Goal: Task Accomplishment & Management: Use online tool/utility

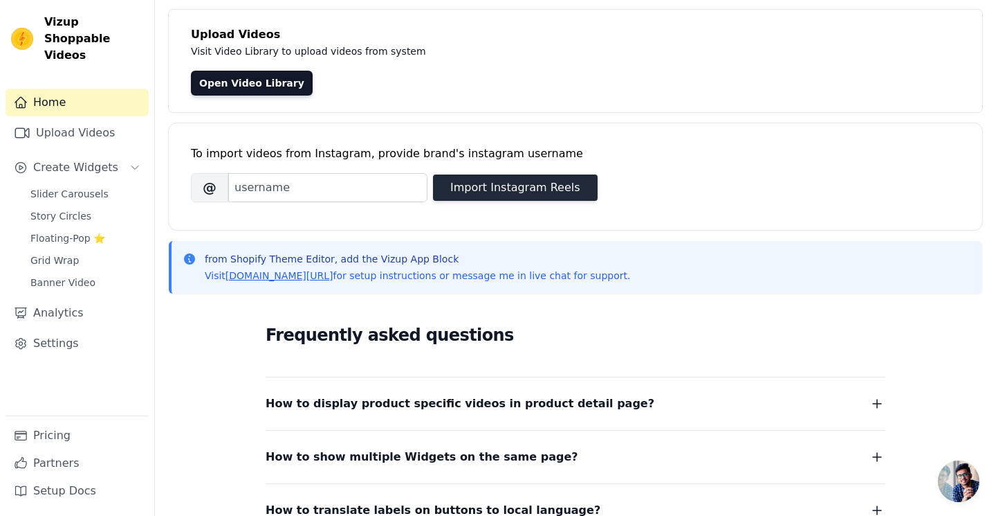
scroll to position [28, 0]
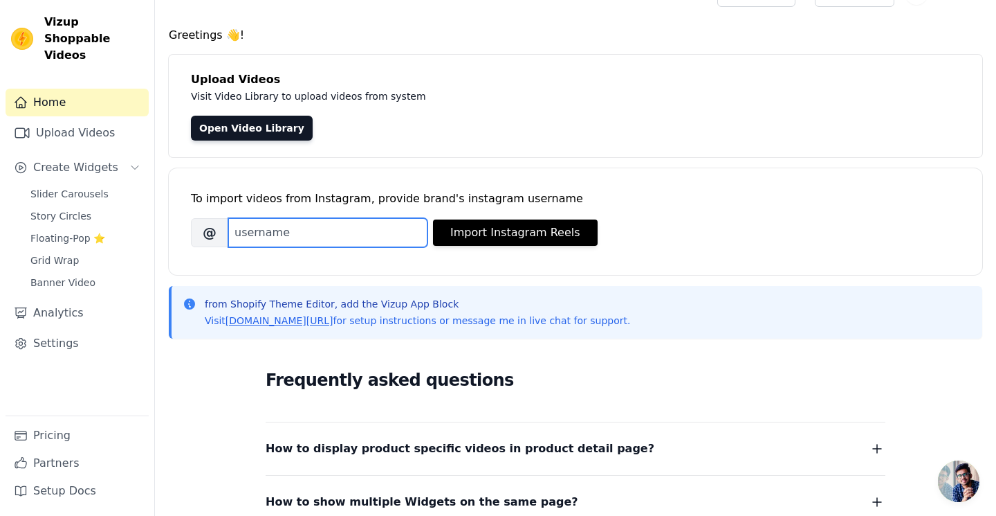
click at [357, 239] on input "Brand's Instagram Username" at bounding box center [327, 232] width 199 height 29
paste input "https://www.instagram.com/p/DOFhLI-j8Ld/"
type input "https://www.instagram.com/p/DOFhLI-j8Ld/"
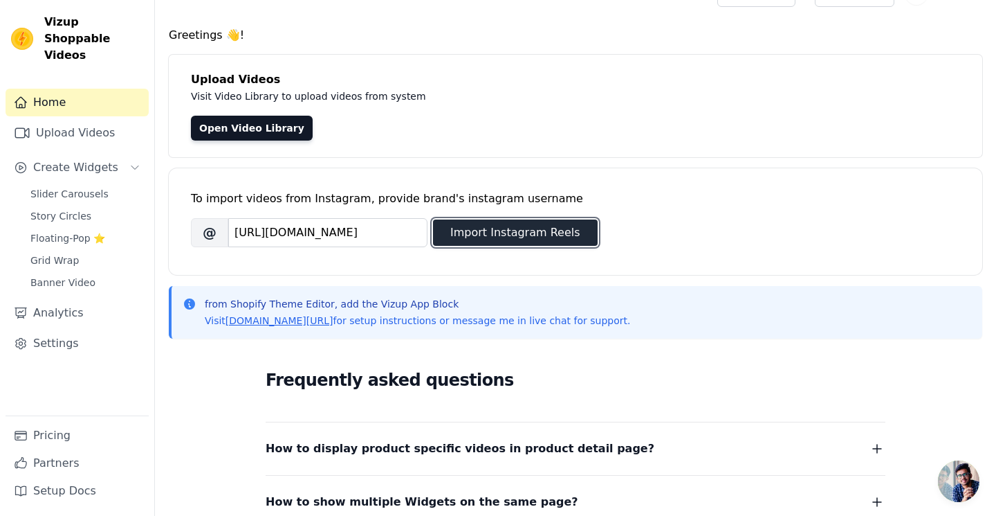
click at [543, 234] on button "Import Instagram Reels" at bounding box center [515, 232] width 165 height 26
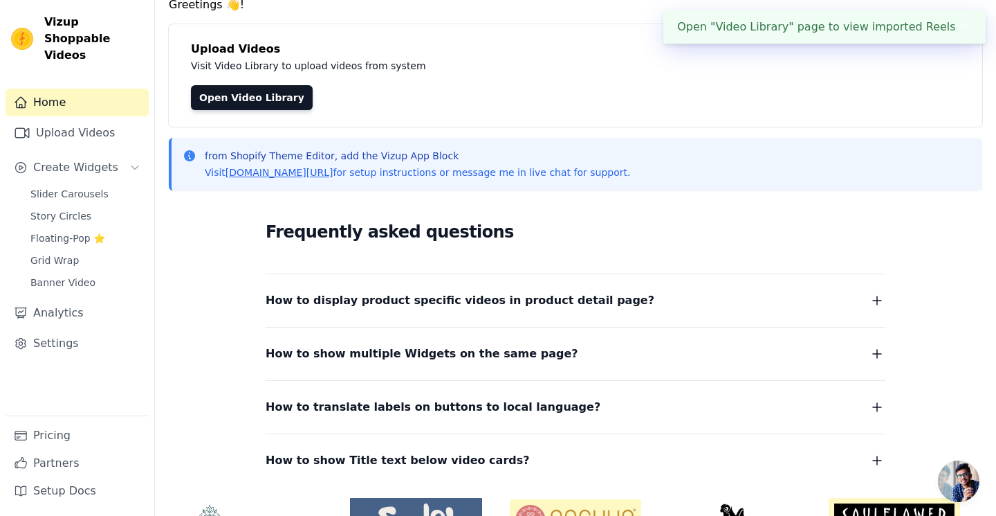
scroll to position [0, 0]
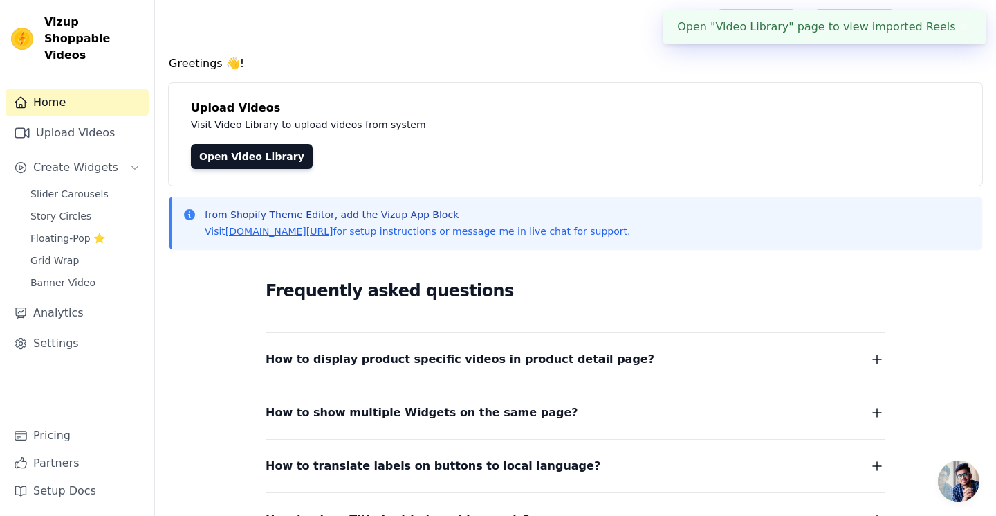
click at [827, 26] on div "Open "Video Library" page to view imported Reels ✖" at bounding box center [825, 26] width 322 height 33
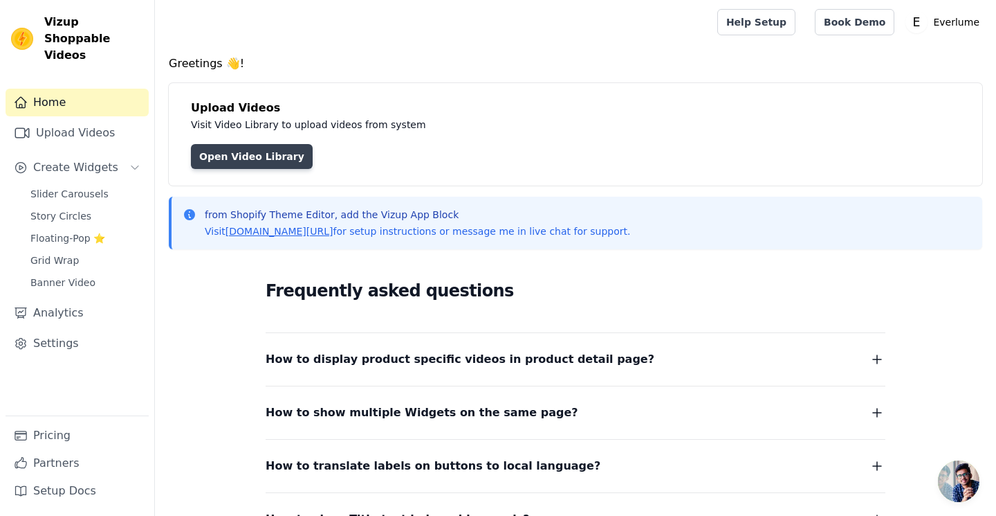
click at [253, 156] on link "Open Video Library" at bounding box center [252, 156] width 122 height 25
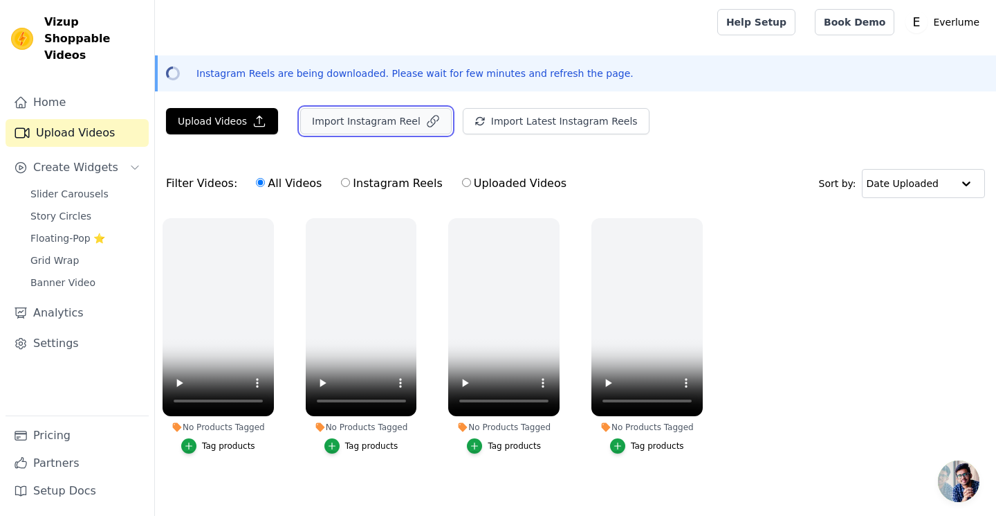
click at [372, 126] on button "Import Instagram Reel" at bounding box center [376, 121] width 152 height 26
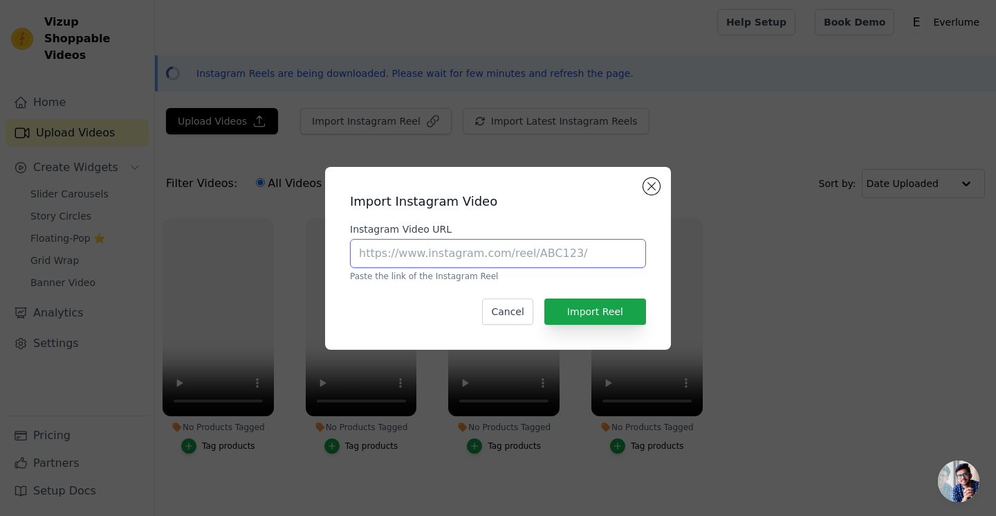
click at [429, 262] on input "Instagram Video URL" at bounding box center [498, 253] width 296 height 29
paste input "[URL][DOMAIN_NAME]"
type input "[URL][DOMAIN_NAME]"
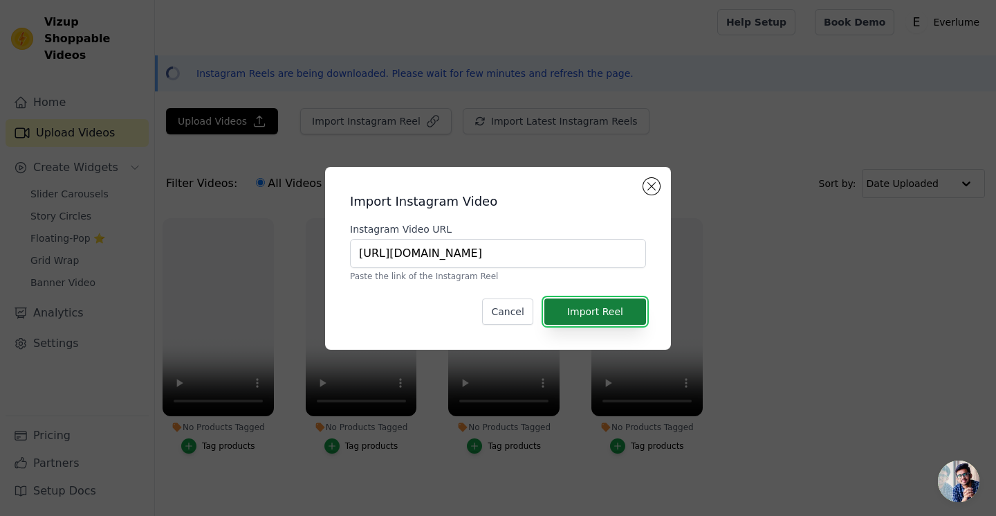
click at [637, 311] on button "Import Reel" at bounding box center [596, 311] width 102 height 26
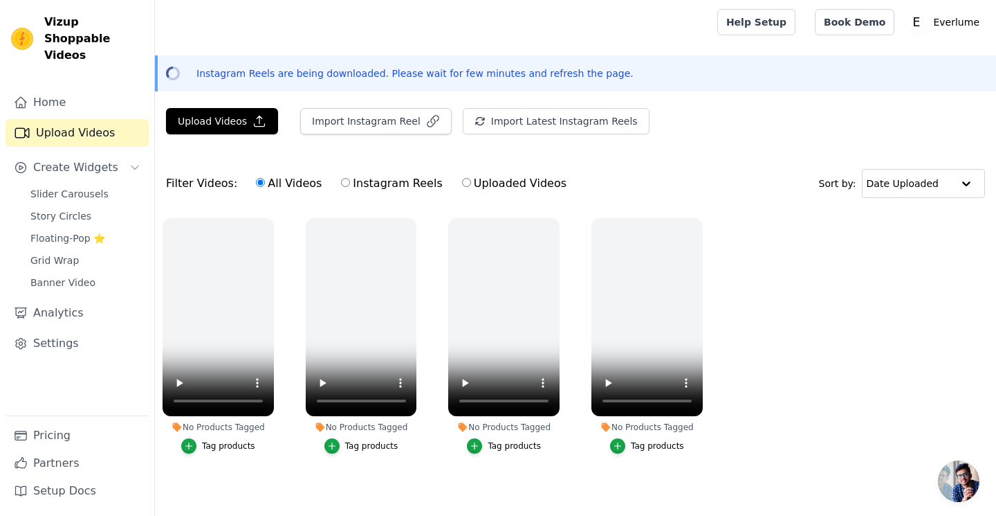
click at [347, 188] on label "Instagram Reels" at bounding box center [391, 183] width 102 height 18
click at [347, 187] on input "Instagram Reels" at bounding box center [345, 182] width 9 height 9
radio input "true"
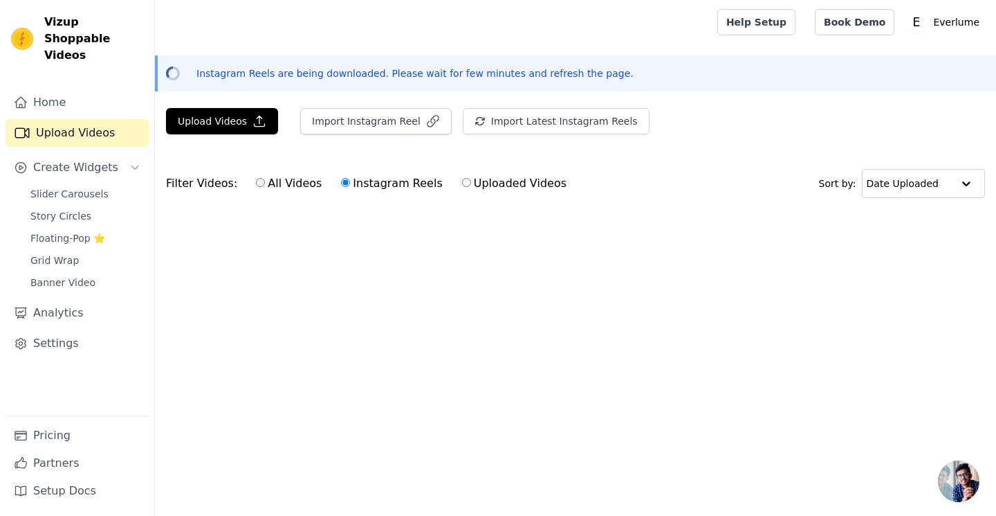
click at [689, 266] on html "Vizup Shoppable Videos Home Upload Videos Create Widgets Slider Carousels Story…" at bounding box center [498, 133] width 996 height 266
click at [76, 231] on span "Floating-Pop ⭐" at bounding box center [67, 238] width 75 height 14
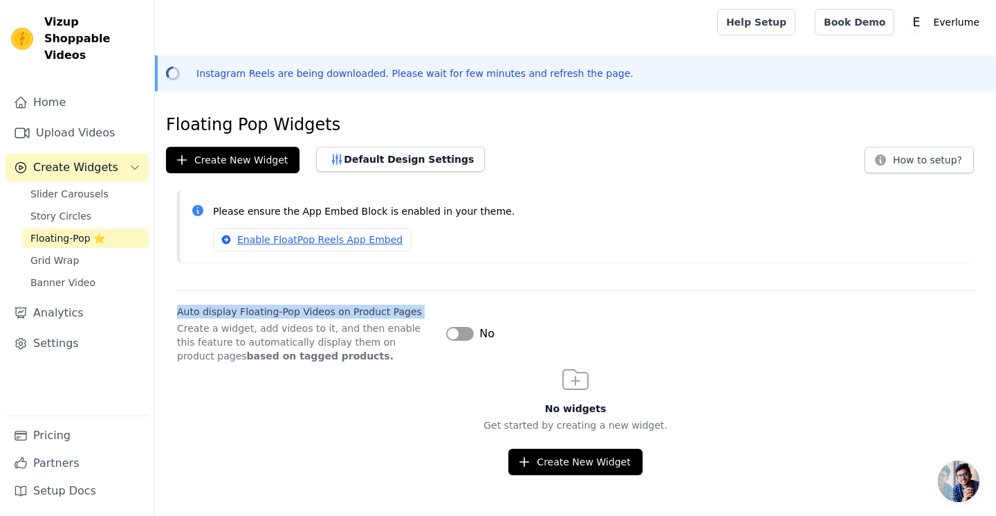
drag, startPoint x: 163, startPoint y: 314, endPoint x: 418, endPoint y: 318, distance: 254.7
click at [418, 318] on div "Auto display Floating-Pop Videos on Product Pages Create a widget, add videos t…" at bounding box center [575, 326] width 841 height 73
click at [247, 351] on strong "based on tagged products." at bounding box center [320, 355] width 147 height 11
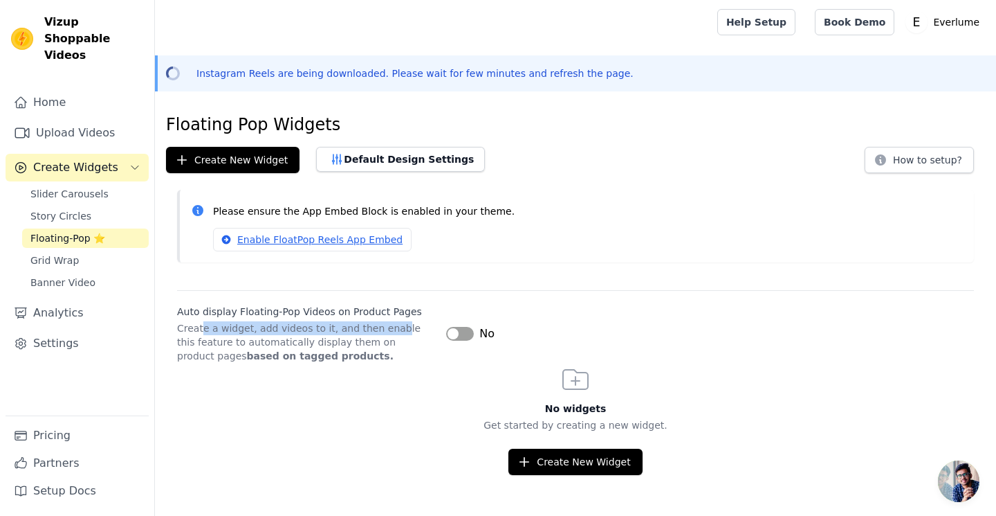
drag, startPoint x: 203, startPoint y: 332, endPoint x: 388, endPoint y: 331, distance: 184.1
click at [388, 331] on p "Create a widget, add videos to it, and then enable this feature to automaticall…" at bounding box center [306, 342] width 258 height 42
click at [405, 353] on p "Create a widget, add videos to it, and then enable this feature to automaticall…" at bounding box center [306, 342] width 258 height 42
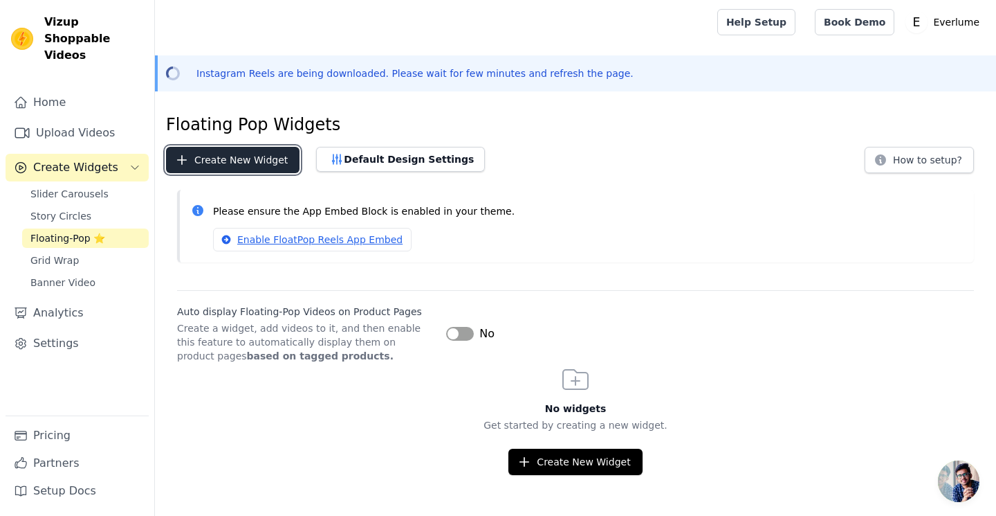
click at [268, 154] on button "Create New Widget" at bounding box center [233, 160] width 134 height 26
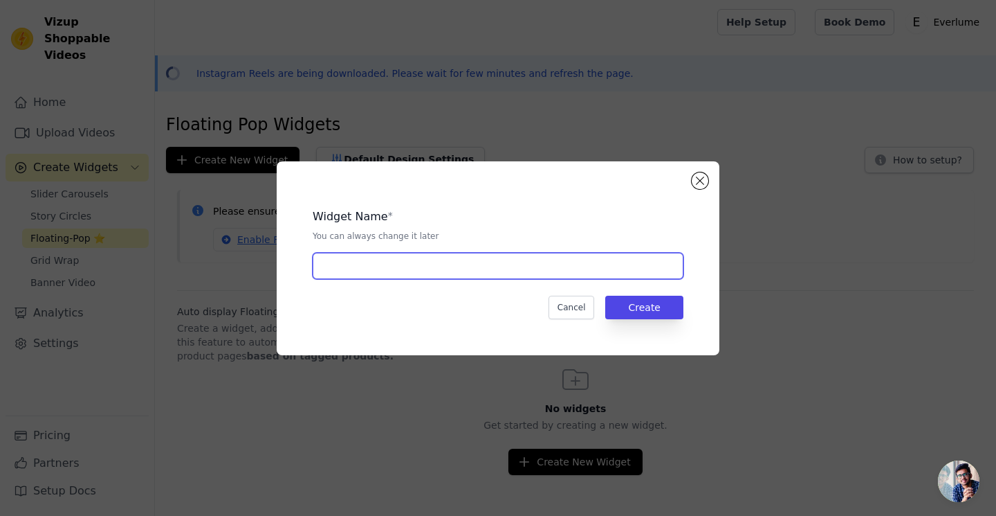
click at [483, 273] on input "text" at bounding box center [498, 266] width 371 height 26
type input "SD_SM360"
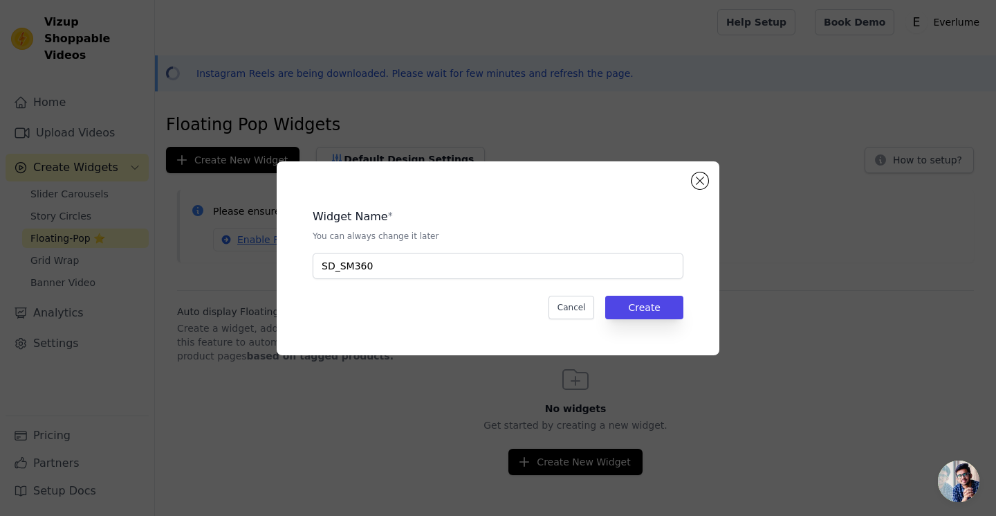
click at [655, 294] on div "Widget Name * You can always change it later SD_SM360 Cancel Create" at bounding box center [498, 257] width 399 height 149
click at [655, 311] on button "Create" at bounding box center [644, 307] width 78 height 24
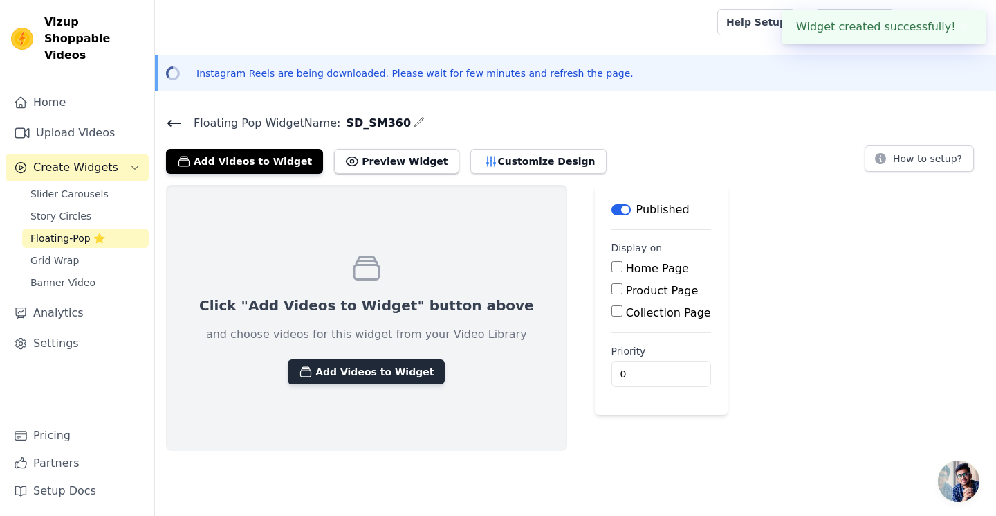
click at [338, 366] on button "Add Videos to Widget" at bounding box center [366, 371] width 157 height 25
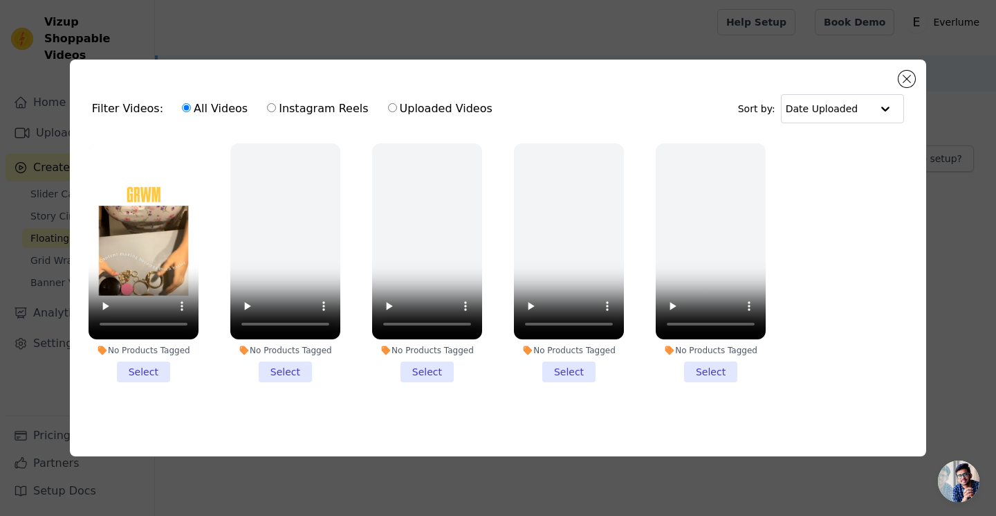
click at [141, 372] on li "No Products Tagged Select" at bounding box center [144, 262] width 110 height 239
click at [0, 0] on input "No Products Tagged Select" at bounding box center [0, 0] width 0 height 0
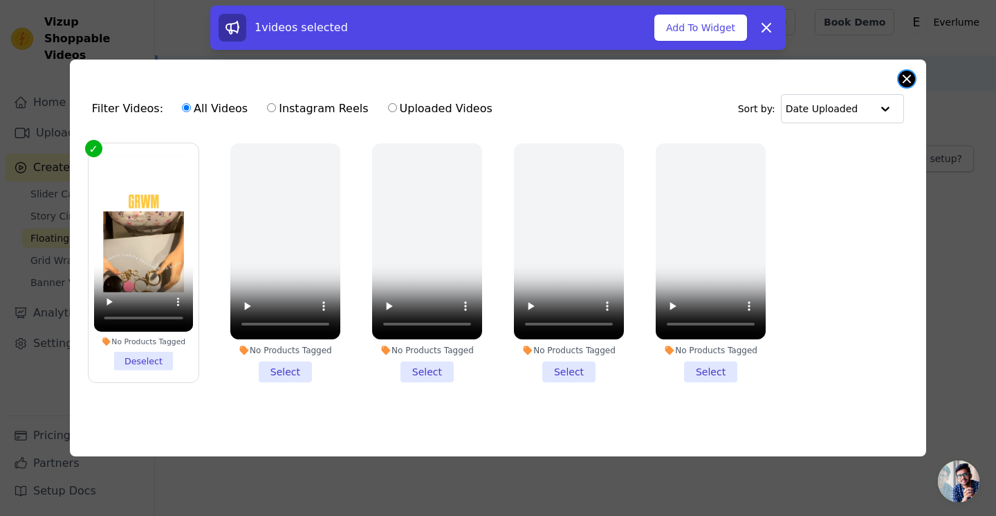
click at [911, 81] on button "Close modal" at bounding box center [907, 79] width 17 height 17
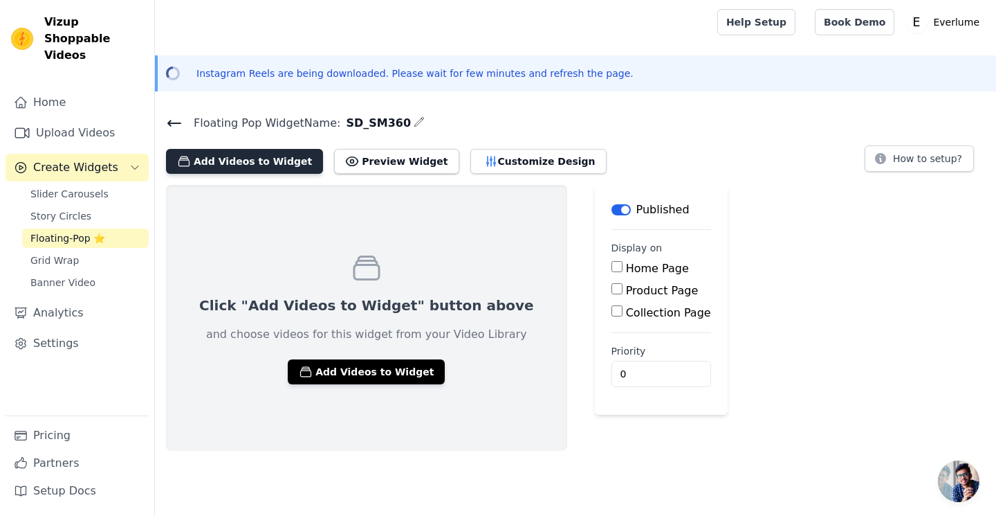
click at [241, 170] on button "Add Videos to Widget" at bounding box center [244, 161] width 157 height 25
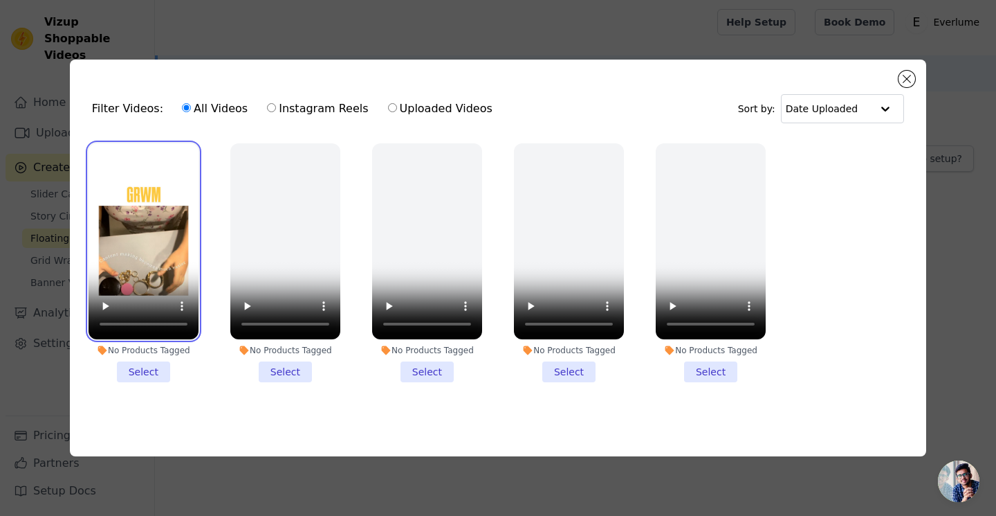
click at [145, 284] on video at bounding box center [144, 241] width 110 height 196
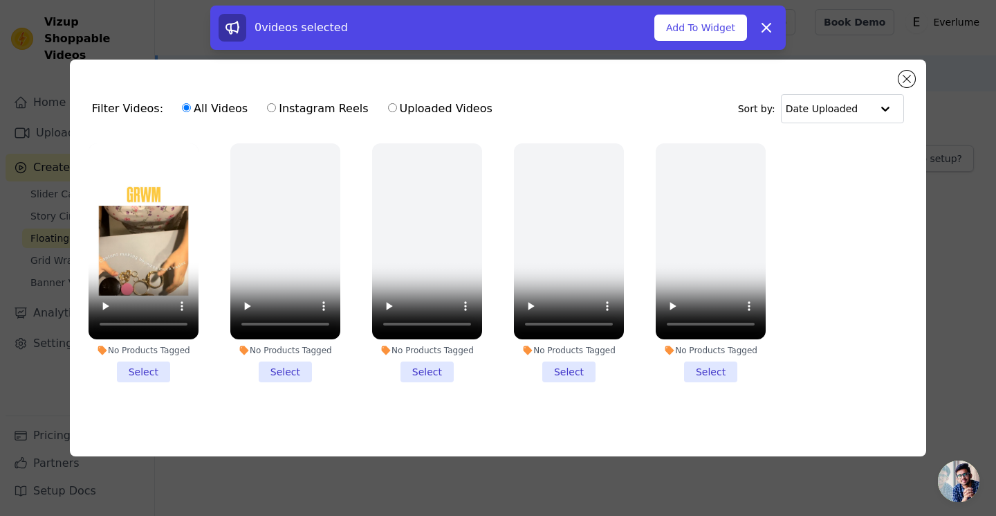
click at [152, 378] on li "No Products Tagged Select" at bounding box center [144, 262] width 110 height 239
click at [0, 0] on input "No Products Tagged Select" at bounding box center [0, 0] width 0 height 0
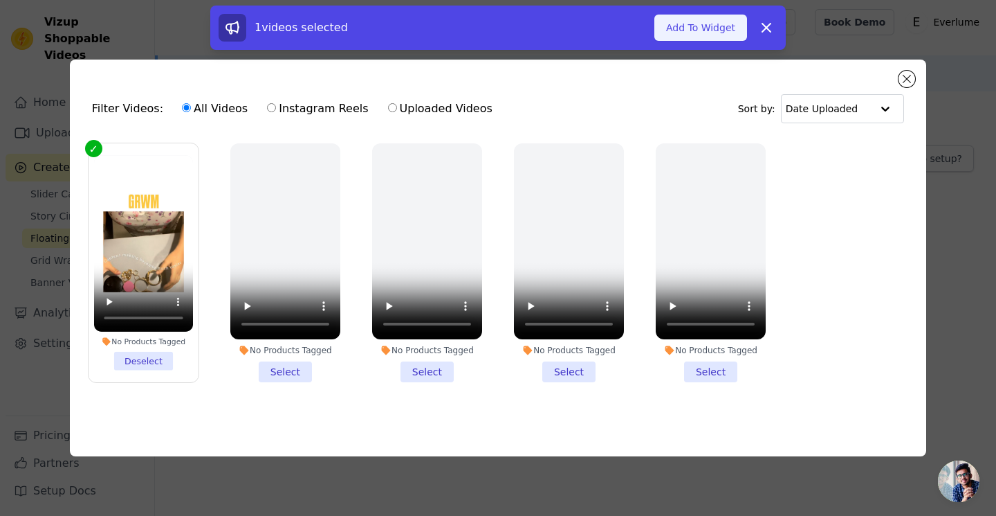
click at [715, 29] on button "Add To Widget" at bounding box center [701, 28] width 93 height 26
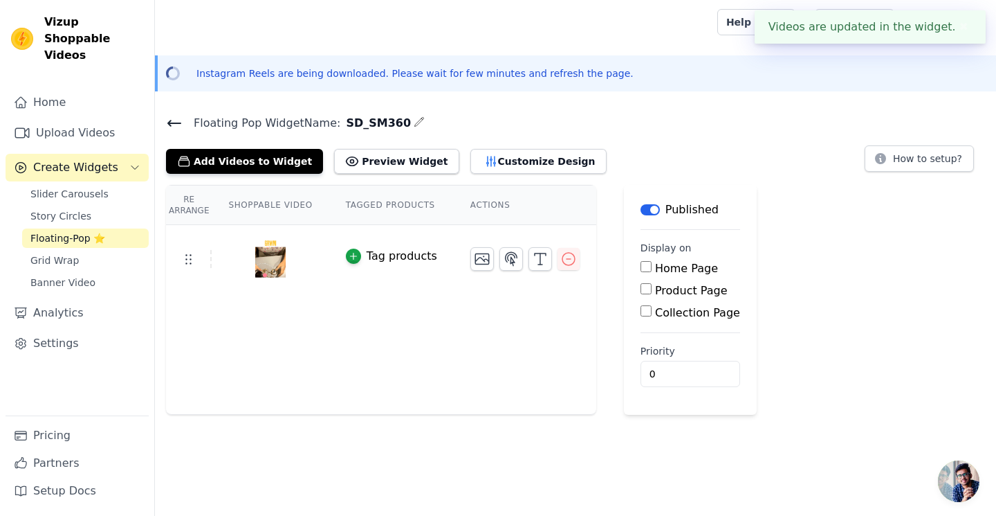
click at [403, 250] on div "Tag products" at bounding box center [402, 256] width 71 height 17
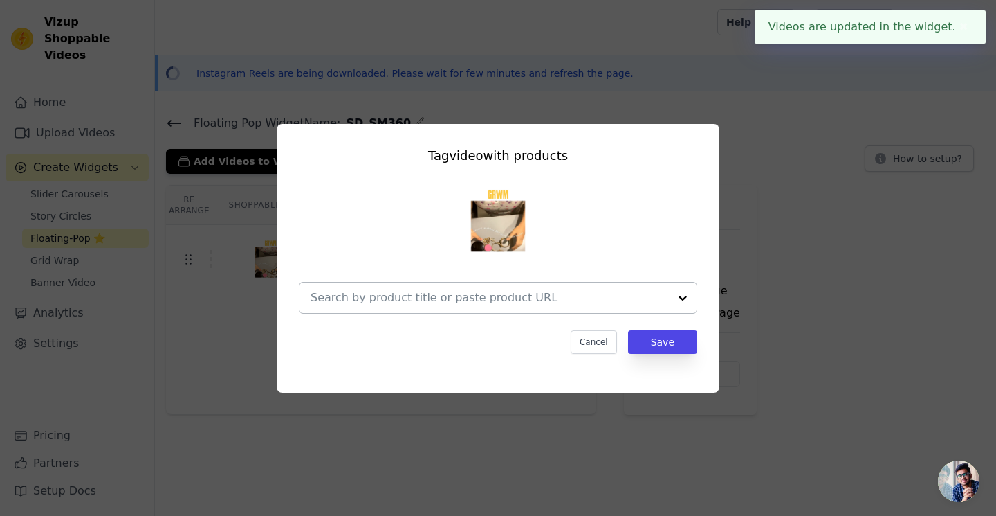
click at [403, 305] on input "text" at bounding box center [490, 297] width 358 height 17
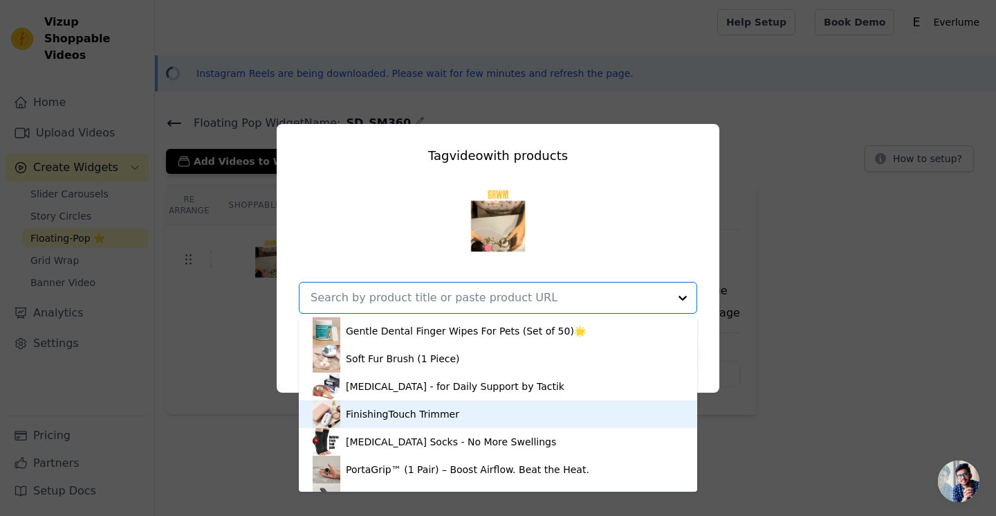
scroll to position [73, 0]
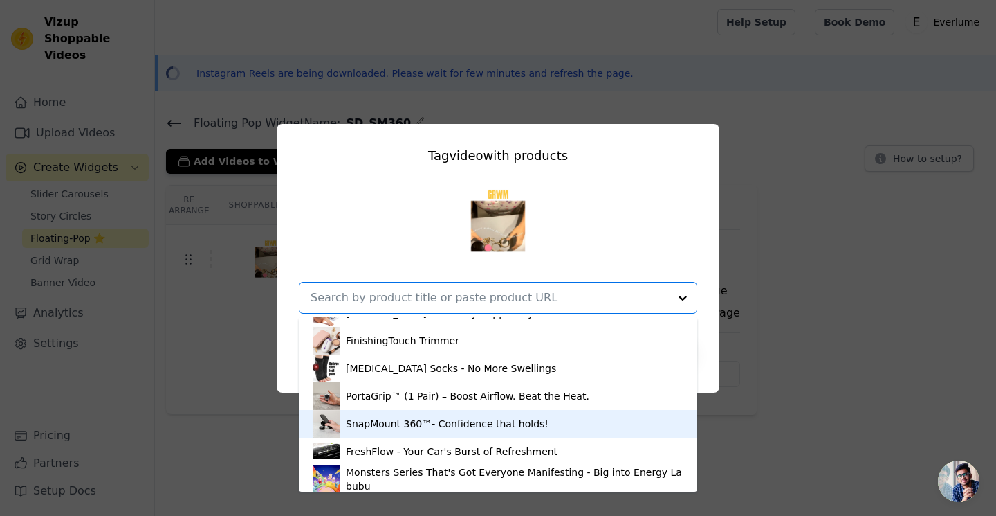
click at [408, 426] on div "SnapMount 360™- Confidence that holds!" at bounding box center [447, 424] width 203 height 14
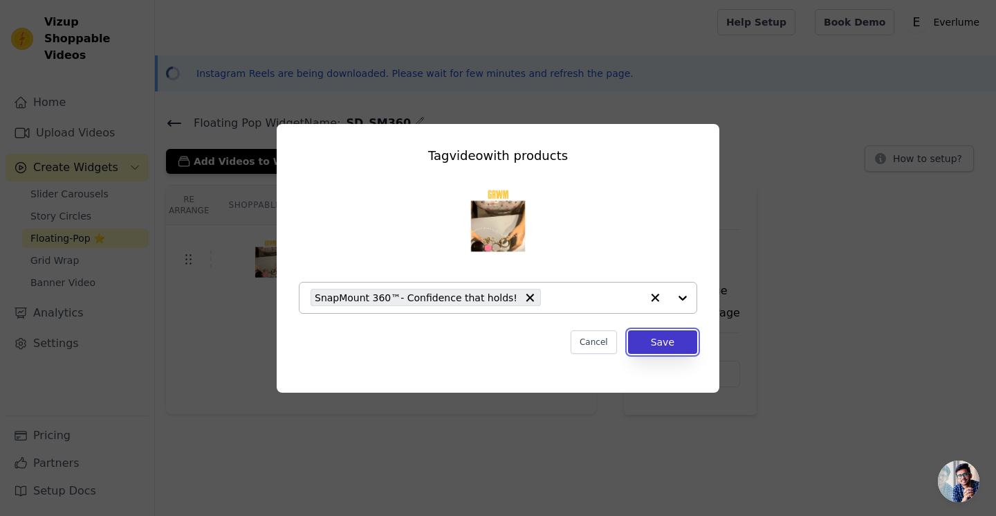
click at [653, 342] on button "Save" at bounding box center [662, 342] width 69 height 24
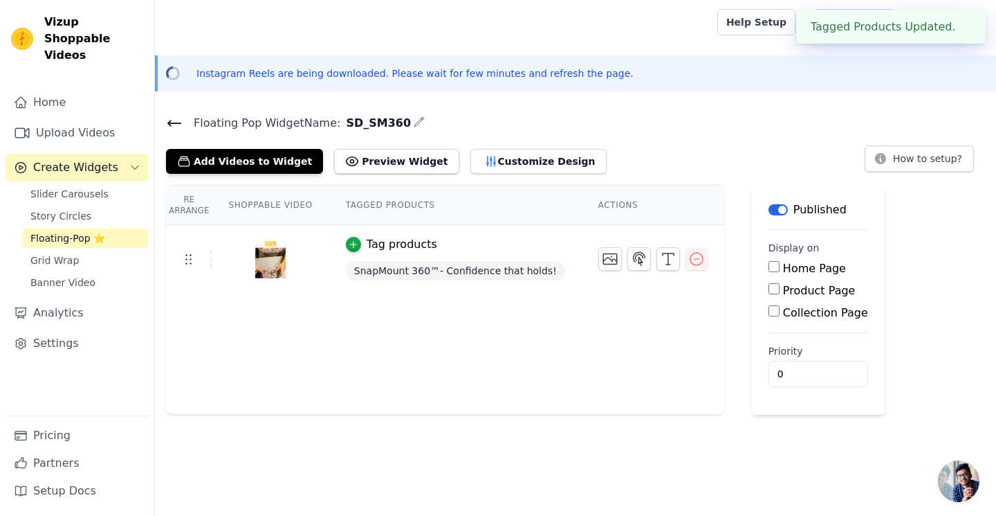
click at [788, 286] on label "Product Page" at bounding box center [819, 290] width 73 height 13
click at [780, 286] on input "Product Page" at bounding box center [774, 288] width 11 height 11
checkbox input "true"
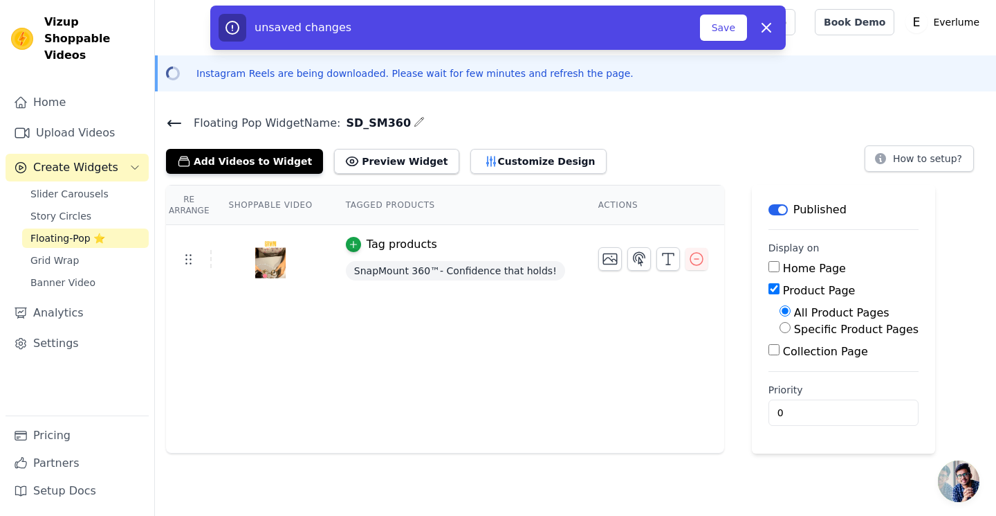
drag, startPoint x: 719, startPoint y: 33, endPoint x: 696, endPoint y: 126, distance: 96.2
click at [696, 126] on div "Floating Pop Widget Name: SD_SM360 Add Videos to Widget Preview Widget Customiz…" at bounding box center [575, 283] width 841 height 340
click at [359, 163] on button "Preview Widget" at bounding box center [396, 161] width 125 height 25
click at [631, 259] on icon "button" at bounding box center [639, 258] width 17 height 17
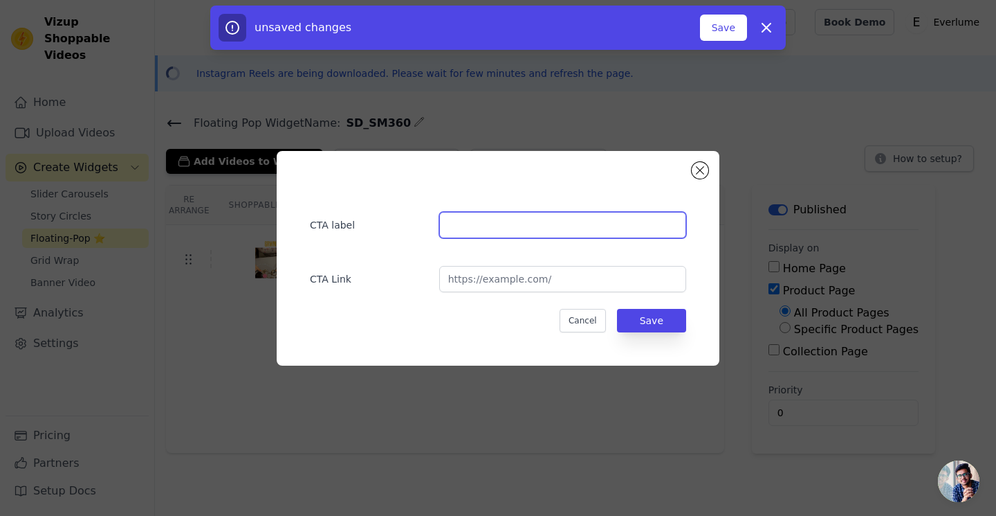
click at [574, 221] on input "text" at bounding box center [562, 225] width 247 height 26
type input "B"
type input "Limited Pieces Left, ORDER NOW"
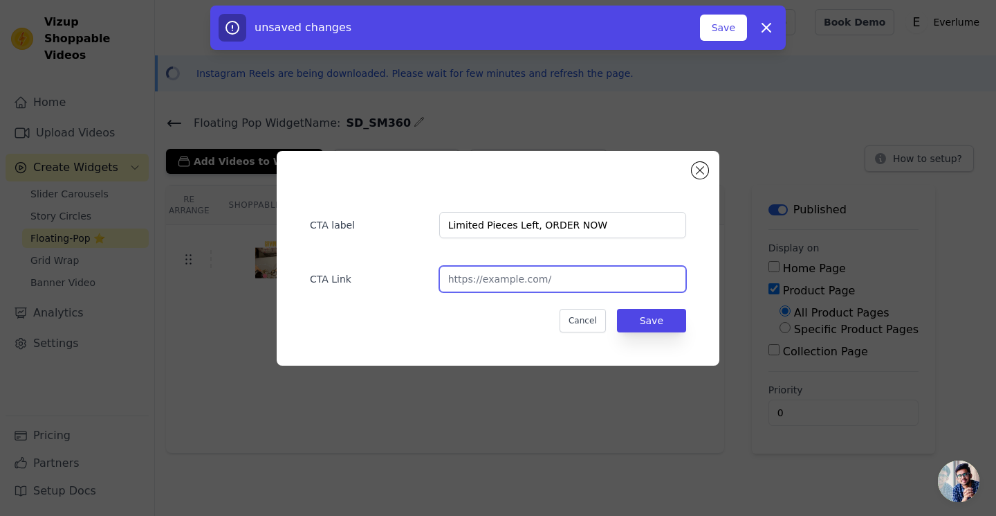
click at [596, 288] on input "url" at bounding box center [562, 279] width 247 height 26
paste input "https://everlume.life/products/magnetic-phone-mount-with-vacuum-suction-stick-c…"
type input "https://everlume.life/products/magnetic-phone-mount-with-vacuum-suction-stick-c…"
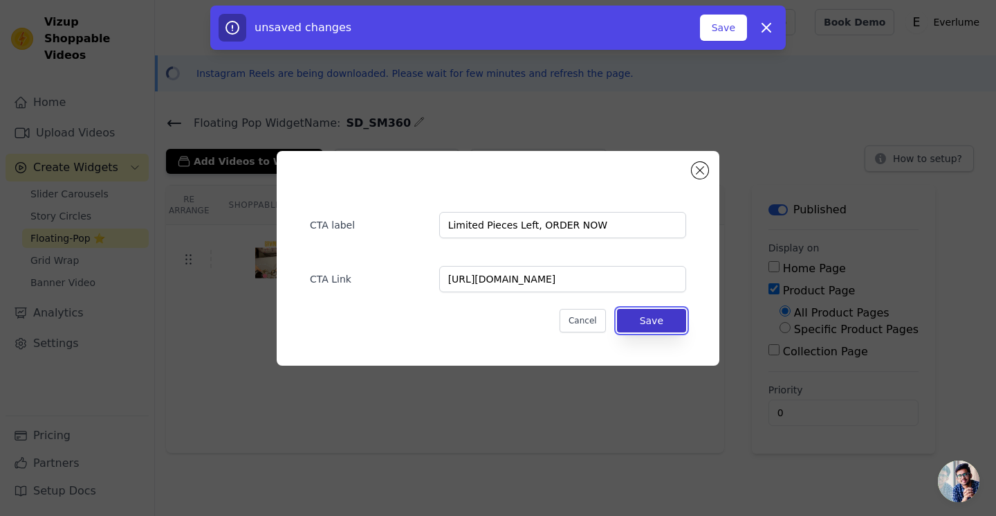
scroll to position [0, 0]
click at [658, 310] on button "Save" at bounding box center [651, 321] width 69 height 24
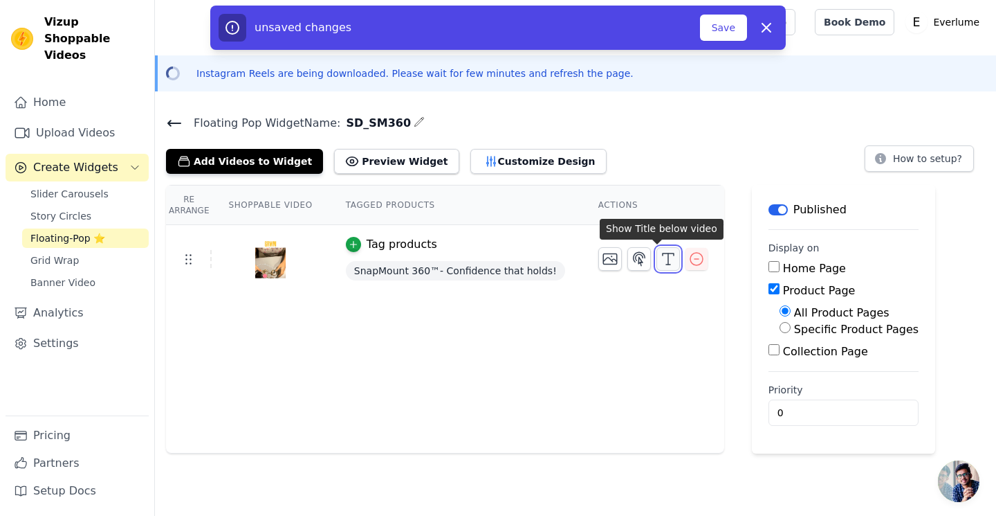
click at [660, 260] on icon "button" at bounding box center [668, 258] width 17 height 17
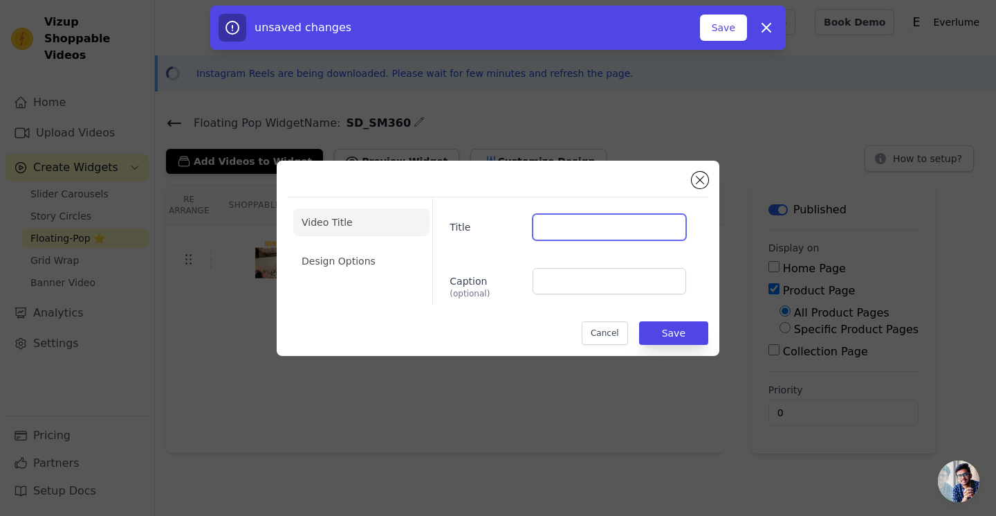
click at [585, 235] on input "Title" at bounding box center [610, 227] width 154 height 26
type input "Creators ❤️ SM360"
click at [289, 262] on div "Video Title Design Options Title Creators ❤️ SM360 Caption (optional)" at bounding box center [498, 251] width 421 height 108
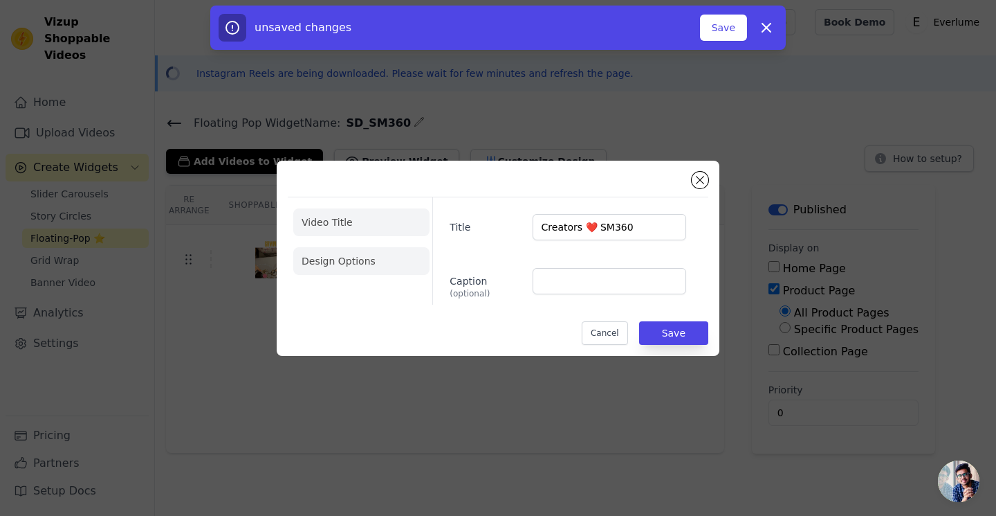
click at [310, 262] on li "Design Options" at bounding box center [361, 261] width 136 height 28
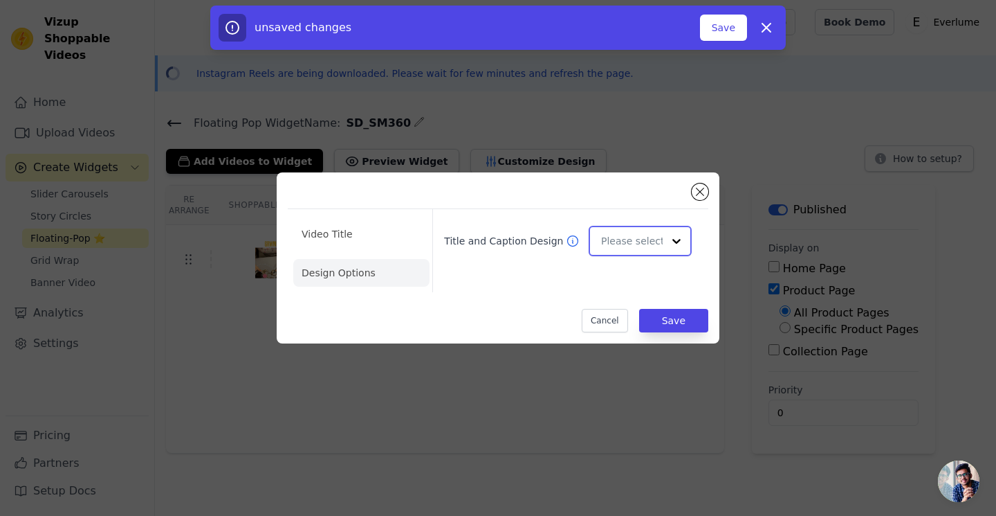
click at [660, 244] on input "Title and Caption Design" at bounding box center [632, 241] width 62 height 28
click at [356, 232] on li "Video Title" at bounding box center [361, 234] width 136 height 28
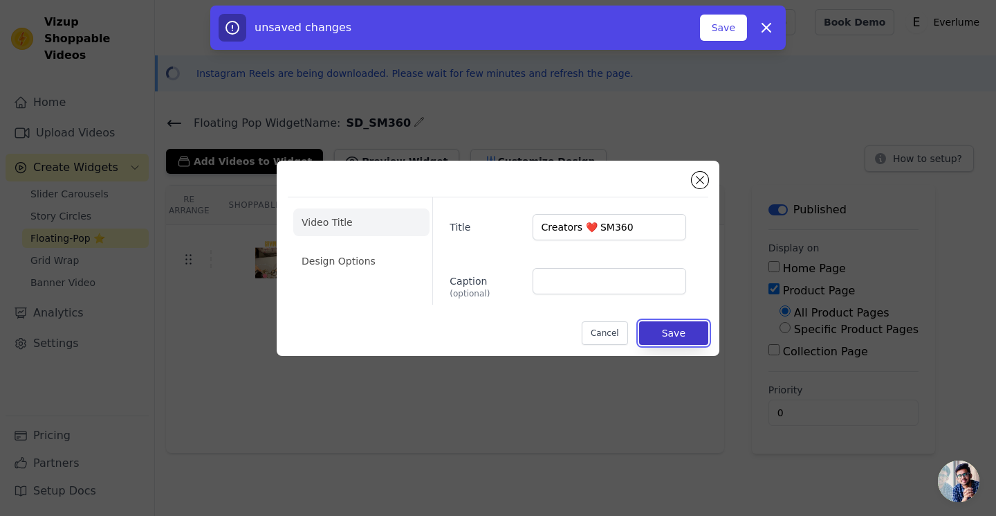
click at [676, 331] on button "Save" at bounding box center [673, 333] width 69 height 24
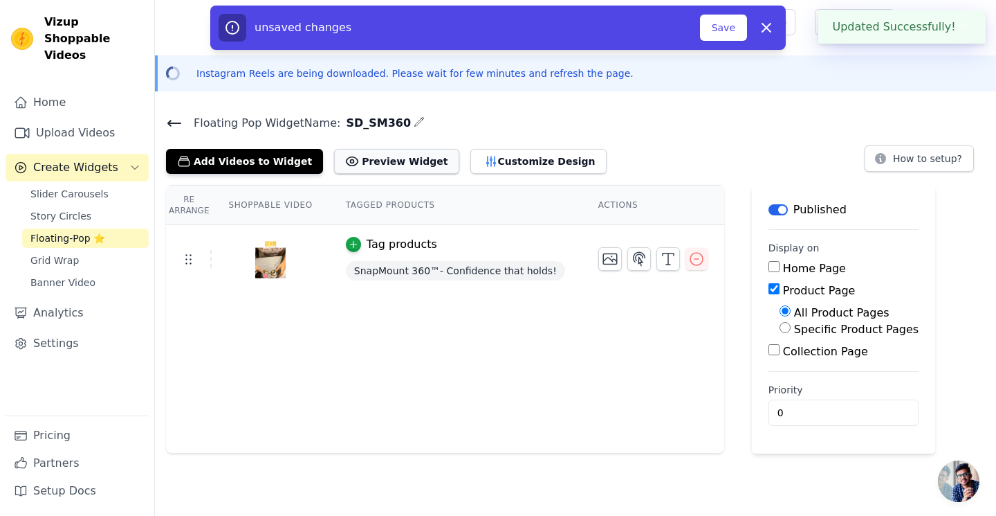
click at [358, 161] on button "Preview Widget" at bounding box center [396, 161] width 125 height 25
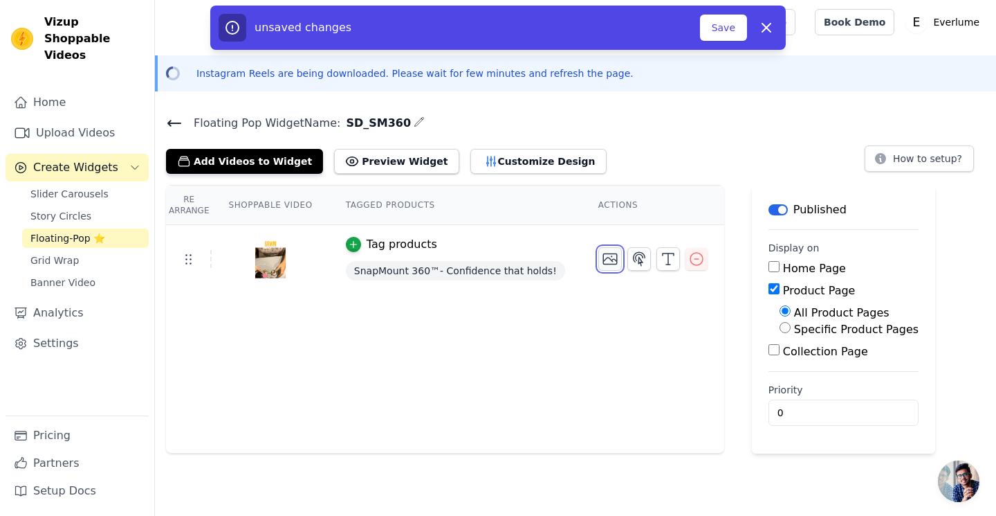
click at [607, 265] on icon "button" at bounding box center [610, 258] width 17 height 17
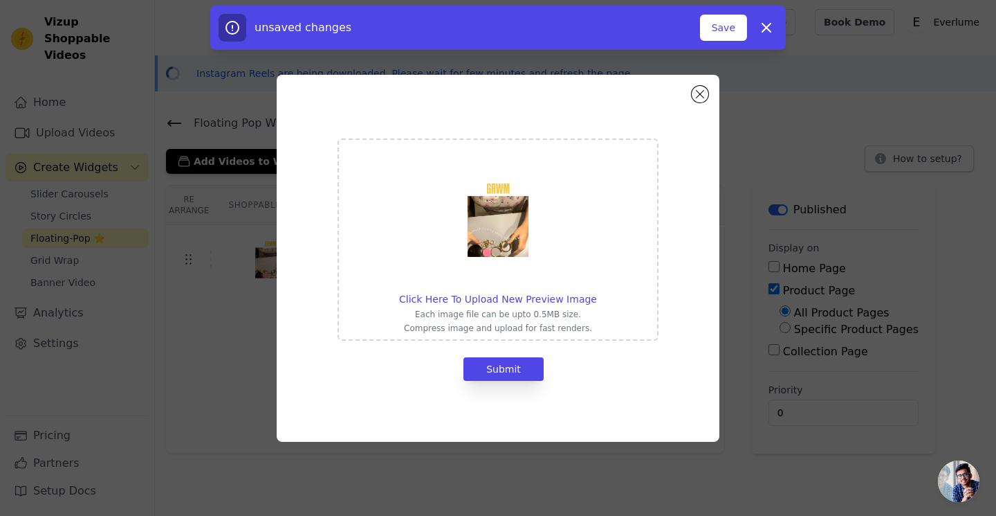
click at [700, 115] on div "Click Here To Upload New Preview Image Each image file can be upto 0.5MB size. …" at bounding box center [498, 258] width 443 height 367
click at [702, 90] on button "Close modal" at bounding box center [700, 94] width 17 height 17
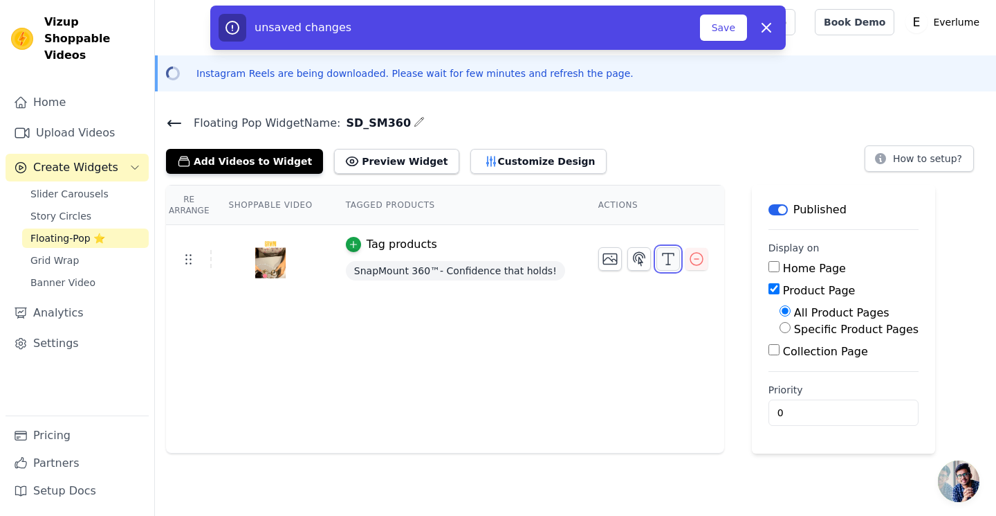
click at [662, 262] on icon "button" at bounding box center [668, 258] width 17 height 17
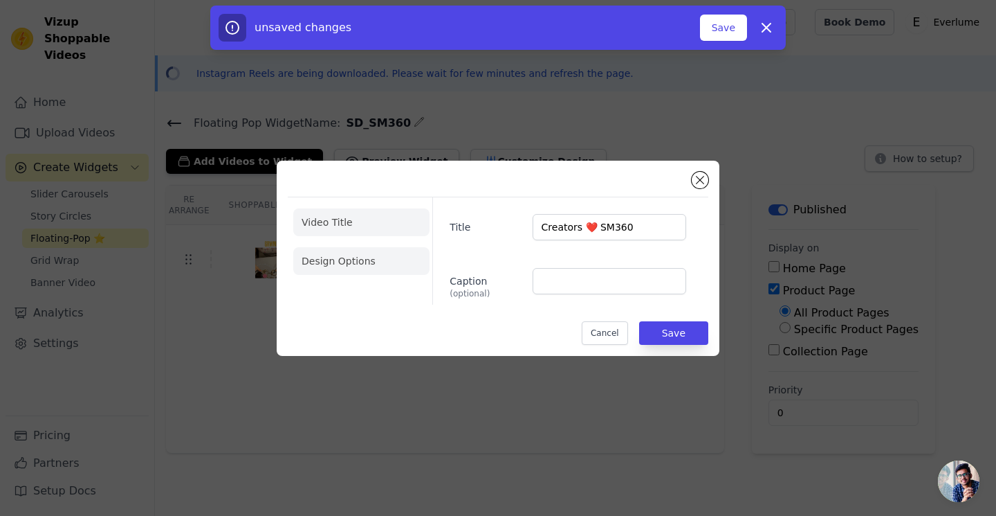
click at [368, 265] on li "Design Options" at bounding box center [361, 261] width 136 height 28
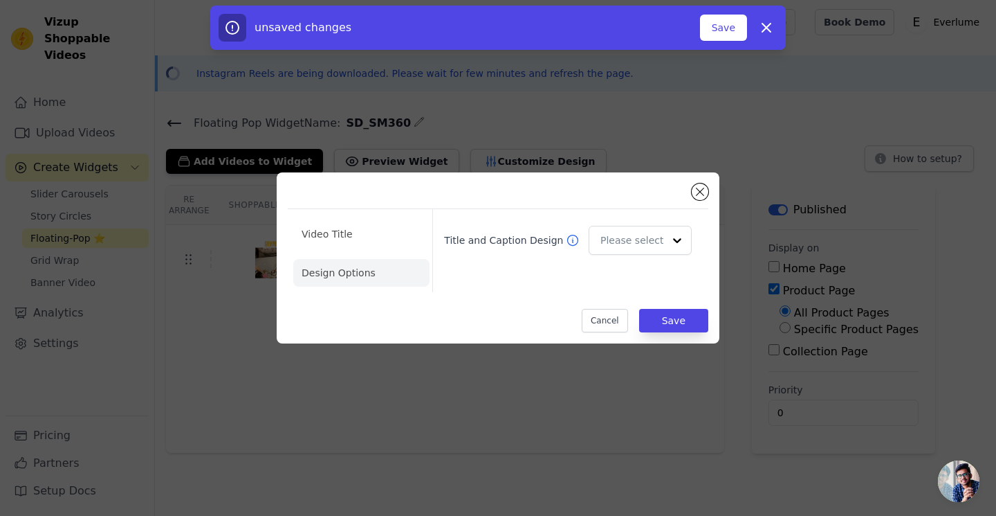
click at [338, 271] on li "Design Options" at bounding box center [361, 273] width 136 height 28
click at [633, 238] on input "Title and Caption Design" at bounding box center [632, 241] width 62 height 28
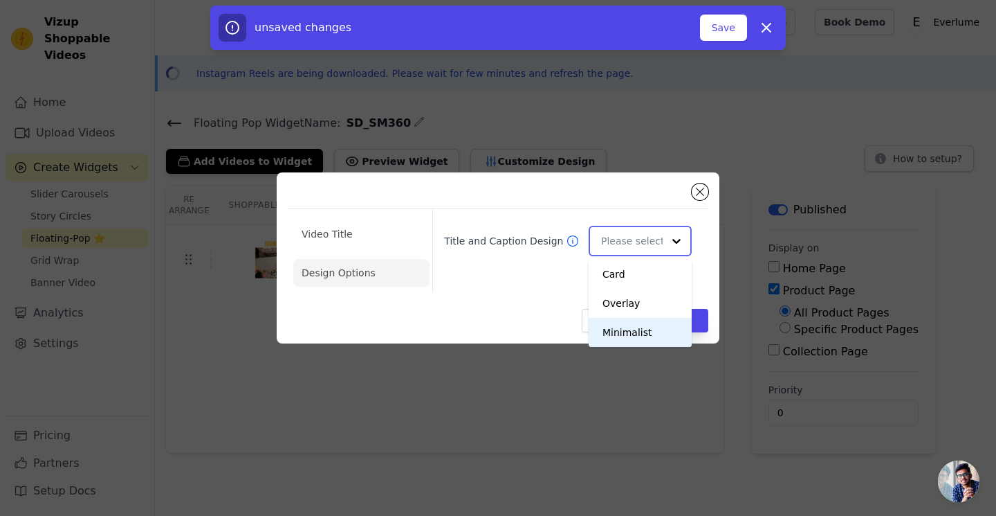
click at [662, 320] on div "Minimalist" at bounding box center [640, 332] width 103 height 29
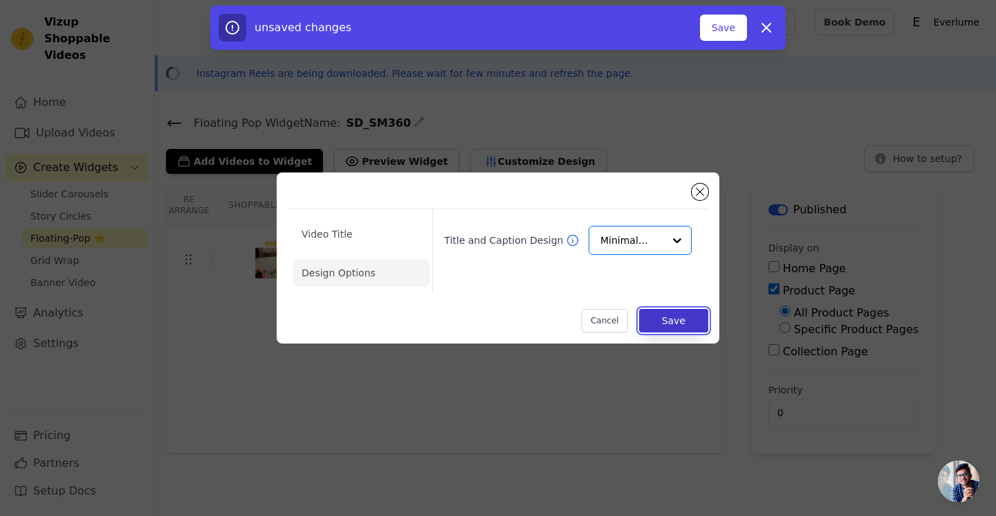
click at [695, 322] on button "Save" at bounding box center [673, 321] width 69 height 24
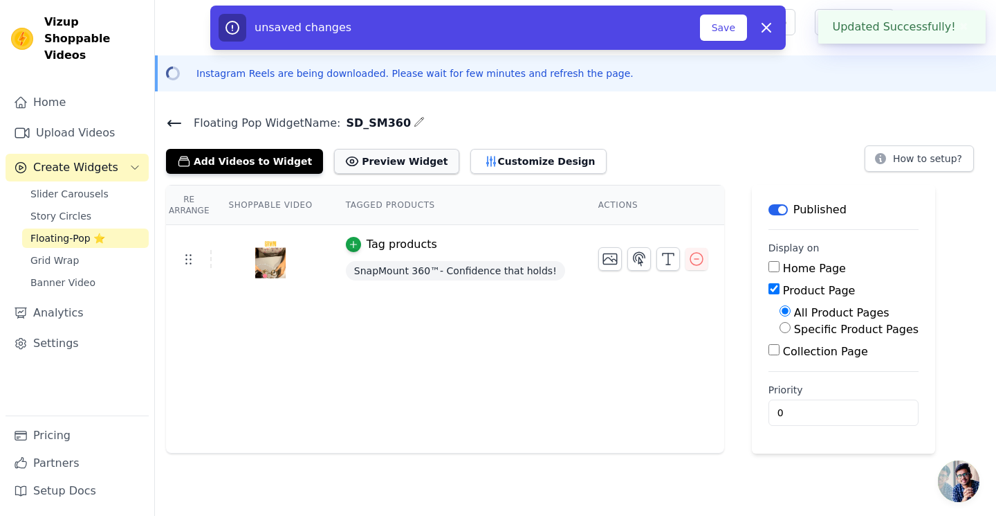
click at [355, 165] on button "Preview Widget" at bounding box center [396, 161] width 125 height 25
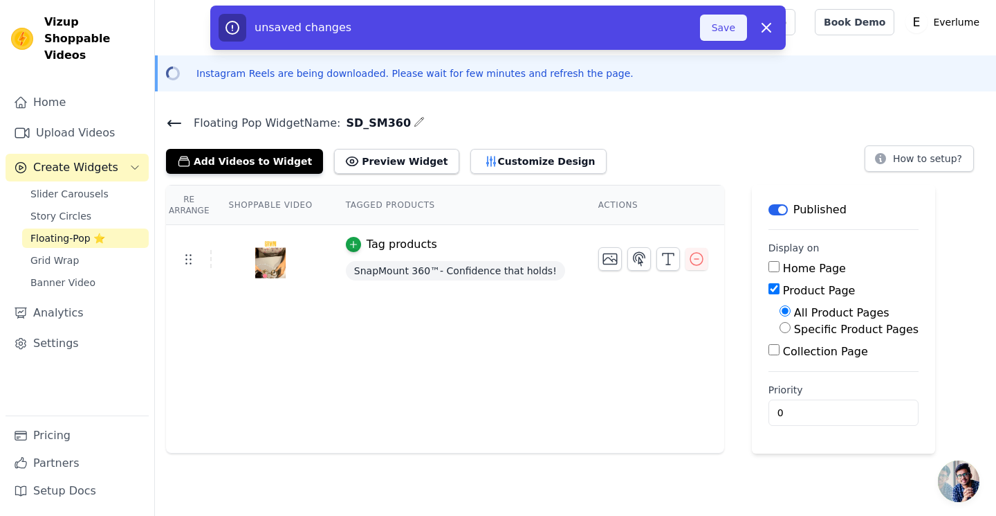
click at [711, 23] on button "Save" at bounding box center [723, 28] width 47 height 26
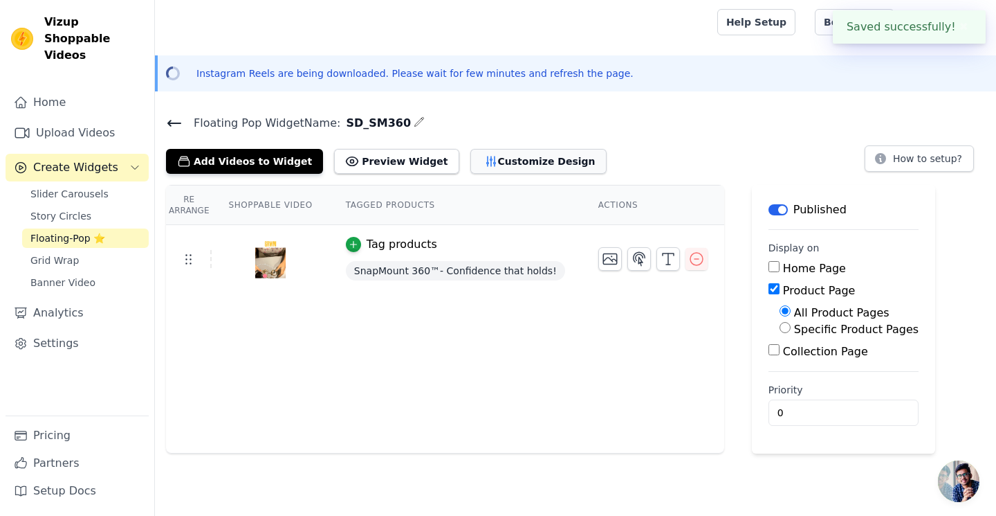
click at [473, 154] on button "Customize Design" at bounding box center [539, 161] width 136 height 25
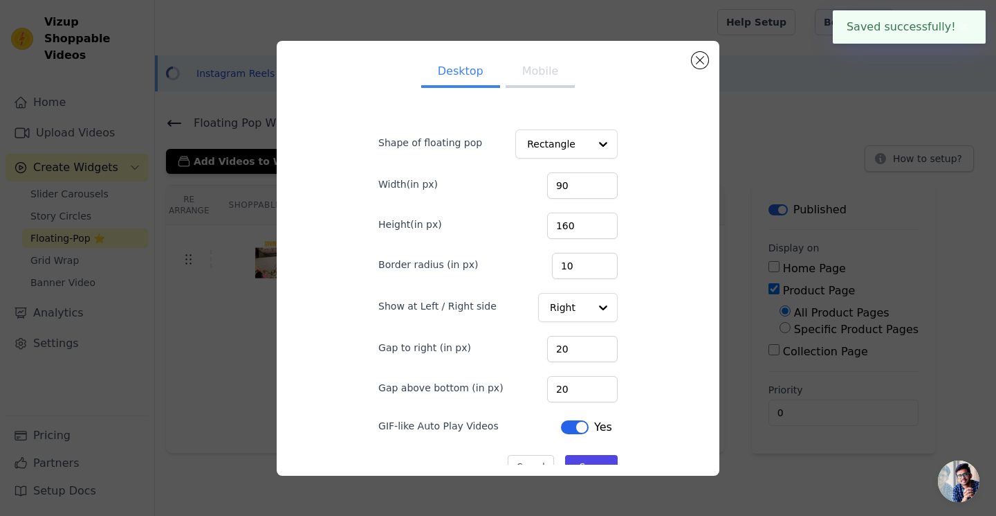
click at [552, 75] on button "Mobile" at bounding box center [540, 72] width 69 height 30
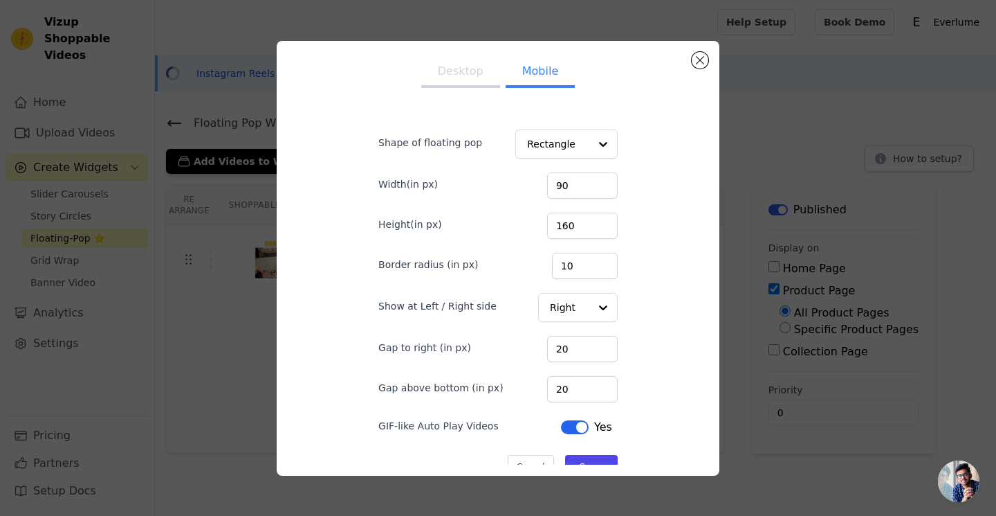
scroll to position [25, 0]
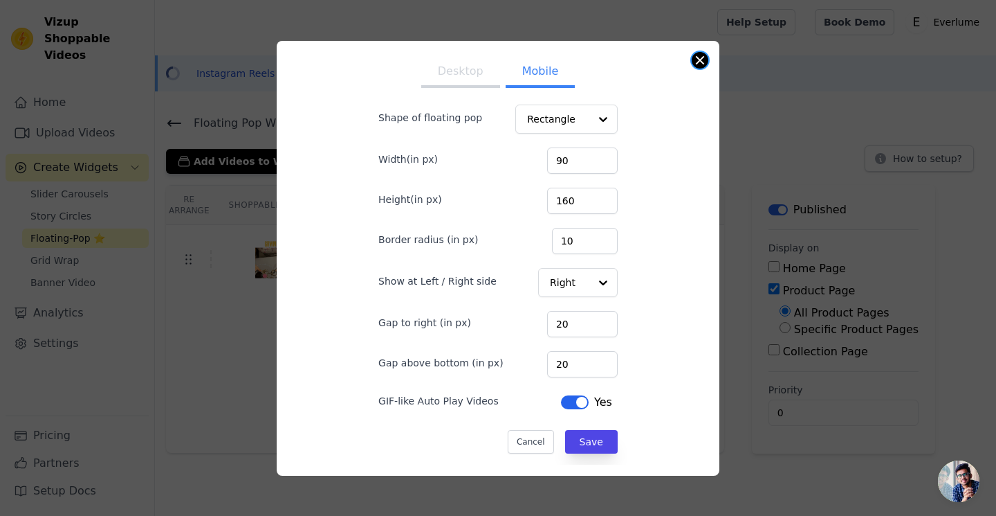
click at [704, 57] on button "Close modal" at bounding box center [700, 60] width 17 height 17
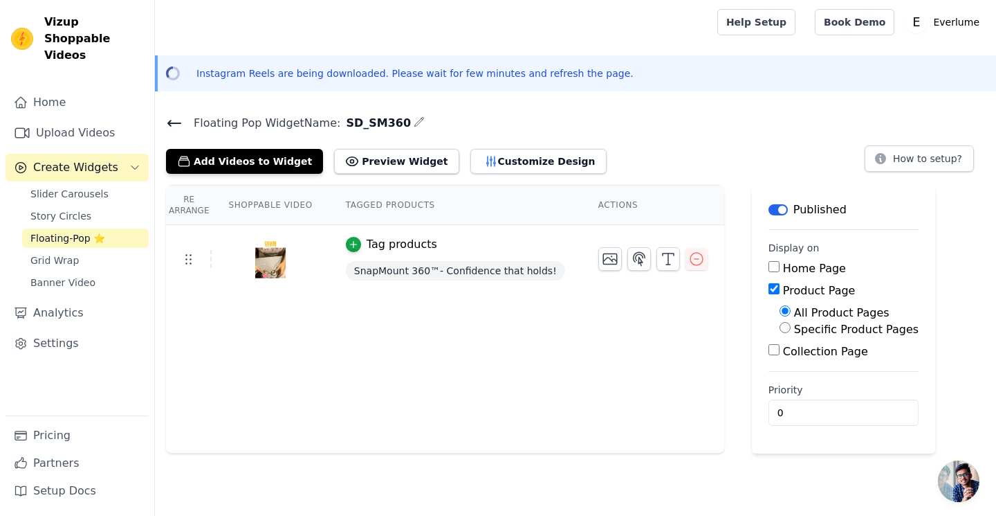
click at [188, 121] on span "Floating Pop Widget Name:" at bounding box center [262, 123] width 158 height 17
click at [169, 121] on icon at bounding box center [174, 123] width 12 height 6
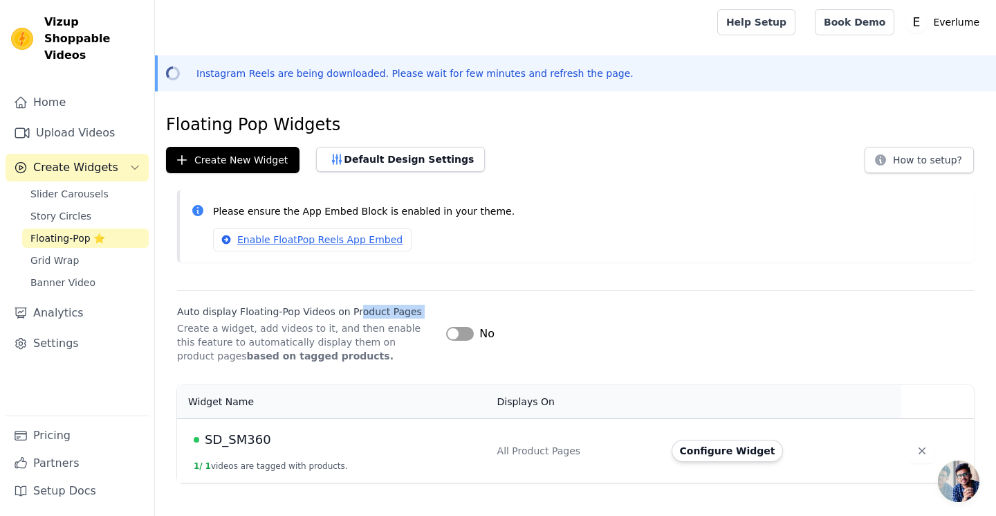
drag, startPoint x: 185, startPoint y: 319, endPoint x: 353, endPoint y: 311, distance: 167.7
click at [353, 311] on div "Auto display Floating-Pop Videos on Product Pages Create a widget, add videos t…" at bounding box center [306, 333] width 258 height 58
click at [349, 329] on p "Create a widget, add videos to it, and then enable this feature to automaticall…" at bounding box center [306, 342] width 258 height 42
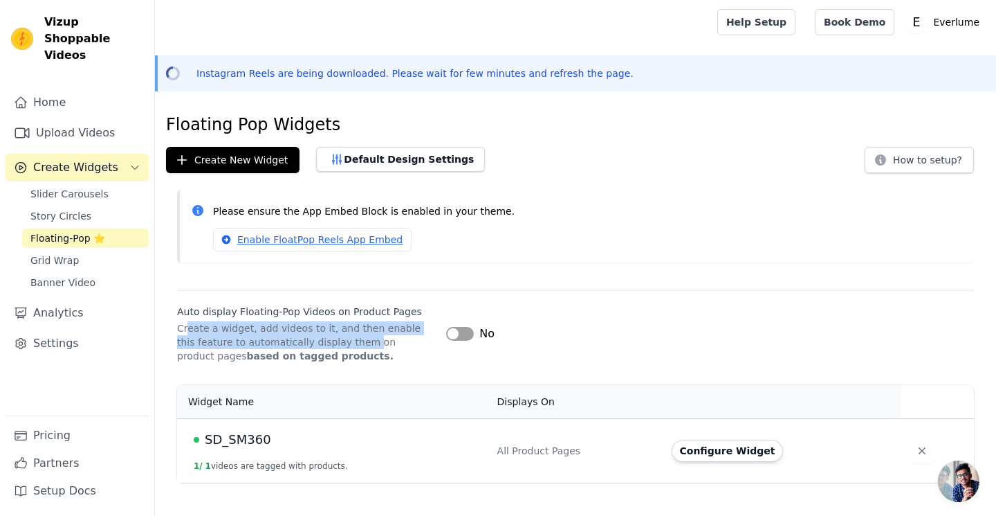
drag, startPoint x: 189, startPoint y: 329, endPoint x: 347, endPoint y: 339, distance: 158.1
click at [347, 339] on p "Create a widget, add videos to it, and then enable this feature to automaticall…" at bounding box center [306, 342] width 258 height 42
click at [389, 345] on p "Create a widget, add videos to it, and then enable this feature to automaticall…" at bounding box center [306, 342] width 258 height 42
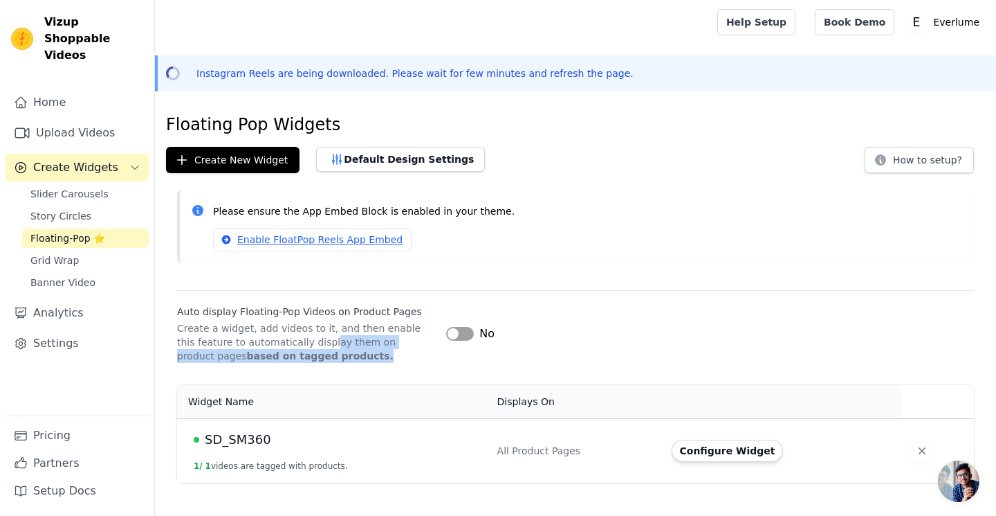
drag, startPoint x: 307, startPoint y: 343, endPoint x: 388, endPoint y: 353, distance: 81.6
click at [388, 353] on p "Create a widget, add videos to it, and then enable this feature to automaticall…" at bounding box center [306, 342] width 258 height 42
click at [454, 333] on button "Label" at bounding box center [460, 334] width 28 height 14
click at [922, 163] on button "How to setup?" at bounding box center [919, 160] width 109 height 26
click at [723, 459] on button "Configure Widget" at bounding box center [728, 450] width 112 height 22
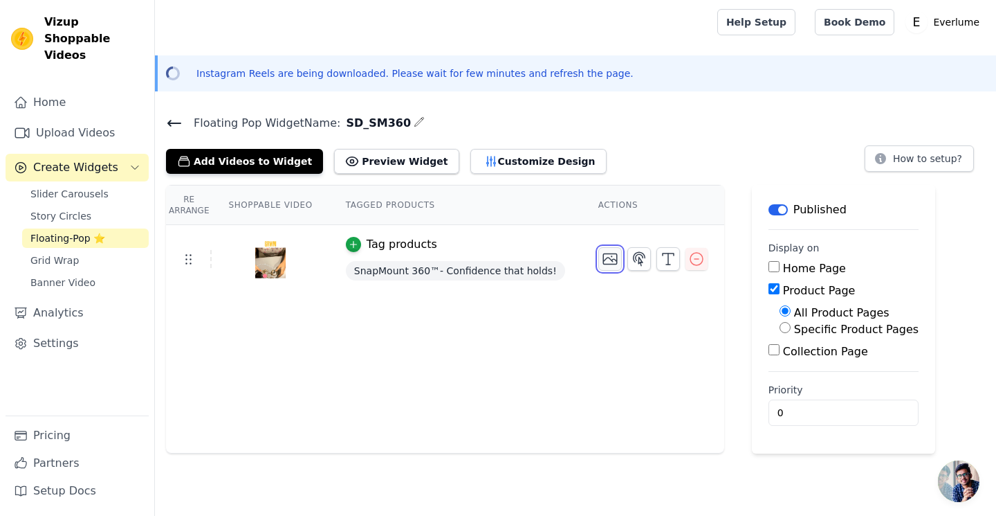
click at [607, 262] on icon "button" at bounding box center [610, 258] width 17 height 17
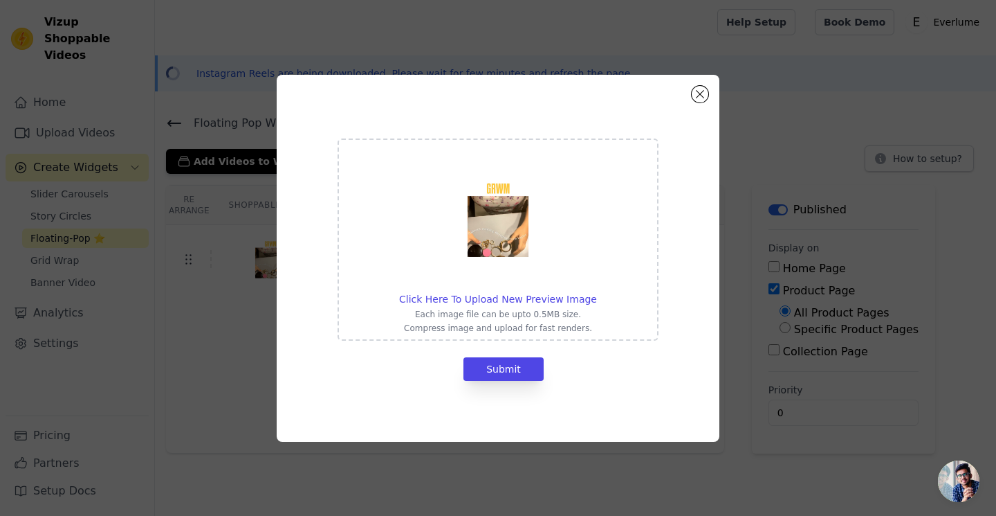
click at [535, 289] on div "Click Here To Upload New Preview Image Each image file can be upto 0.5MB size. …" at bounding box center [498, 239] width 198 height 188
click at [596, 291] on input "Click Here To Upload New Preview Image Each image file can be upto 0.5MB size. …" at bounding box center [596, 291] width 1 height 1
click at [702, 94] on button "Close modal" at bounding box center [700, 94] width 17 height 17
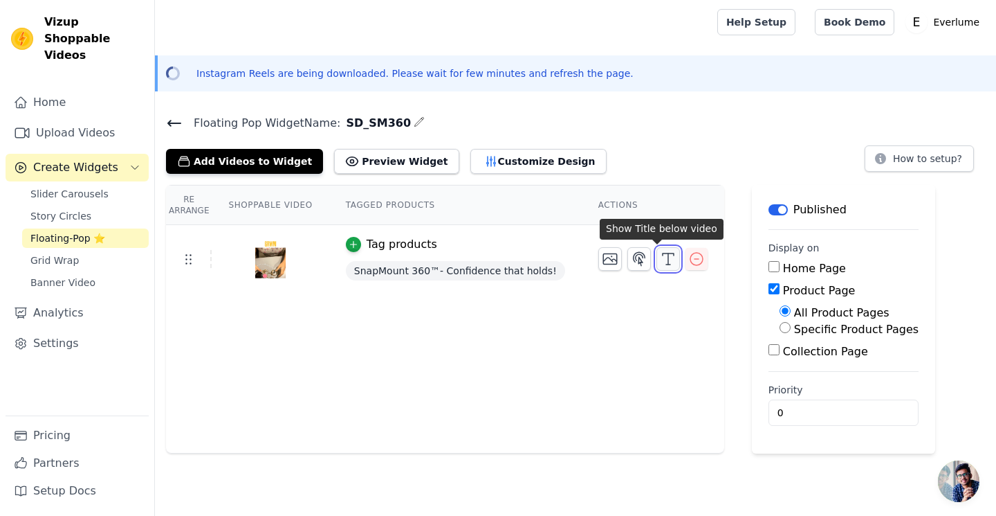
click at [660, 265] on icon "button" at bounding box center [668, 258] width 17 height 17
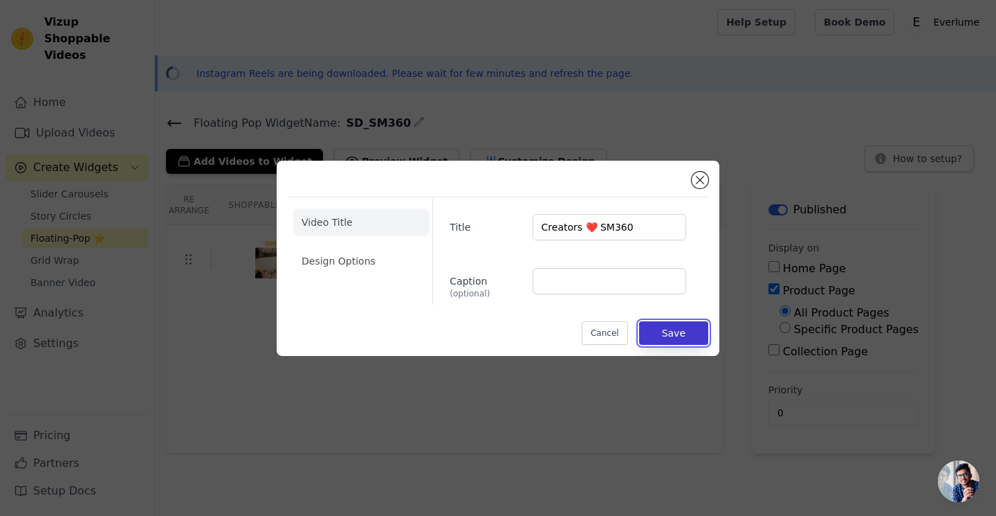
click at [698, 336] on button "Save" at bounding box center [673, 333] width 69 height 24
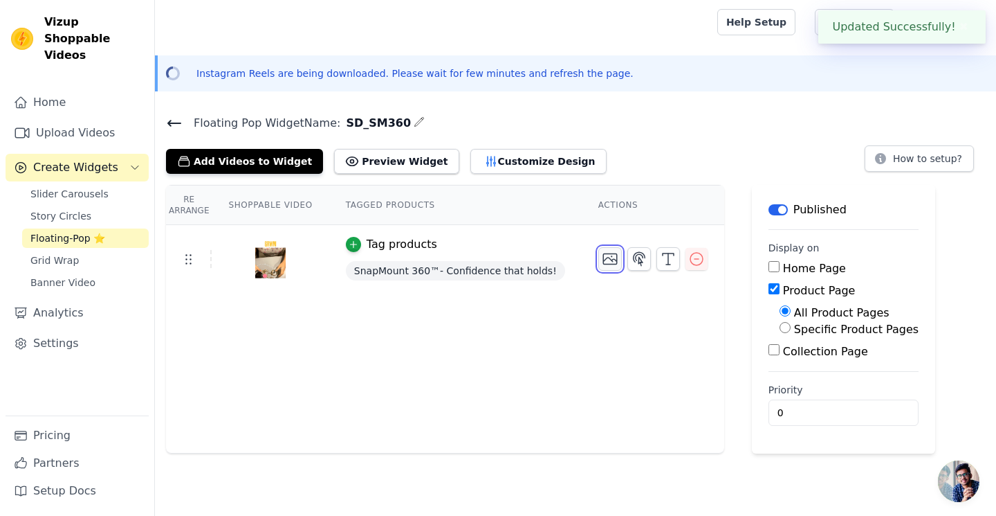
click at [603, 256] on icon "button" at bounding box center [610, 259] width 14 height 10
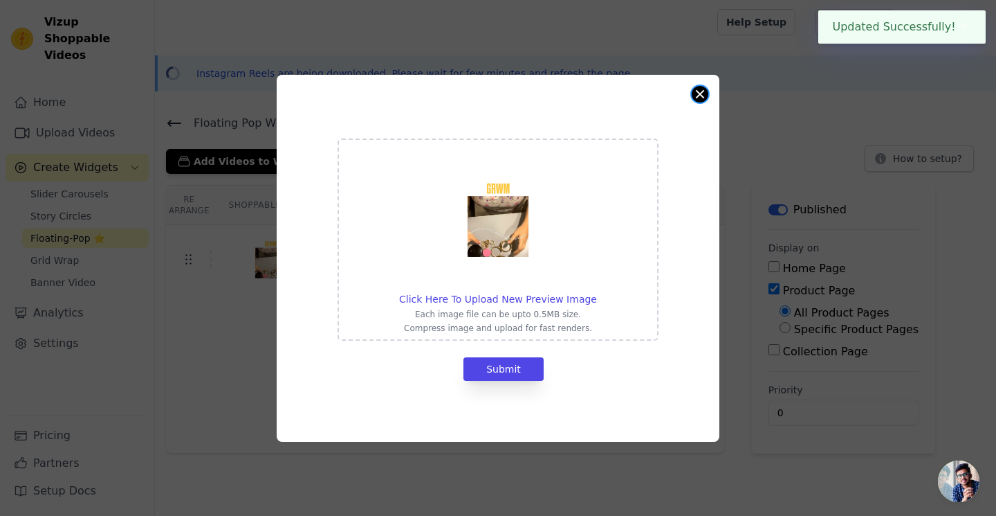
click at [700, 93] on button "Close modal" at bounding box center [700, 94] width 17 height 17
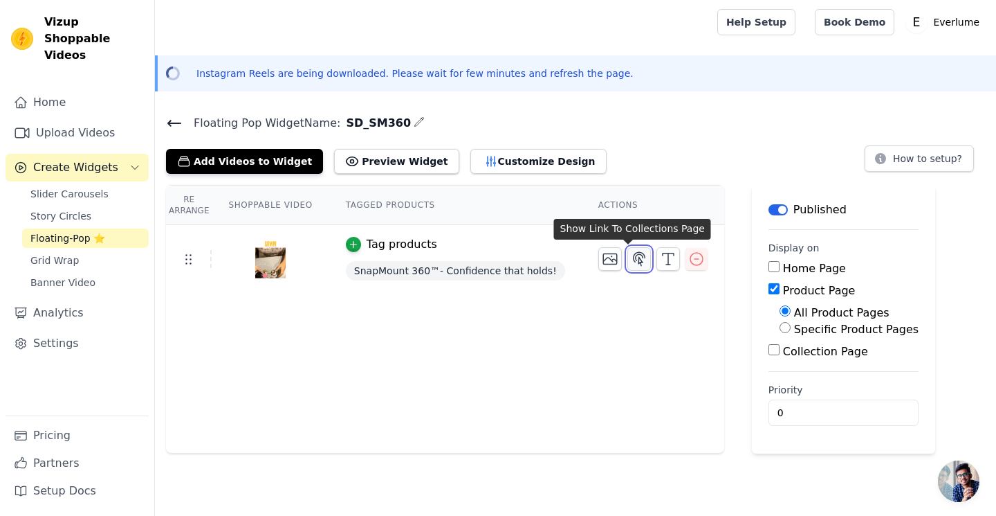
click at [631, 250] on icon "button" at bounding box center [639, 258] width 17 height 17
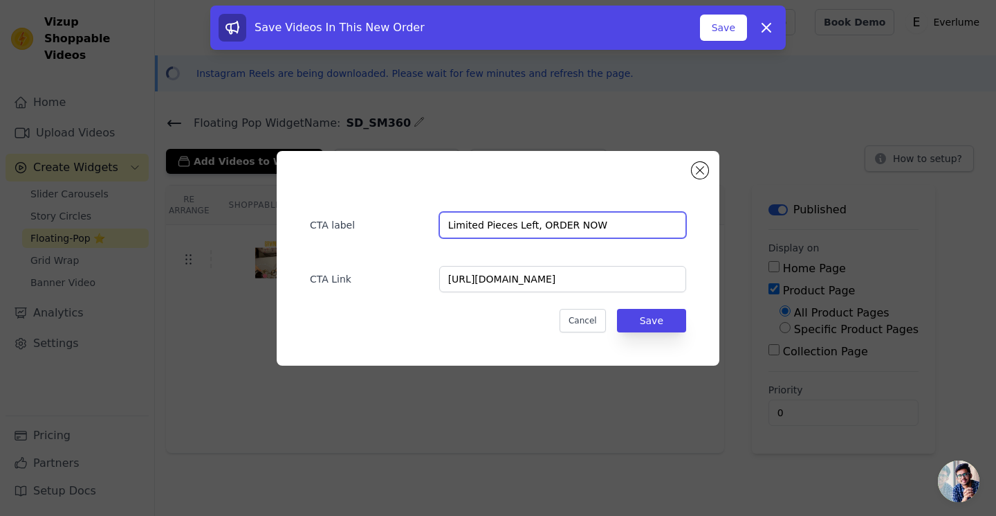
drag, startPoint x: 533, startPoint y: 228, endPoint x: 430, endPoint y: 219, distance: 103.6
type input "LIMITED PIECES LEFT, ORDER NOW"
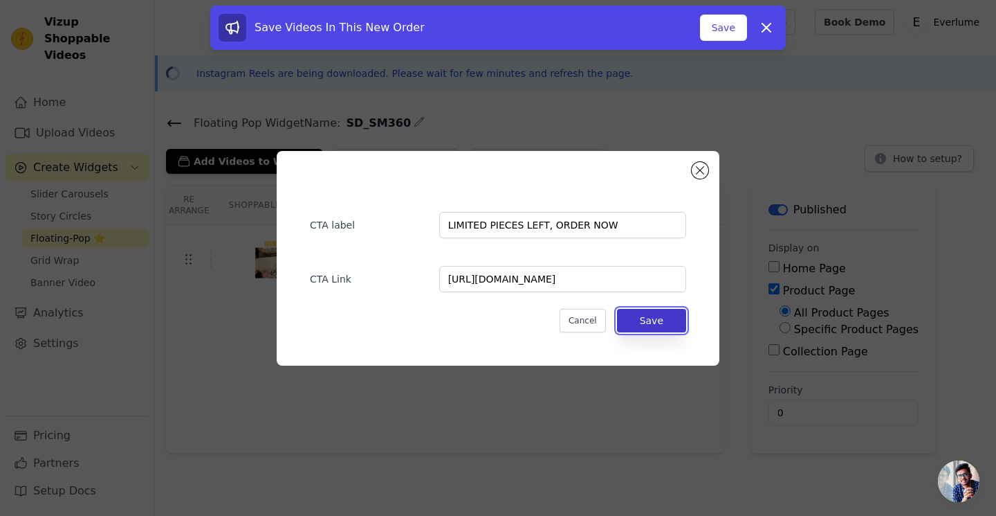
click at [654, 320] on button "Save" at bounding box center [651, 321] width 69 height 24
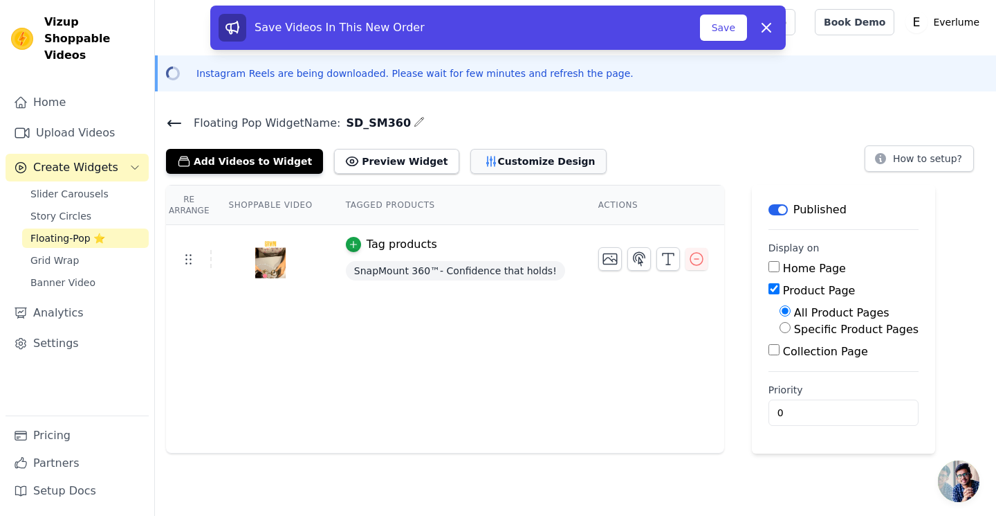
click at [497, 159] on button "Customize Design" at bounding box center [539, 161] width 136 height 25
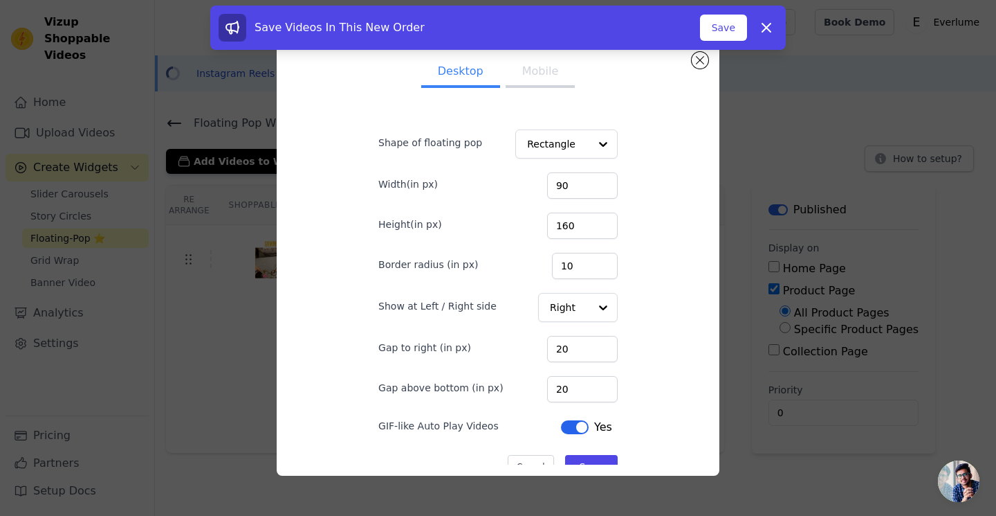
click at [529, 69] on button "Mobile" at bounding box center [540, 72] width 69 height 30
click at [600, 221] on input "161" at bounding box center [582, 225] width 71 height 26
type input "160"
click at [601, 230] on input "160" at bounding box center [582, 225] width 71 height 26
click at [579, 228] on input "160" at bounding box center [582, 225] width 71 height 26
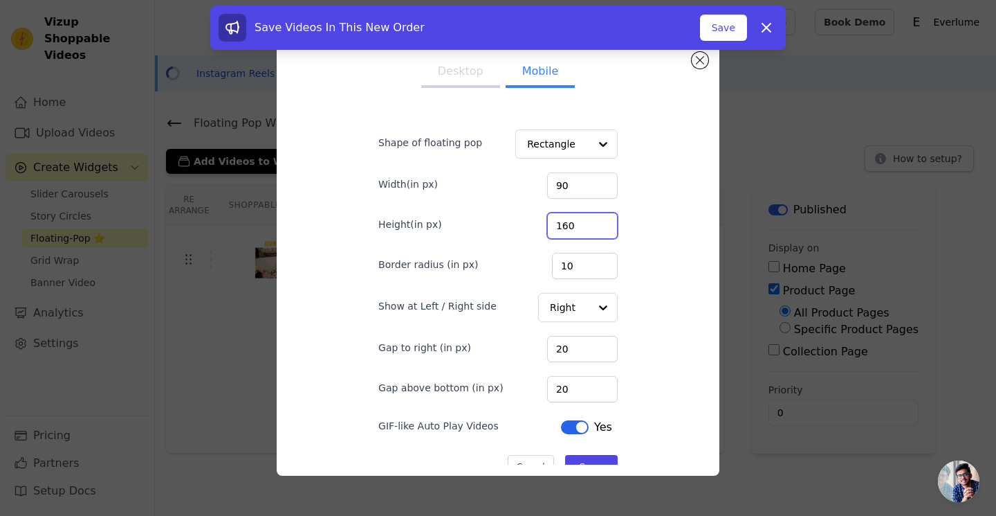
click at [579, 228] on input "160" at bounding box center [582, 225] width 71 height 26
click at [693, 289] on div "Desktop Mobile Shape of floating pop Rectangle Width(in px) 90 Height(in px) 16…" at bounding box center [498, 258] width 421 height 412
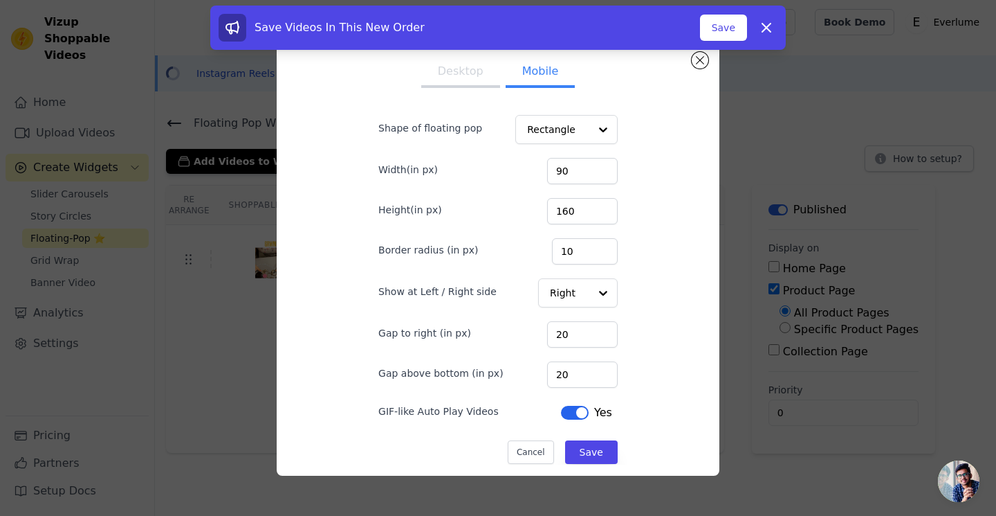
scroll to position [15, 0]
click at [599, 286] on div at bounding box center [603, 293] width 28 height 28
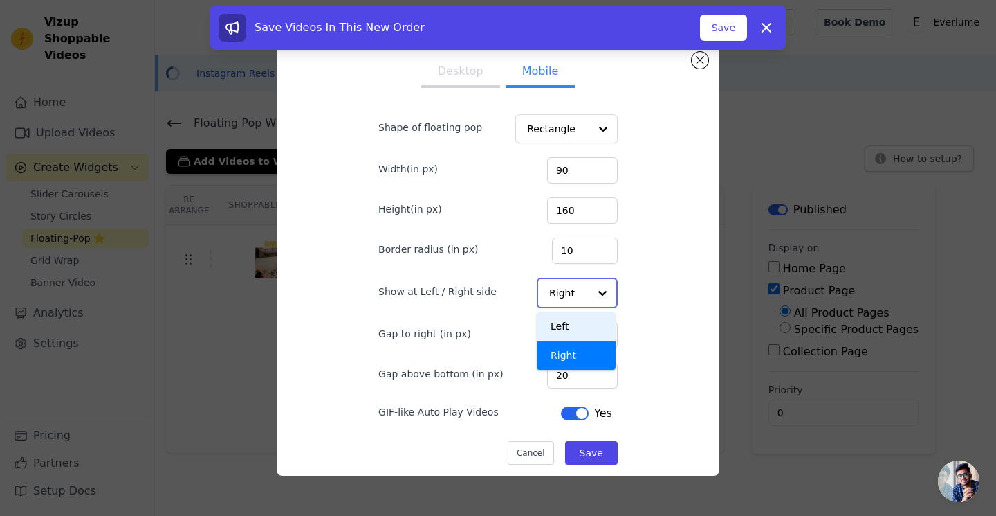
click at [590, 329] on div "Left" at bounding box center [576, 325] width 79 height 29
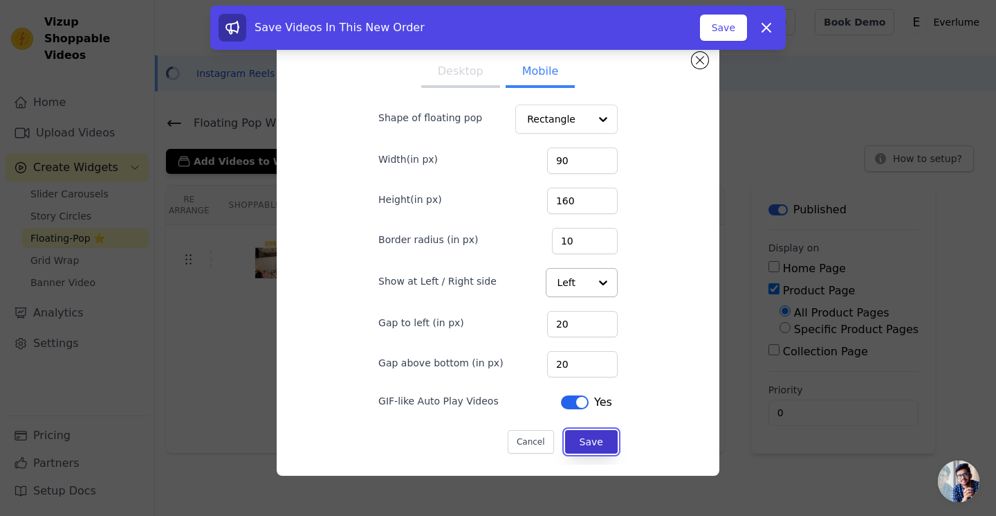
scroll to position [25, 0]
click at [597, 441] on button "Save" at bounding box center [591, 442] width 53 height 24
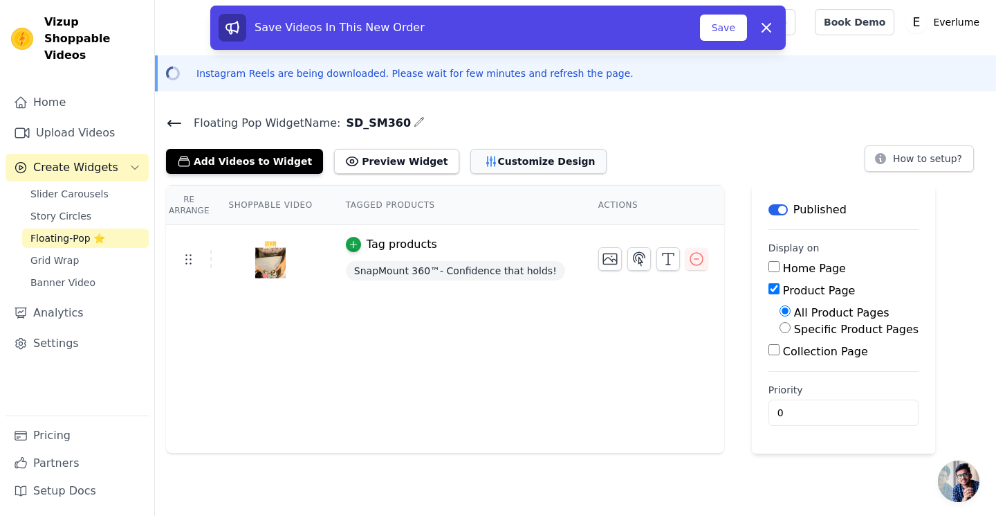
click at [473, 157] on button "Customize Design" at bounding box center [539, 161] width 136 height 25
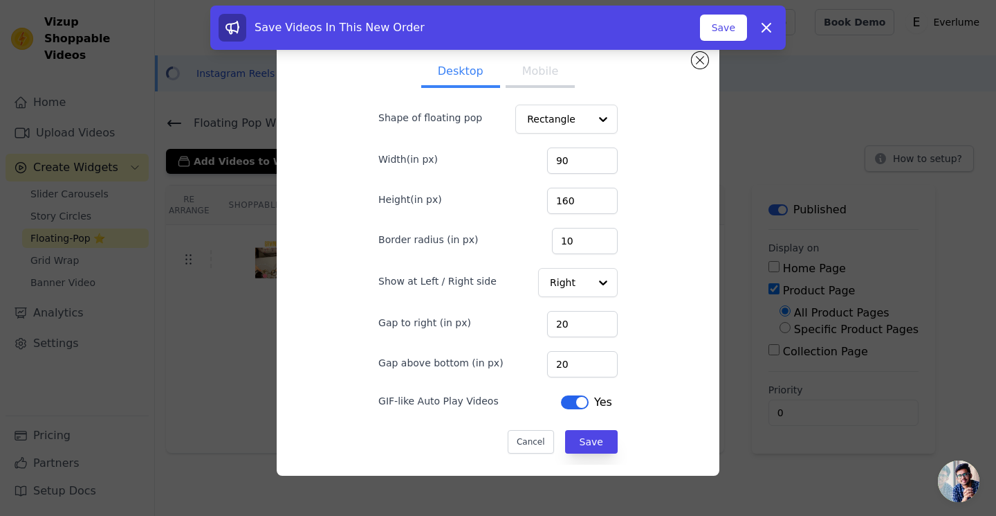
drag, startPoint x: 387, startPoint y: 400, endPoint x: 500, endPoint y: 399, distance: 112.8
click at [500, 399] on div "GIF-like Auto Play Videos Label Yes" at bounding box center [498, 400] width 239 height 25
click at [574, 401] on button "Label" at bounding box center [575, 402] width 28 height 14
click at [574, 401] on button "Label" at bounding box center [578, 402] width 28 height 14
drag, startPoint x: 597, startPoint y: 448, endPoint x: 603, endPoint y: 432, distance: 17.7
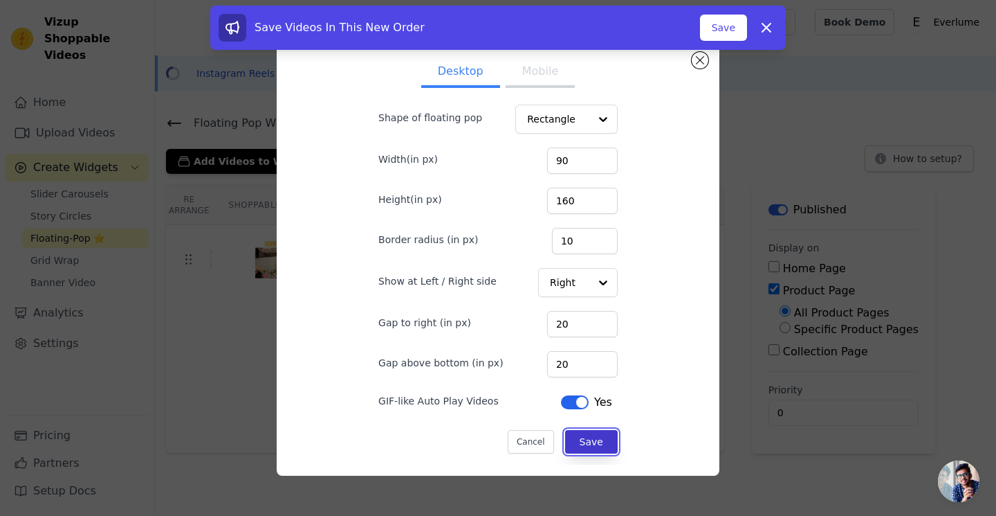
click at [603, 432] on button "Save" at bounding box center [591, 442] width 53 height 24
click at [590, 134] on form "Shape of floating pop Rectangle Width(in px) 90 Height(in px) 160 Border radius…" at bounding box center [498, 274] width 262 height 388
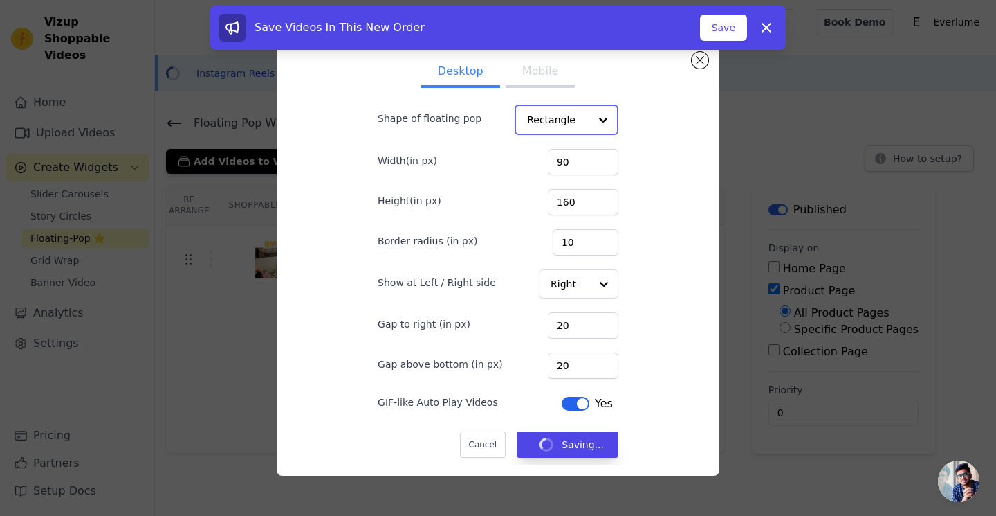
click at [592, 127] on div at bounding box center [604, 120] width 28 height 28
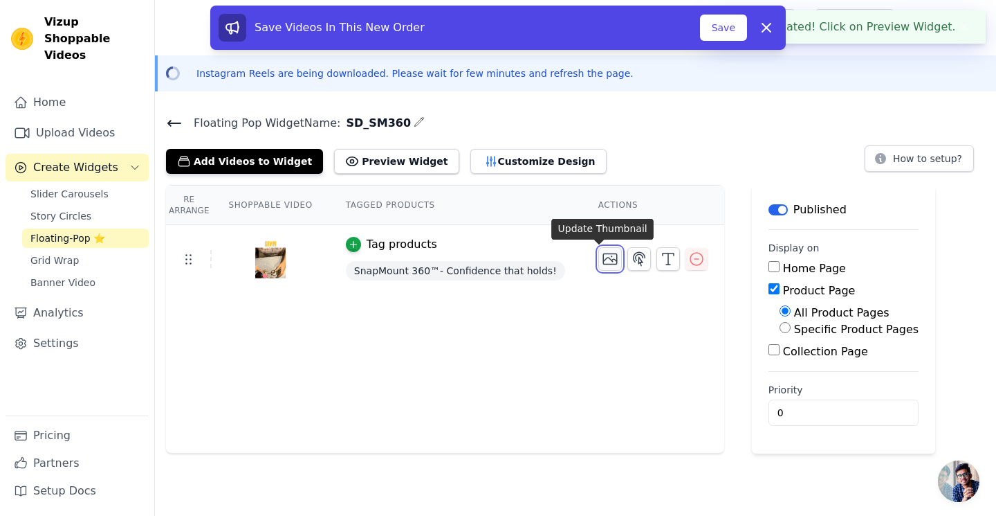
click at [603, 254] on icon "button" at bounding box center [610, 259] width 14 height 10
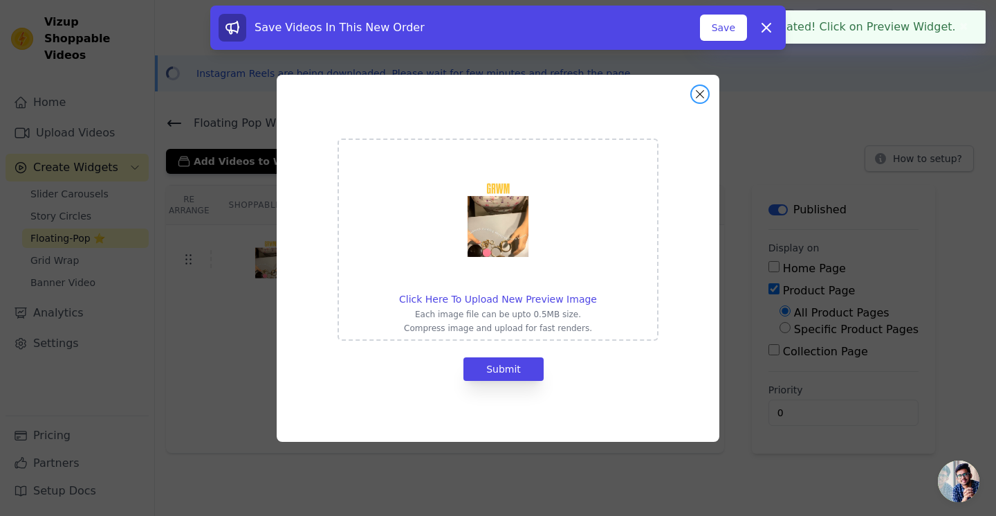
click at [702, 99] on button "Close modal" at bounding box center [700, 94] width 17 height 17
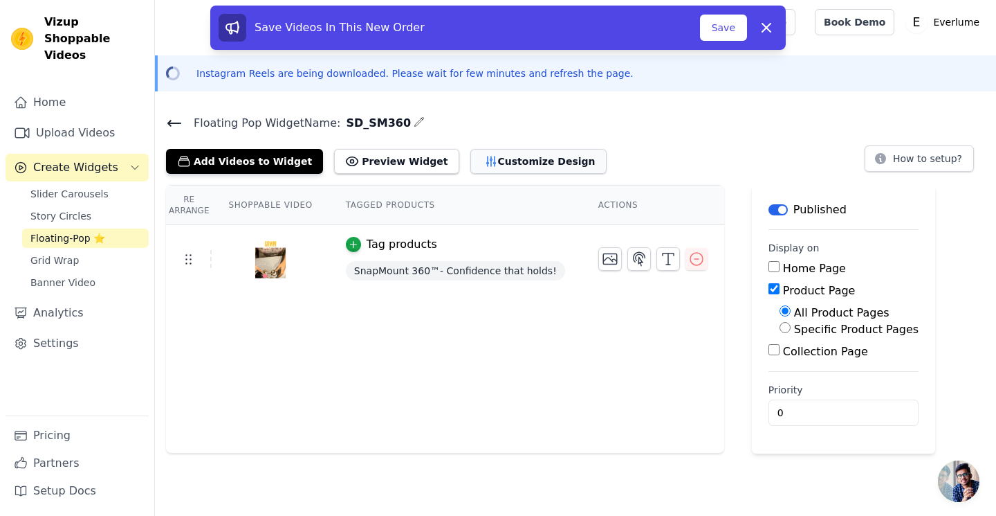
click at [515, 151] on button "Customize Design" at bounding box center [539, 161] width 136 height 25
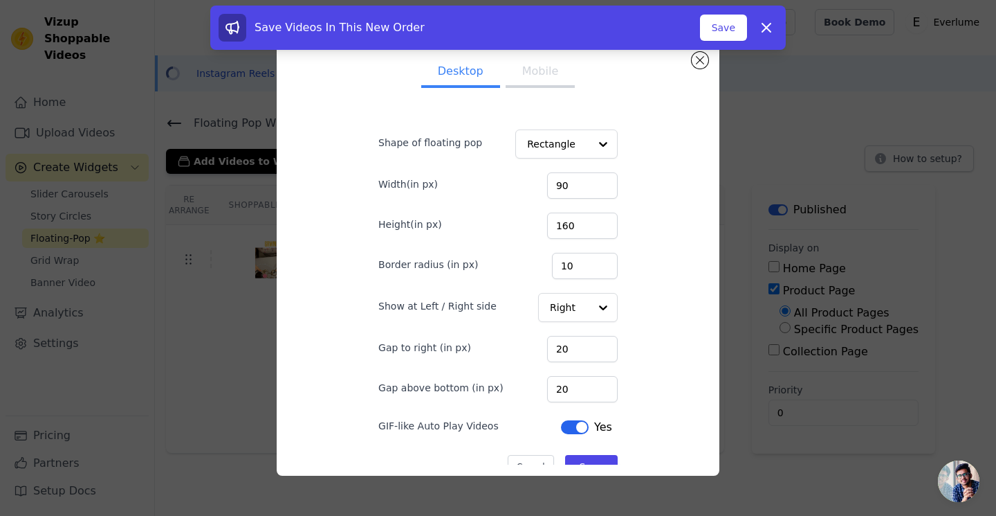
click at [547, 80] on button "Mobile" at bounding box center [540, 72] width 69 height 30
click at [565, 127] on div "Shape of floating pop Rectangle" at bounding box center [498, 143] width 239 height 32
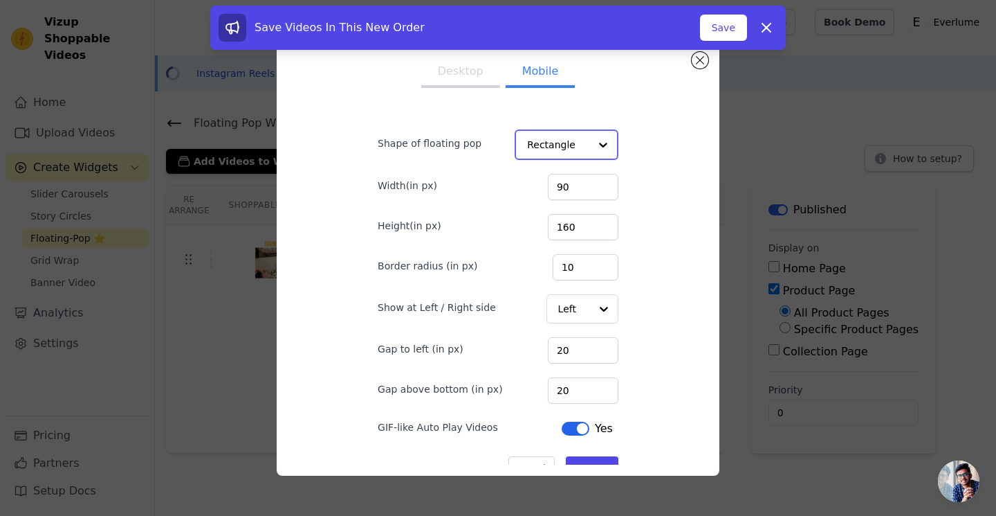
click at [569, 151] on input "Shape of floating pop" at bounding box center [558, 145] width 62 height 28
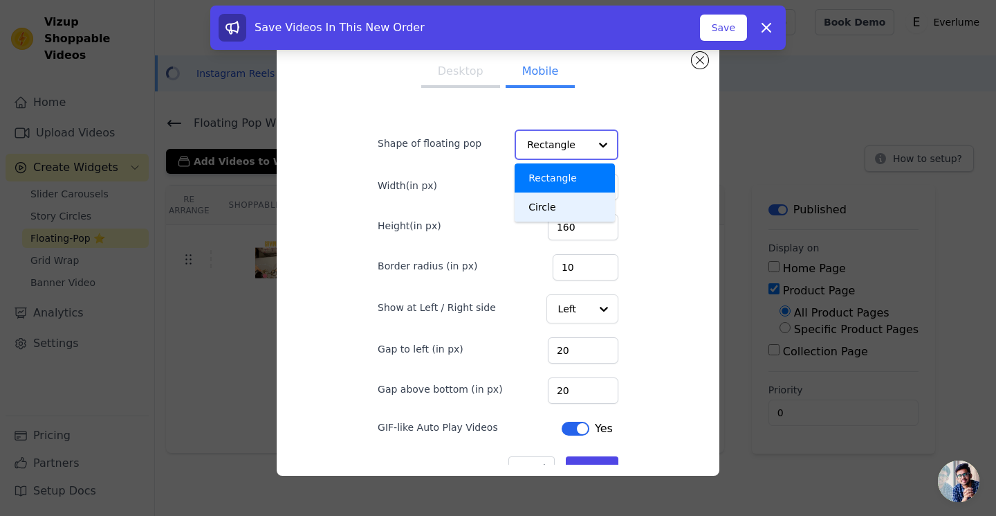
click at [574, 208] on div "Circle" at bounding box center [565, 206] width 100 height 29
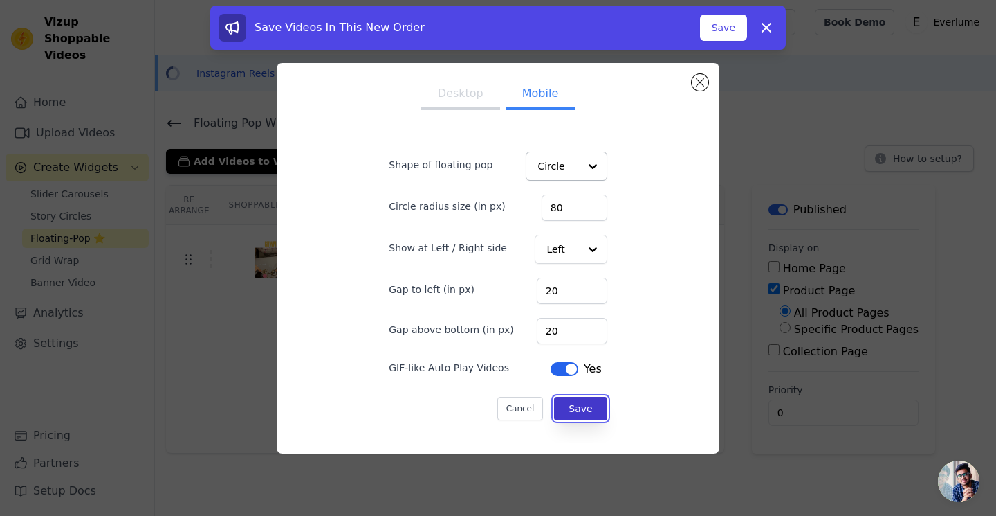
click at [576, 402] on button "Save" at bounding box center [580, 408] width 53 height 24
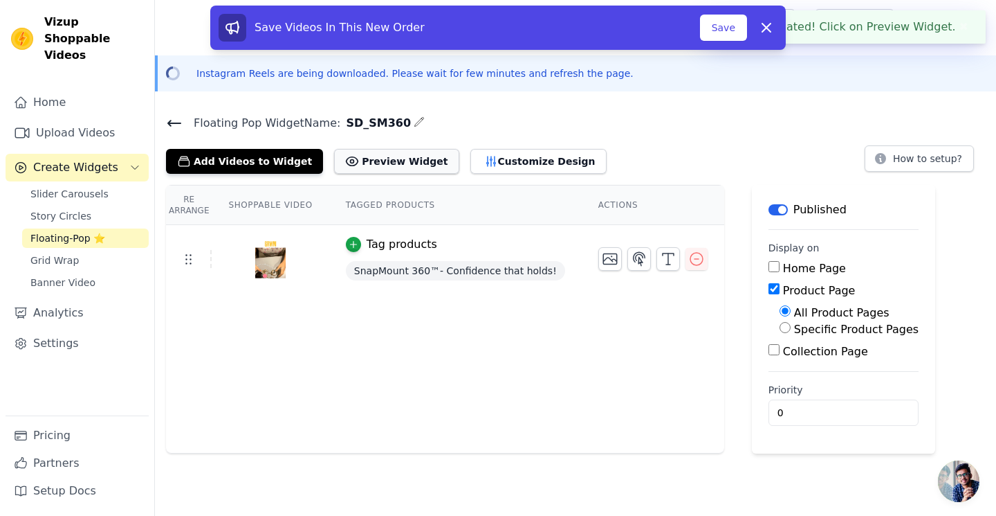
click at [372, 163] on button "Preview Widget" at bounding box center [396, 161] width 125 height 25
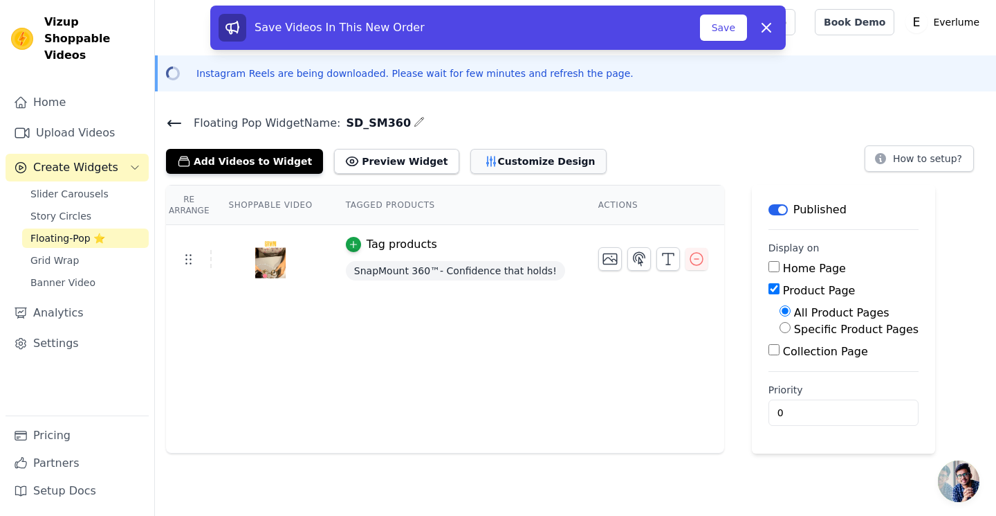
click at [476, 158] on button "Customize Design" at bounding box center [539, 161] width 136 height 25
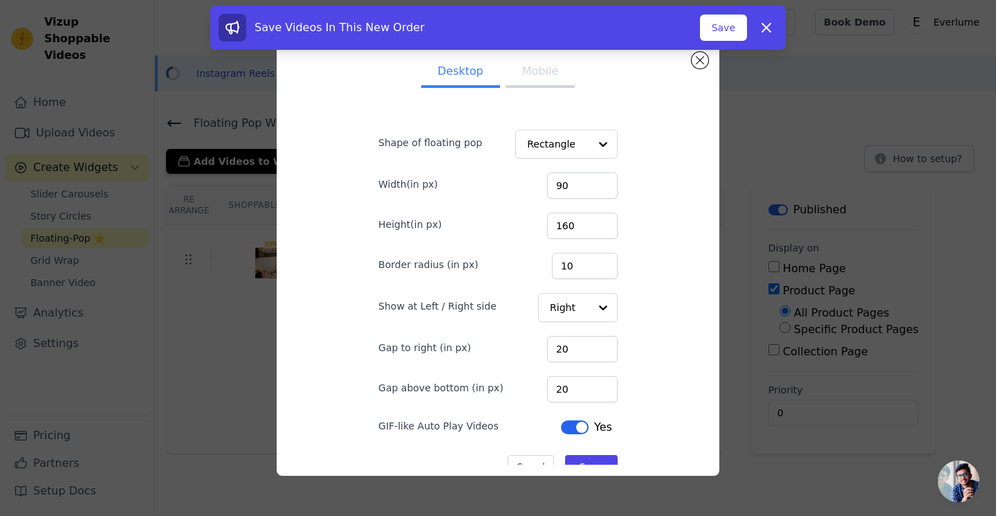
click at [536, 64] on button "Mobile" at bounding box center [540, 72] width 69 height 30
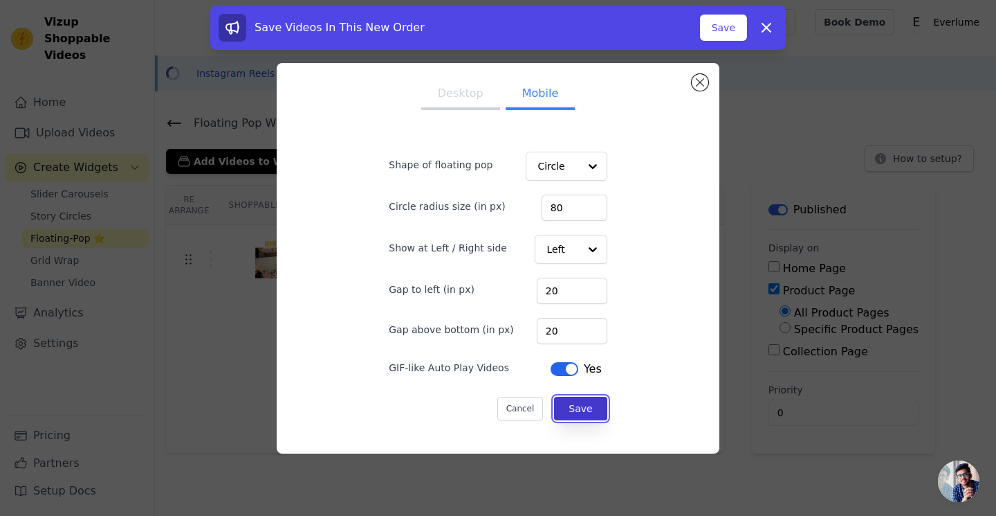
click at [583, 402] on button "Save" at bounding box center [580, 408] width 53 height 24
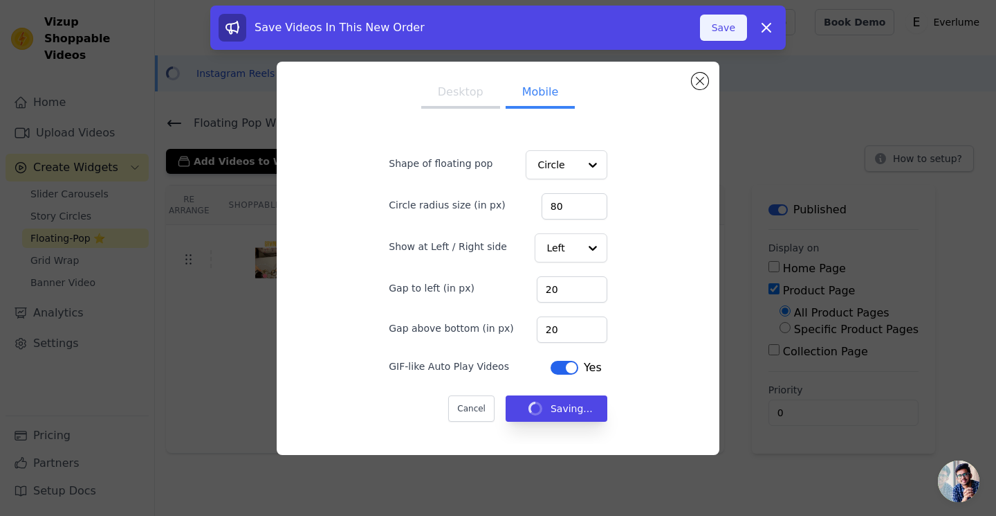
click at [729, 30] on button "Save" at bounding box center [723, 28] width 47 height 26
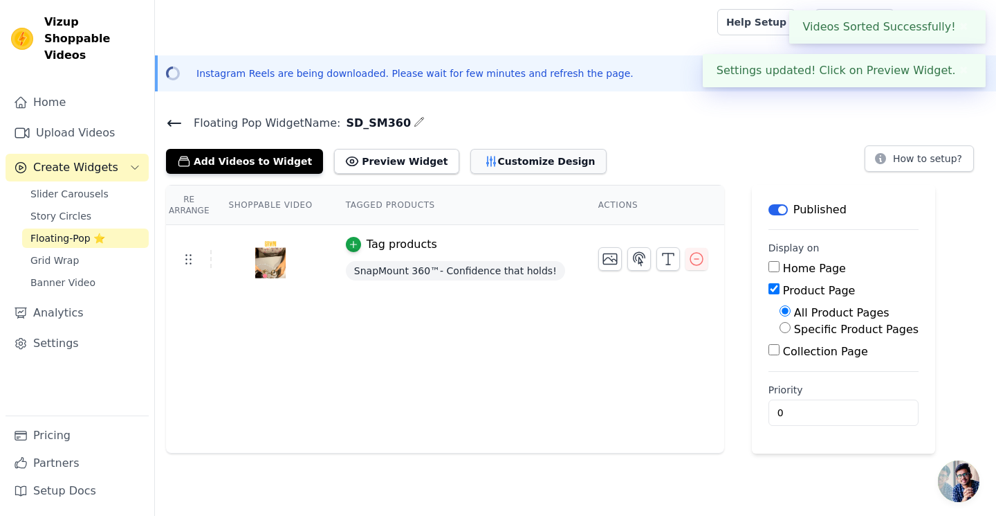
click at [488, 151] on button "Customize Design" at bounding box center [539, 161] width 136 height 25
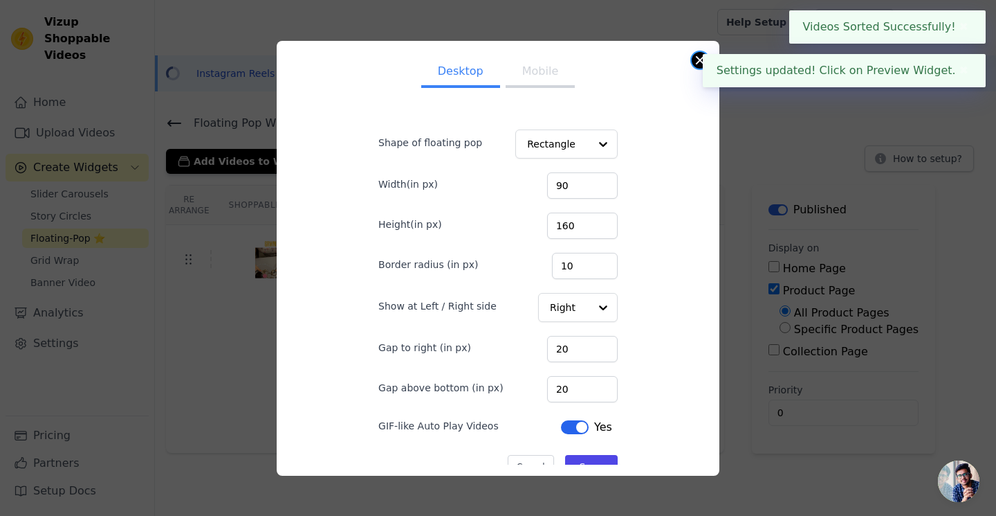
click at [697, 57] on button "Close modal" at bounding box center [700, 60] width 17 height 17
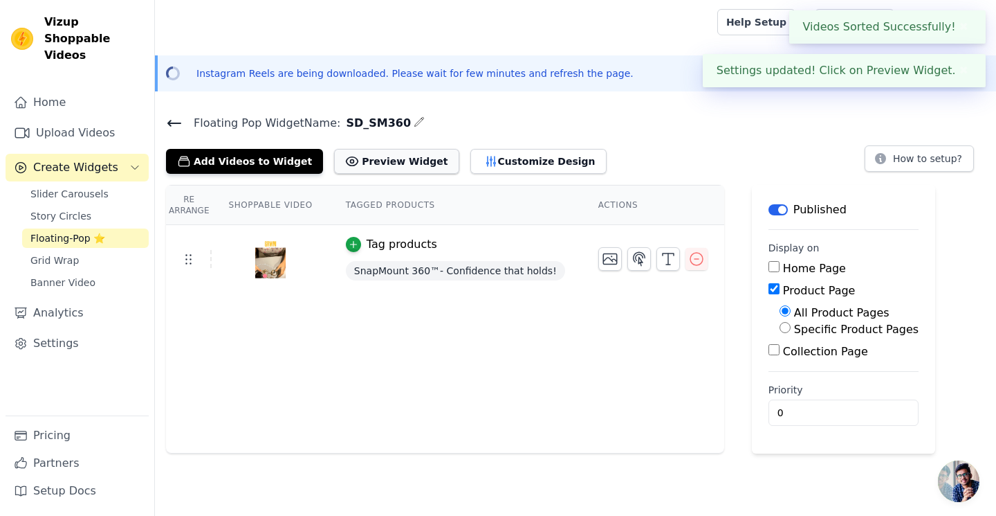
click at [362, 152] on button "Preview Widget" at bounding box center [396, 161] width 125 height 25
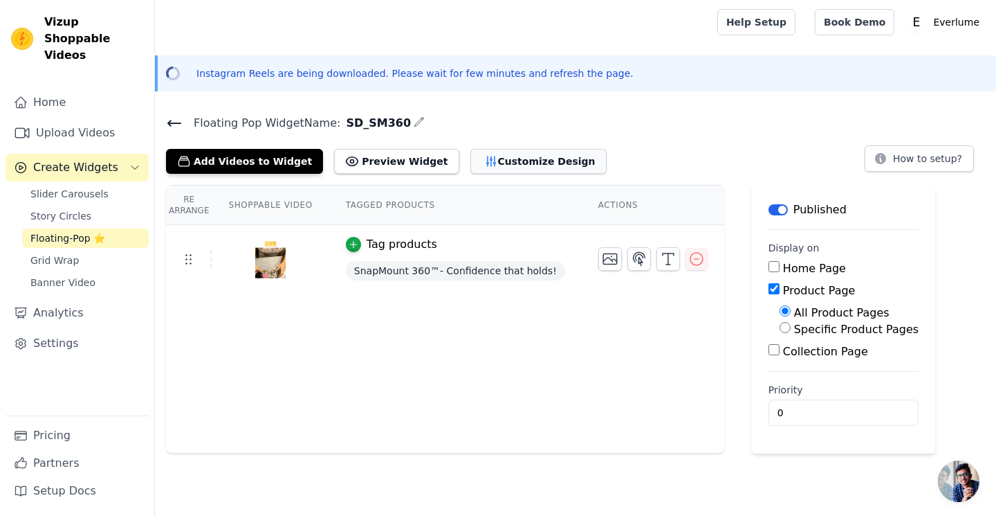
click at [500, 170] on button "Customize Design" at bounding box center [539, 161] width 136 height 25
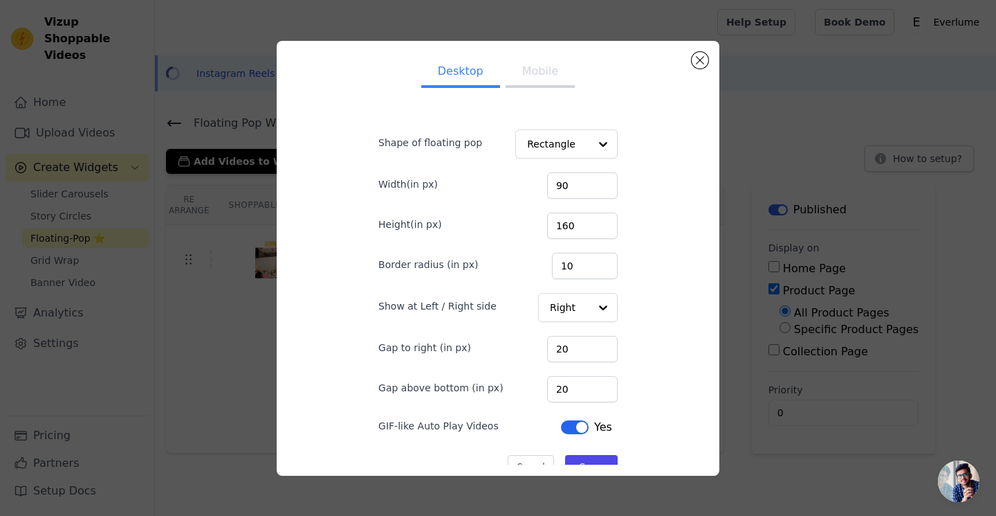
click at [536, 75] on button "Mobile" at bounding box center [540, 72] width 69 height 30
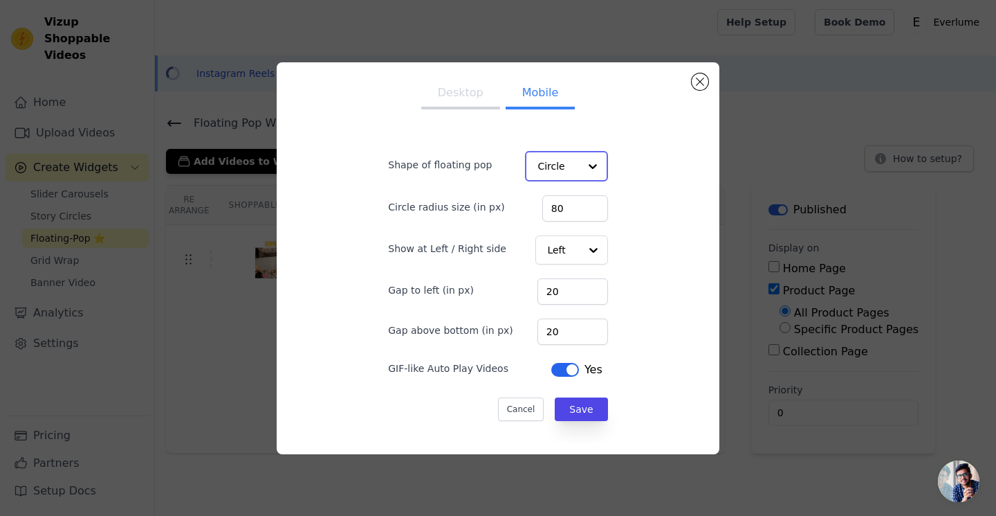
click at [563, 167] on input "Shape of floating pop" at bounding box center [558, 166] width 41 height 28
click at [560, 204] on div "Rectangle" at bounding box center [565, 199] width 81 height 29
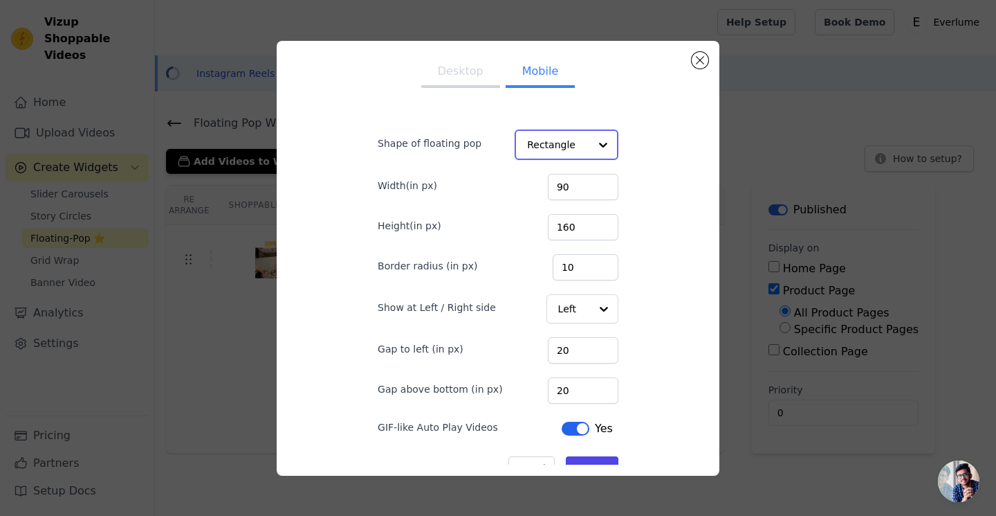
scroll to position [26, 0]
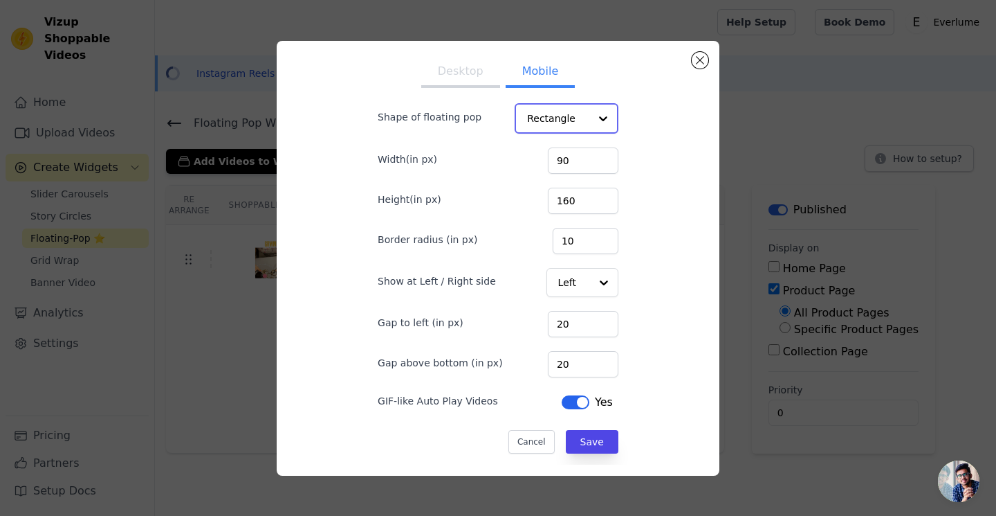
click at [568, 118] on input "Shape of floating pop" at bounding box center [558, 118] width 62 height 28
click at [670, 163] on div "Desktop Mobile Shape of floating pop Rectangle Circle Option Rectangle, selecte…" at bounding box center [498, 258] width 421 height 412
click at [584, 308] on div "Gap to left (in px) 20" at bounding box center [498, 322] width 239 height 29
click at [584, 296] on form "Shape of floating pop Rectangle Width(in px) 90 Height(in px) 160 Border radius…" at bounding box center [498, 272] width 262 height 385
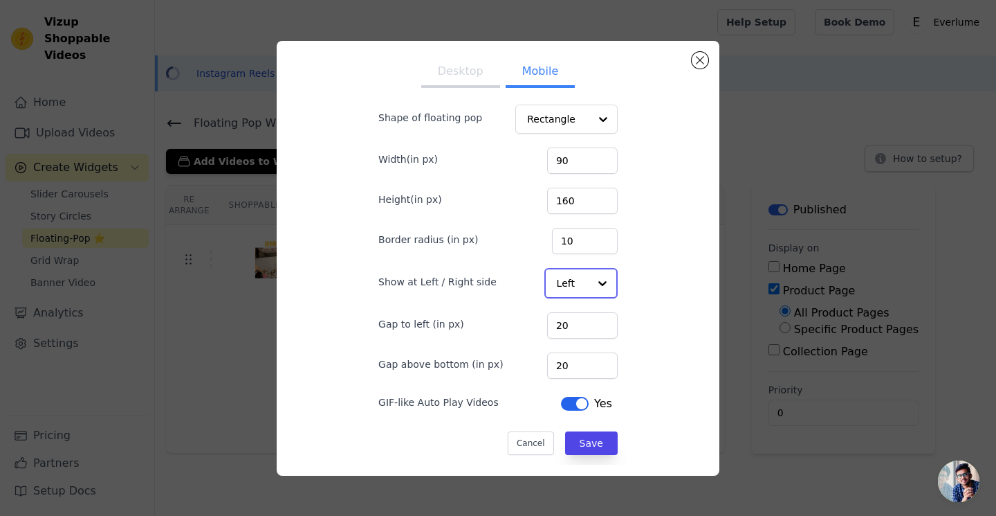
click at [589, 293] on div at bounding box center [603, 283] width 28 height 28
click at [595, 346] on div "Right" at bounding box center [581, 345] width 73 height 29
click at [608, 445] on button "Save" at bounding box center [591, 442] width 53 height 24
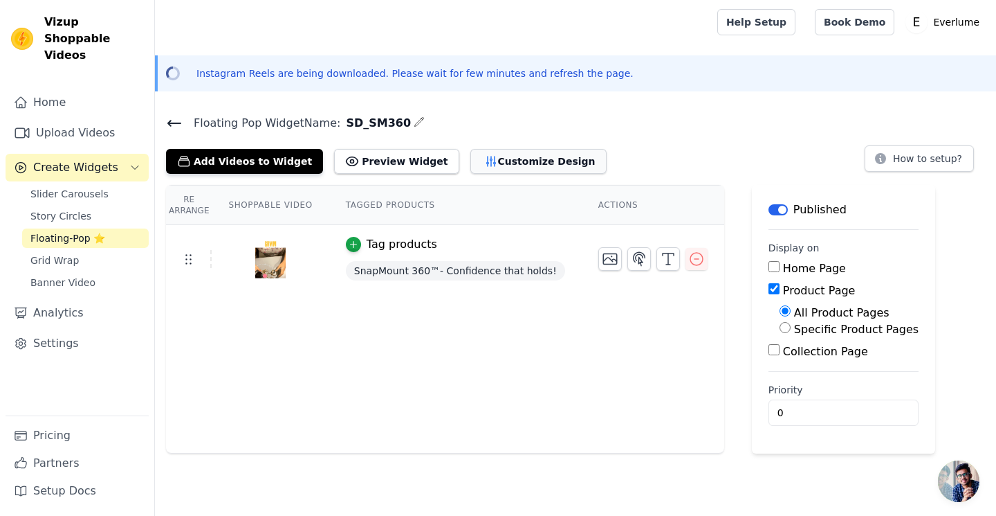
click at [523, 156] on button "Customize Design" at bounding box center [539, 161] width 136 height 25
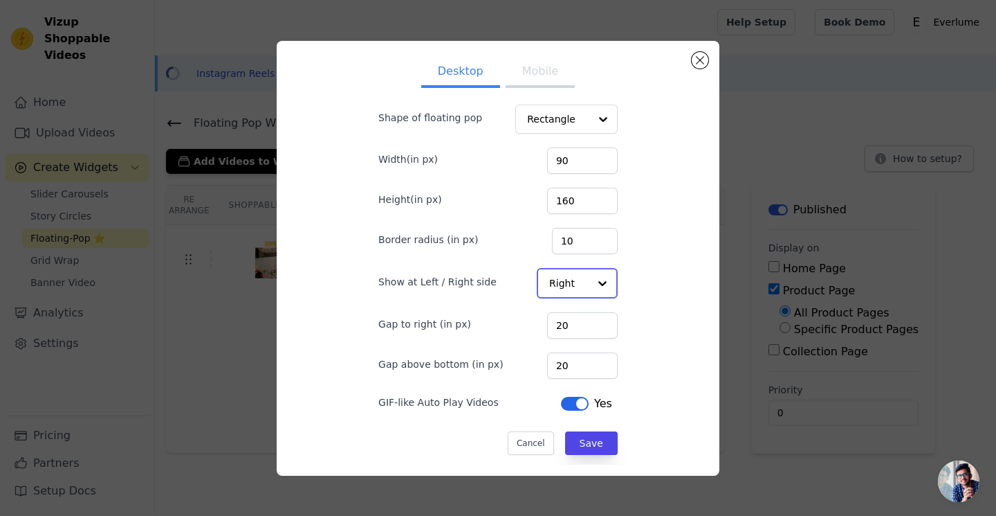
click at [578, 276] on input "Show at Left / Right side" at bounding box center [568, 283] width 39 height 28
click at [565, 323] on div "Left" at bounding box center [576, 316] width 79 height 29
click at [604, 439] on button "Save" at bounding box center [591, 442] width 53 height 24
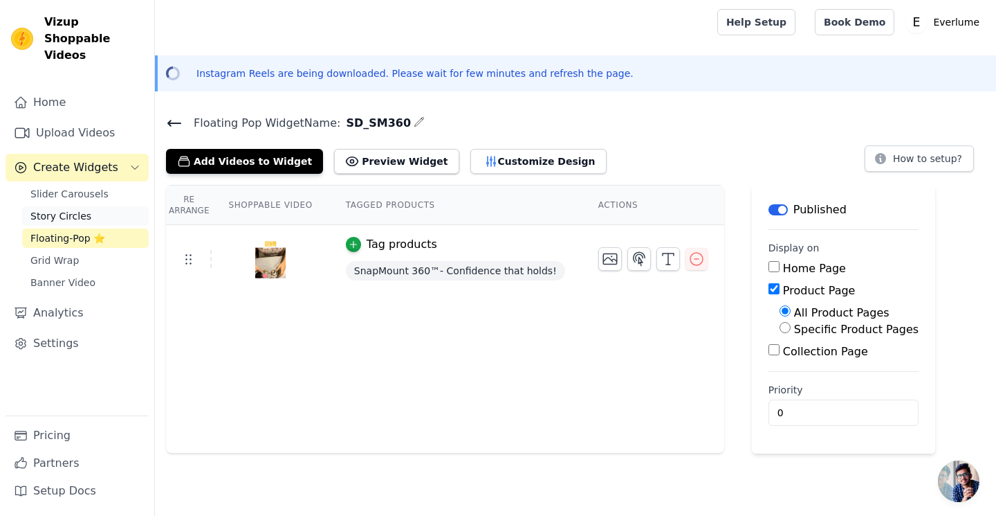
click at [98, 208] on link "Story Circles" at bounding box center [85, 215] width 127 height 19
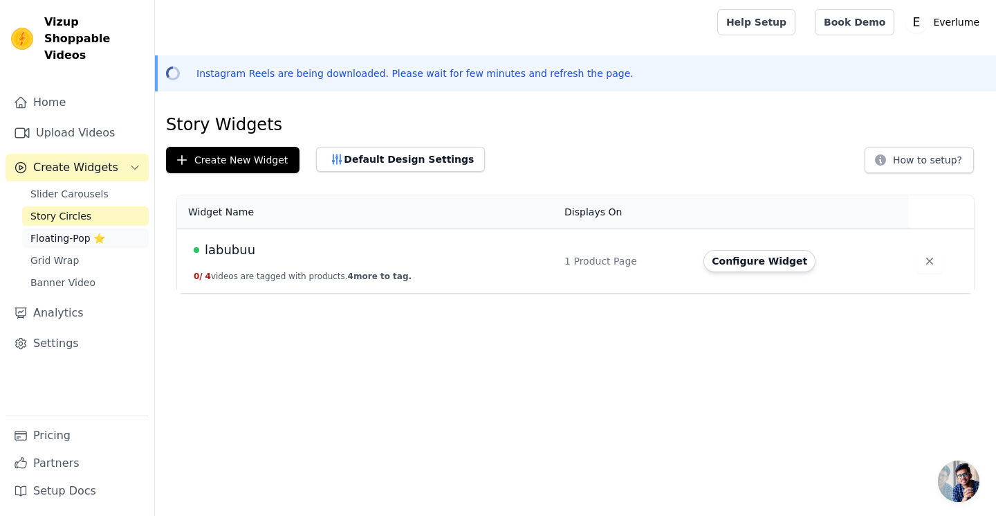
click at [95, 231] on span "Floating-Pop ⭐" at bounding box center [67, 238] width 75 height 14
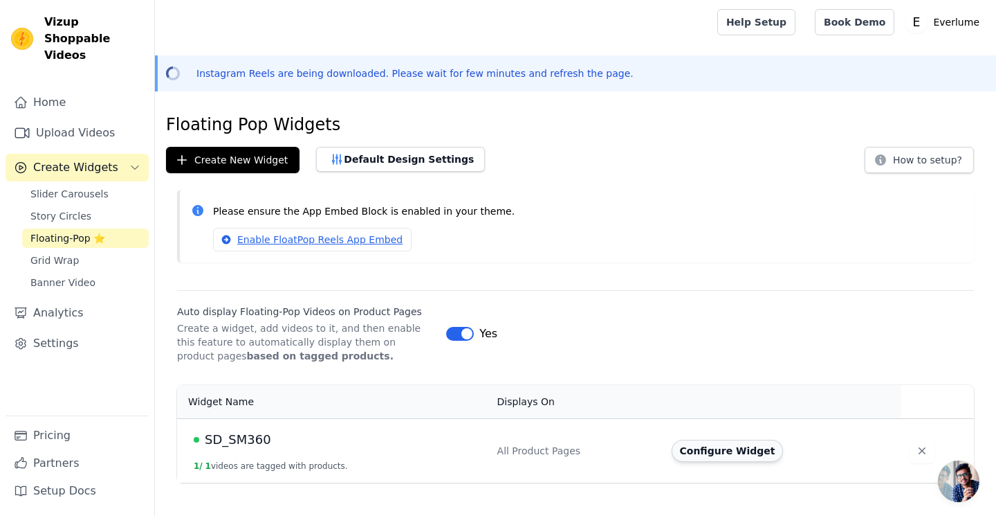
click at [749, 457] on button "Configure Widget" at bounding box center [728, 450] width 112 height 22
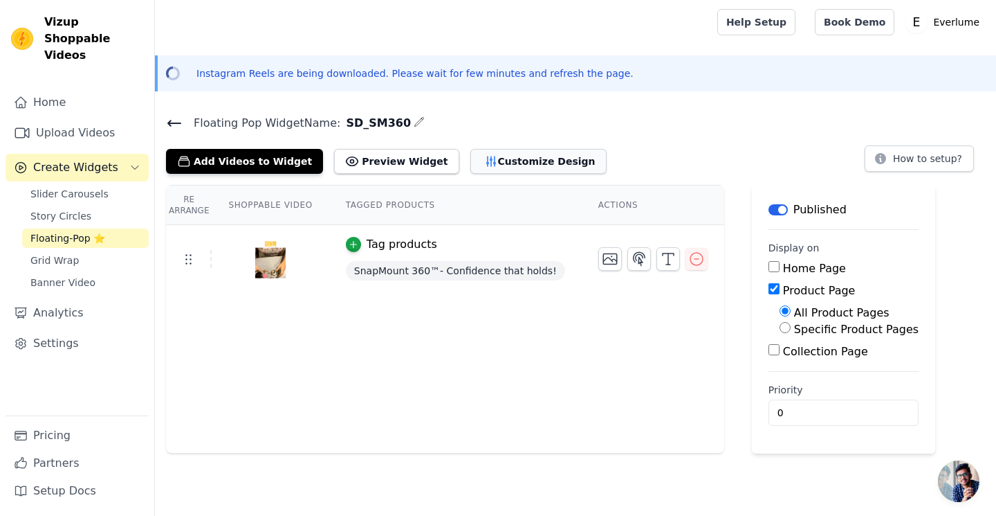
click at [495, 151] on button "Customize Design" at bounding box center [539, 161] width 136 height 25
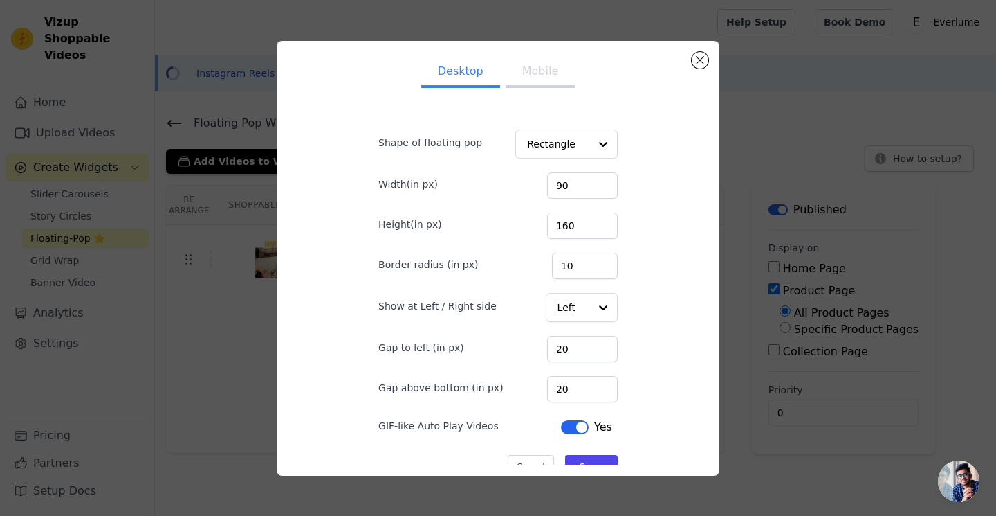
click at [522, 76] on button "Mobile" at bounding box center [540, 72] width 69 height 30
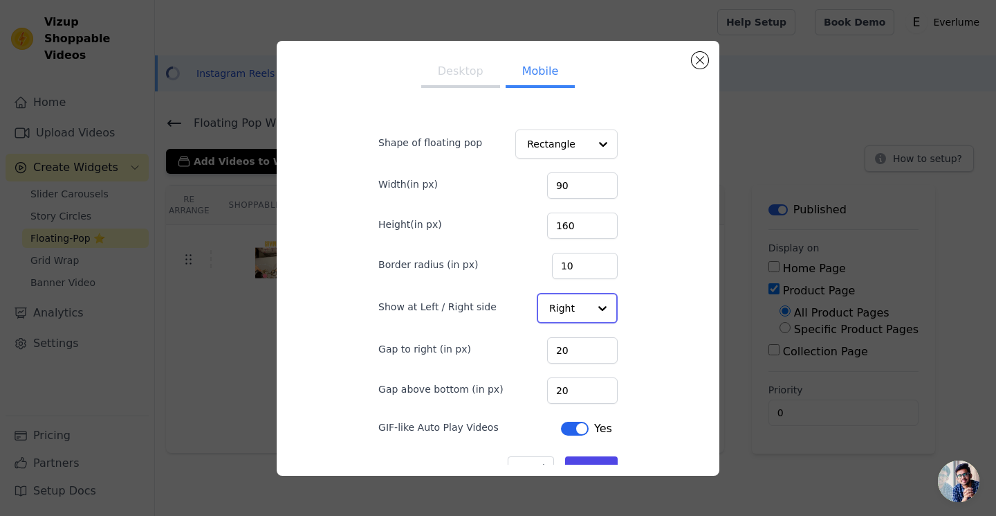
click at [589, 310] on div at bounding box center [603, 308] width 28 height 28
click at [547, 333] on div "Left" at bounding box center [576, 341] width 79 height 29
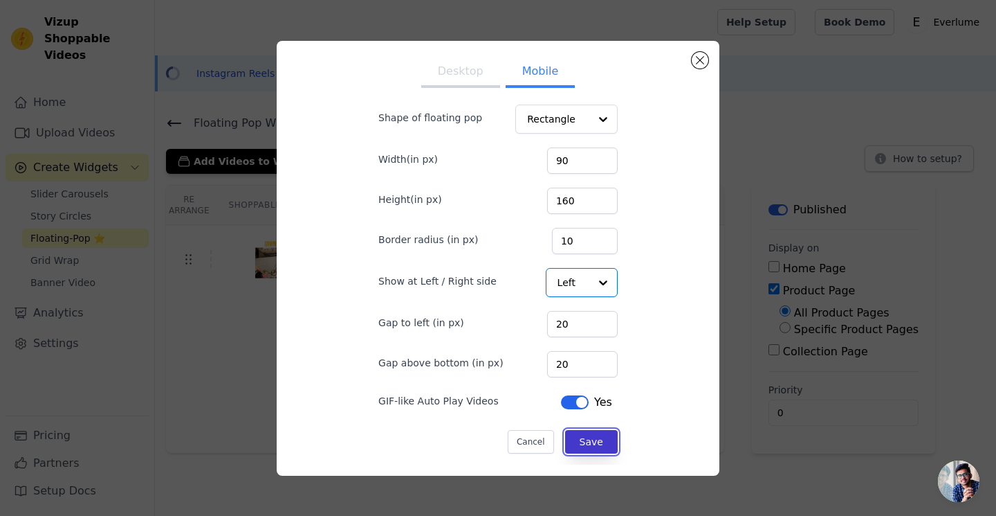
scroll to position [25, 0]
click at [601, 437] on button "Save" at bounding box center [591, 442] width 53 height 24
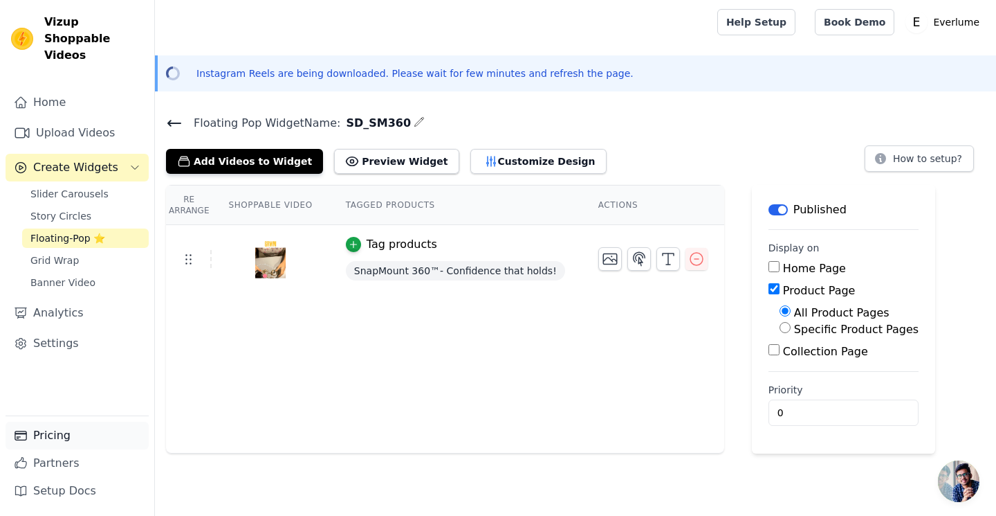
click at [101, 430] on link "Pricing" at bounding box center [77, 435] width 143 height 28
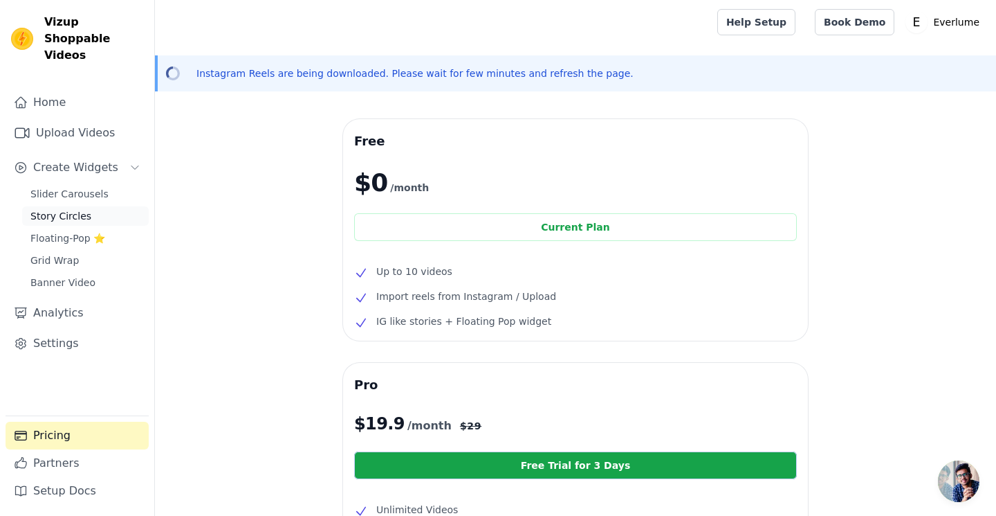
click at [74, 209] on span "Story Circles" at bounding box center [60, 216] width 61 height 14
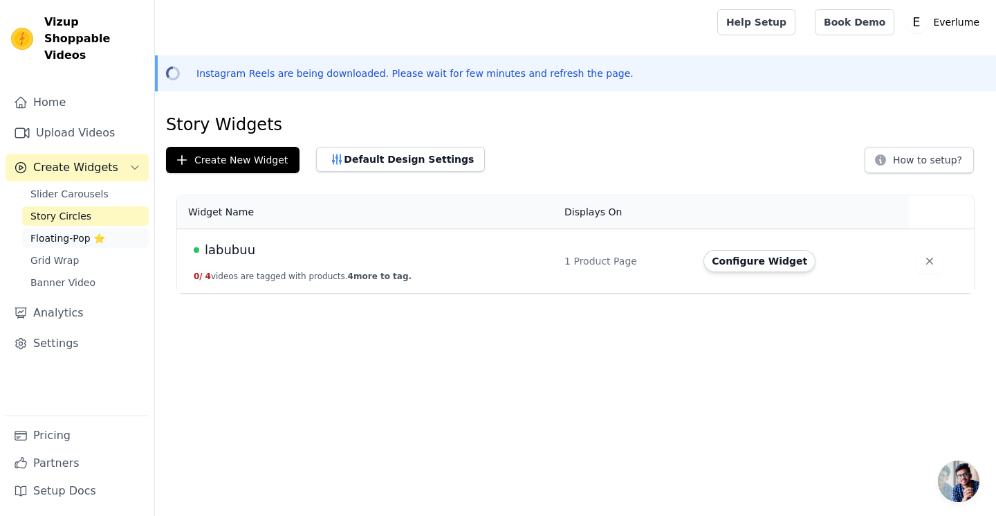
click at [77, 231] on span "Floating-Pop ⭐" at bounding box center [67, 238] width 75 height 14
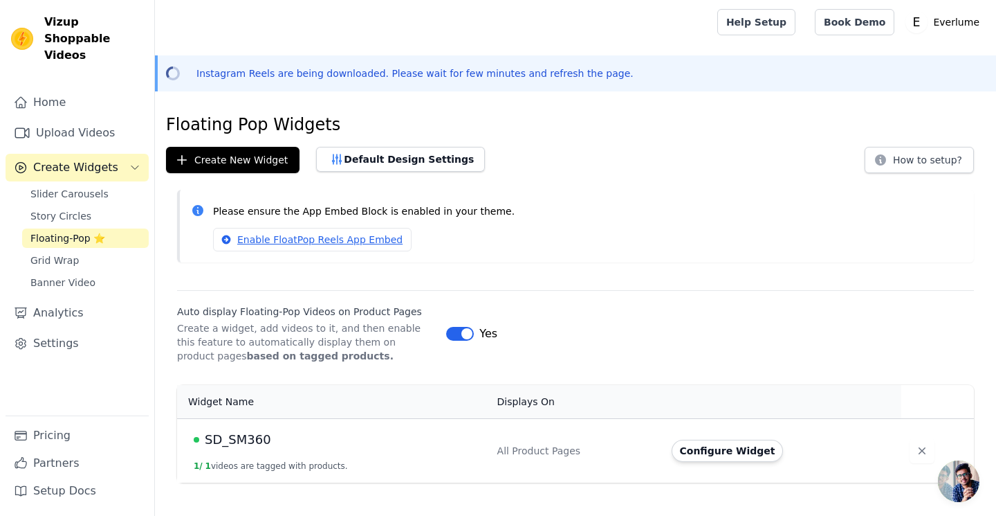
click at [457, 333] on button "Label" at bounding box center [460, 334] width 28 height 14
click at [923, 452] on icon "button" at bounding box center [922, 451] width 14 height 14
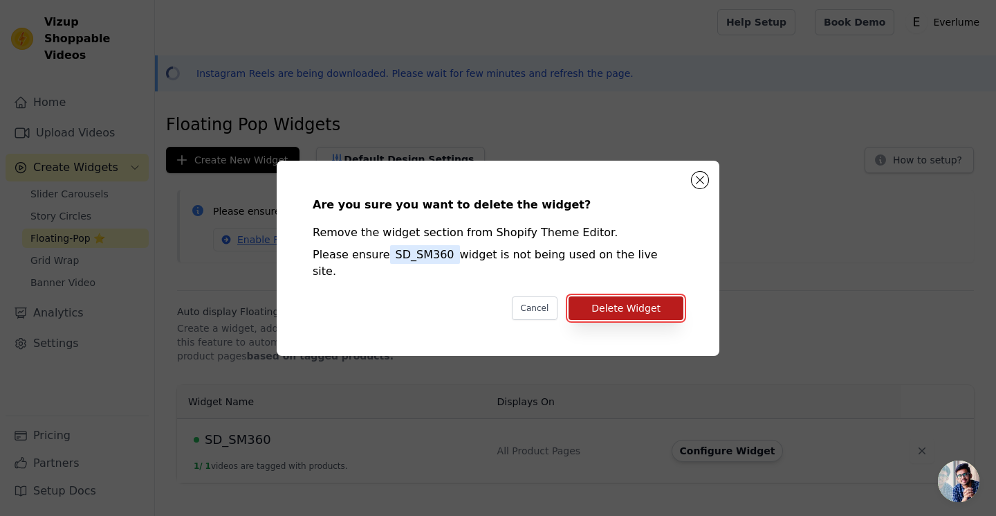
click at [615, 296] on button "Delete Widget" at bounding box center [626, 308] width 115 height 24
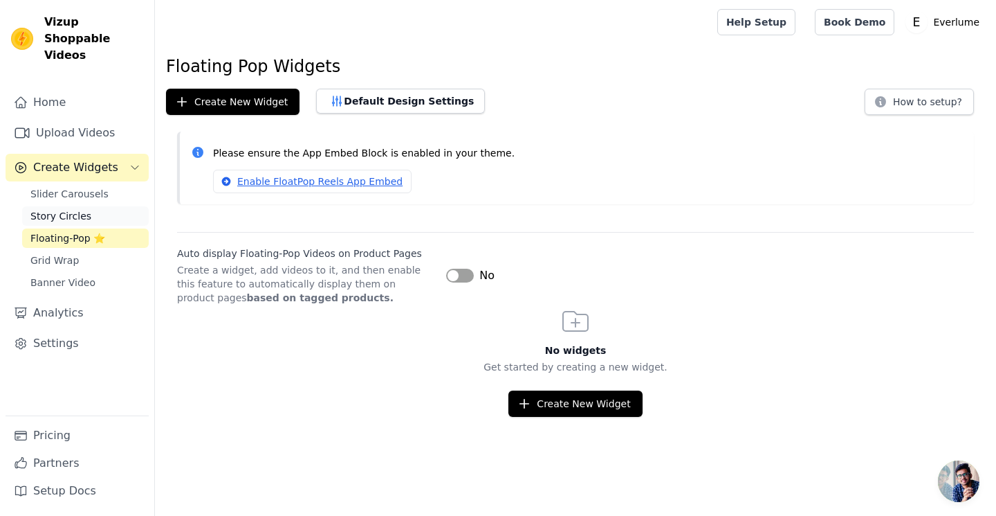
click at [74, 209] on span "Story Circles" at bounding box center [60, 216] width 61 height 14
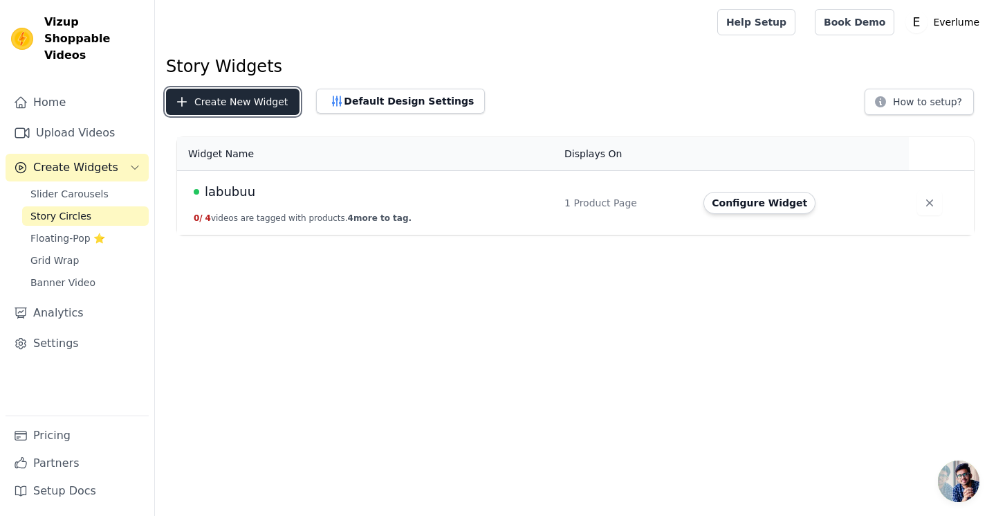
click at [241, 107] on button "Create New Widget" at bounding box center [233, 102] width 134 height 26
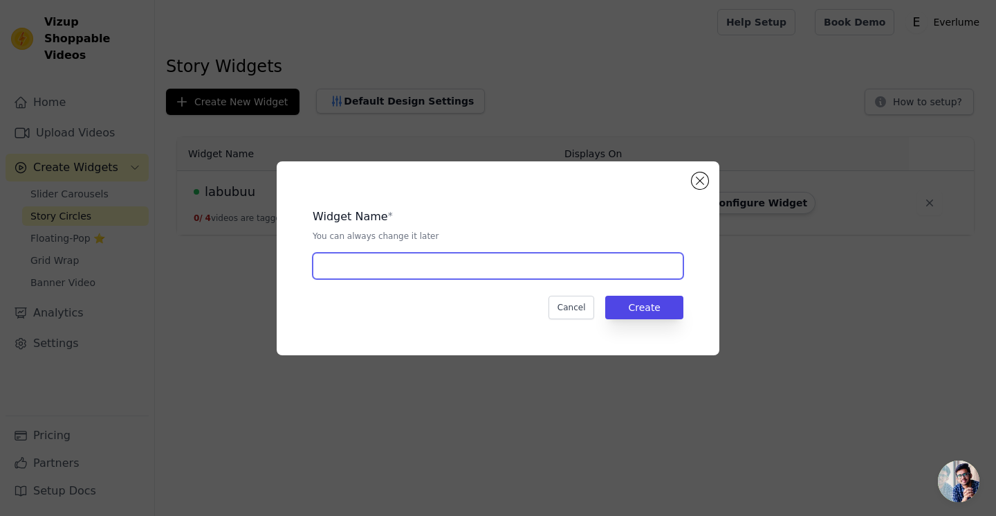
click at [522, 268] on input "text" at bounding box center [498, 266] width 371 height 26
type input "SD_SM360"
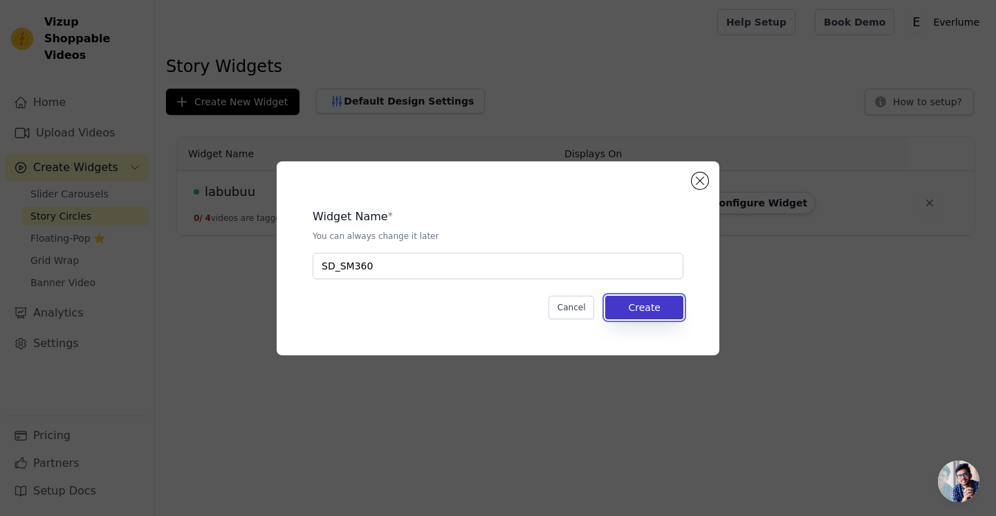
click at [671, 315] on button "Create" at bounding box center [644, 307] width 78 height 24
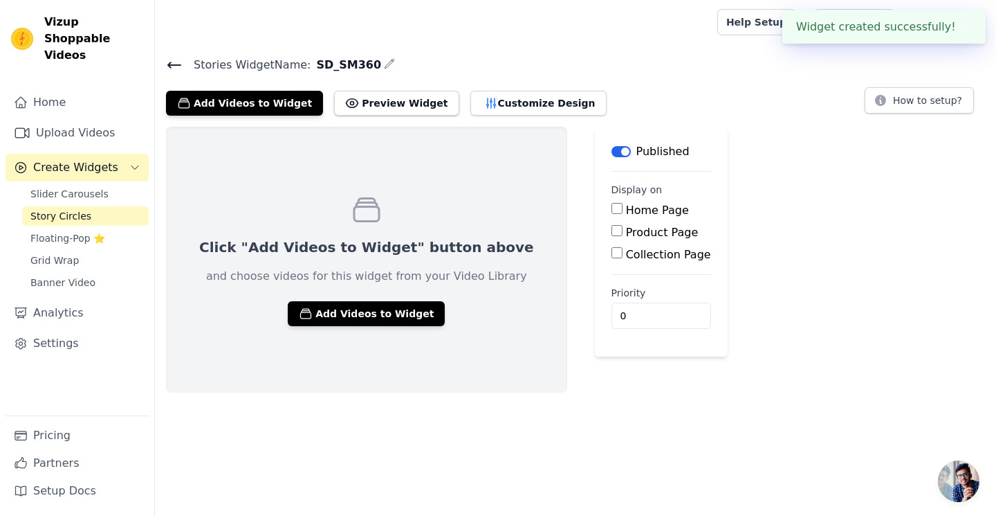
click at [612, 243] on div "Home Page Product Page Collection Page" at bounding box center [662, 232] width 100 height 61
click at [626, 237] on label "Product Page" at bounding box center [662, 232] width 73 height 13
click at [612, 236] on input "Product Page" at bounding box center [617, 230] width 11 height 11
checkbox input "true"
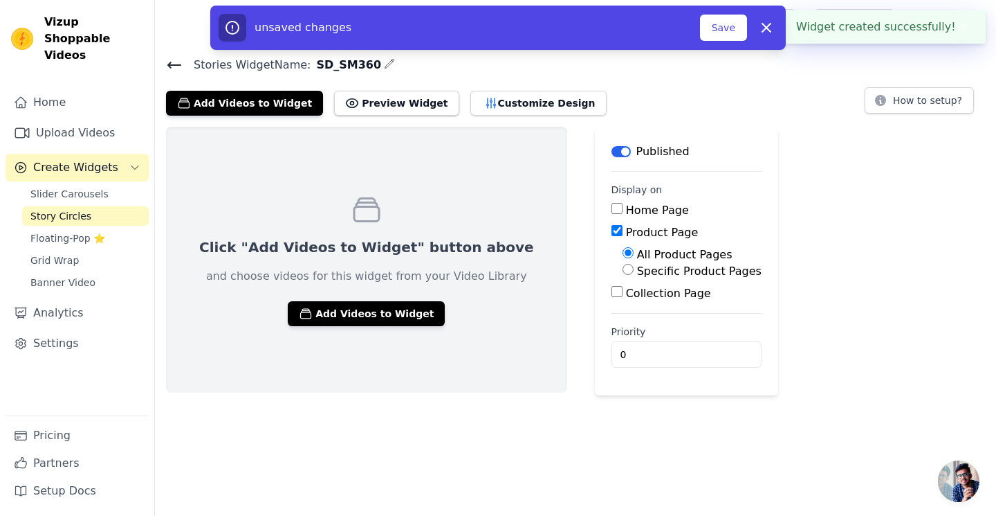
click at [637, 271] on label "Specific Product Pages" at bounding box center [699, 270] width 125 height 13
click at [623, 271] on input "Specific Product Pages" at bounding box center [628, 269] width 11 height 11
radio input "true"
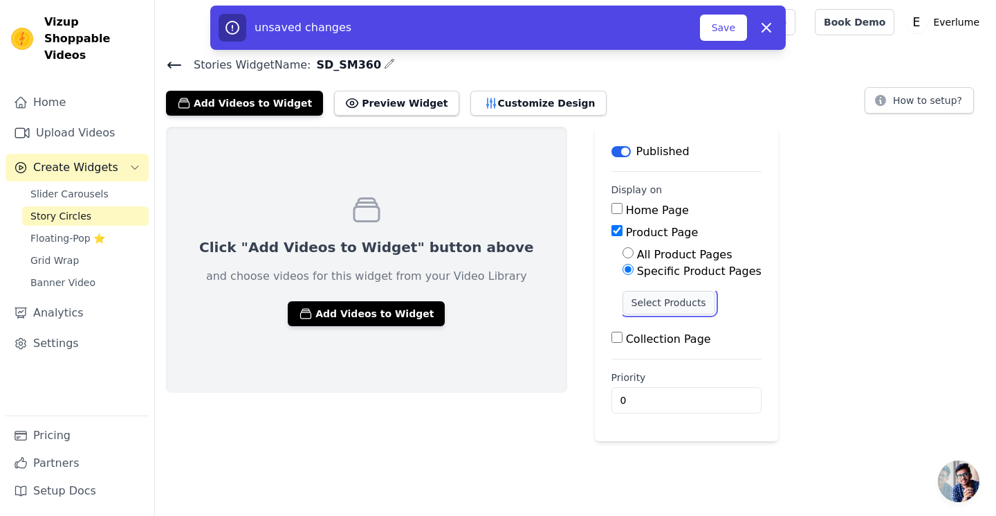
click at [623, 297] on button "Select Products" at bounding box center [669, 303] width 93 height 24
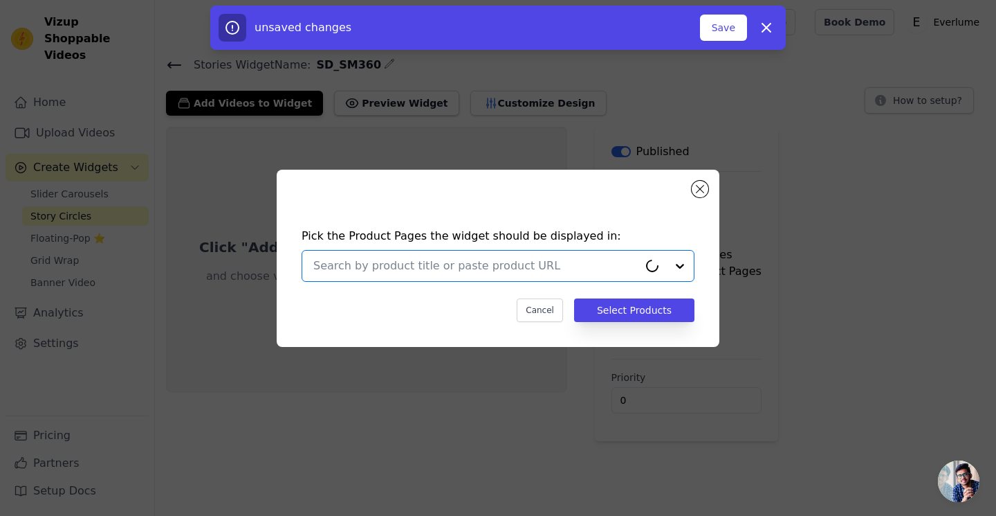
click at [590, 273] on input "text" at bounding box center [475, 265] width 325 height 17
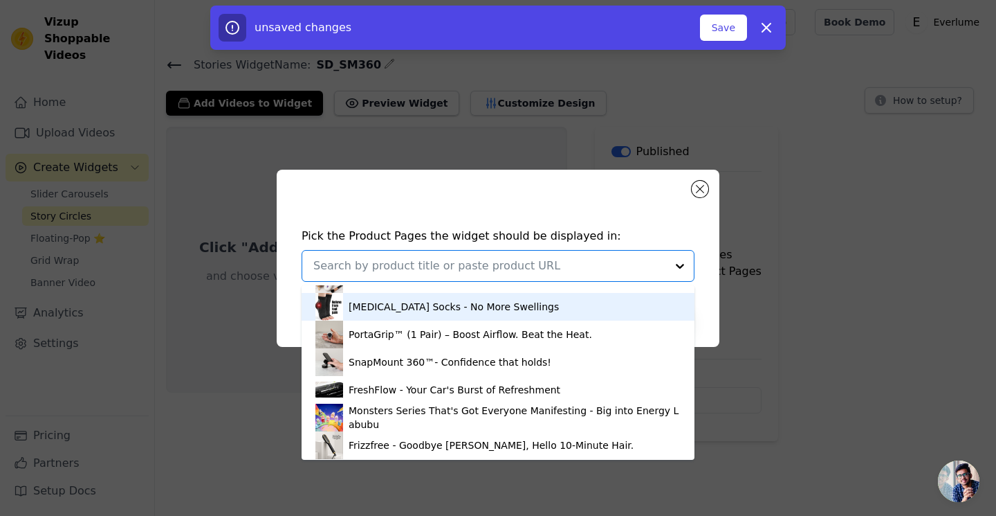
scroll to position [104, 0]
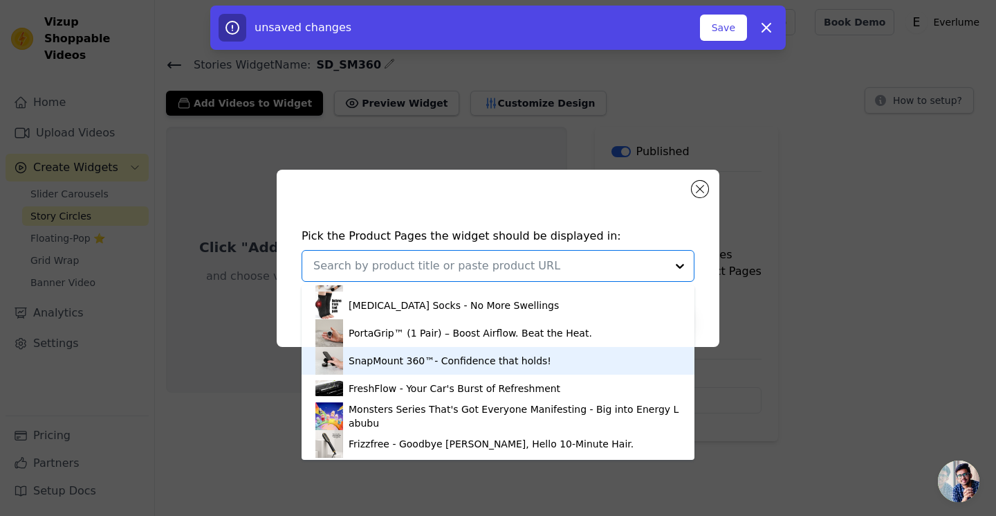
click at [518, 367] on div "SnapMount 360™- Confidence that holds!" at bounding box center [498, 361] width 365 height 28
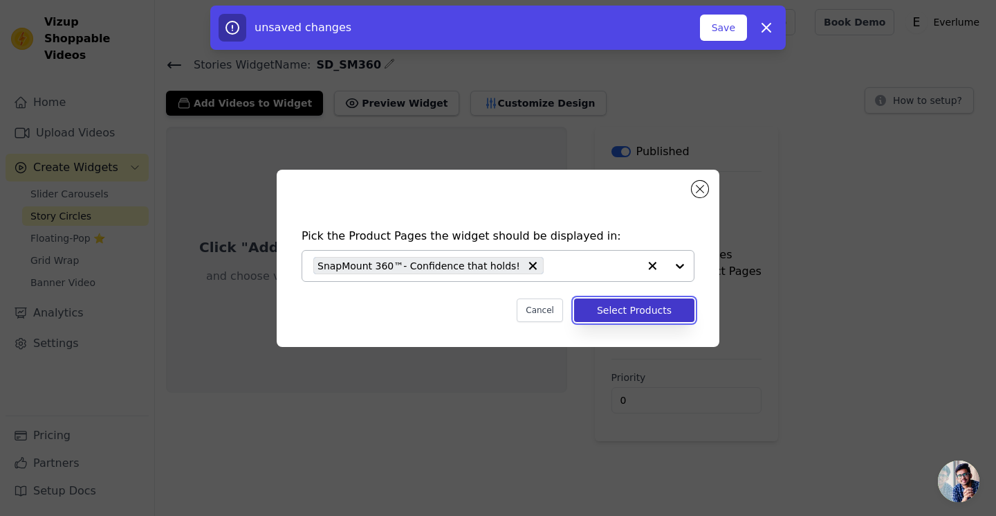
click at [653, 313] on button "Select Products" at bounding box center [634, 310] width 120 height 24
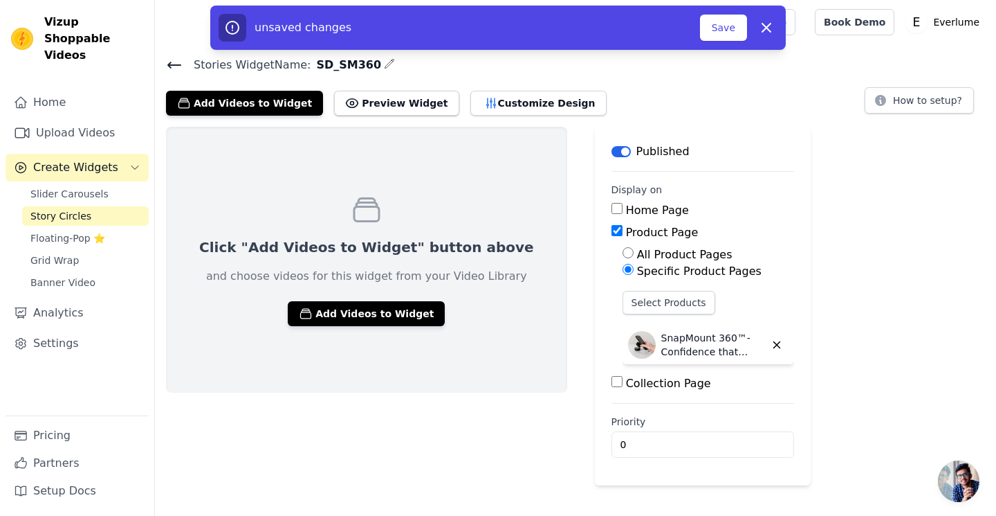
click at [330, 326] on div "Click "Add Videos to Widget" button above and choose videos for this widget fro…" at bounding box center [366, 260] width 401 height 266
click at [330, 315] on button "Add Videos to Widget" at bounding box center [366, 313] width 157 height 25
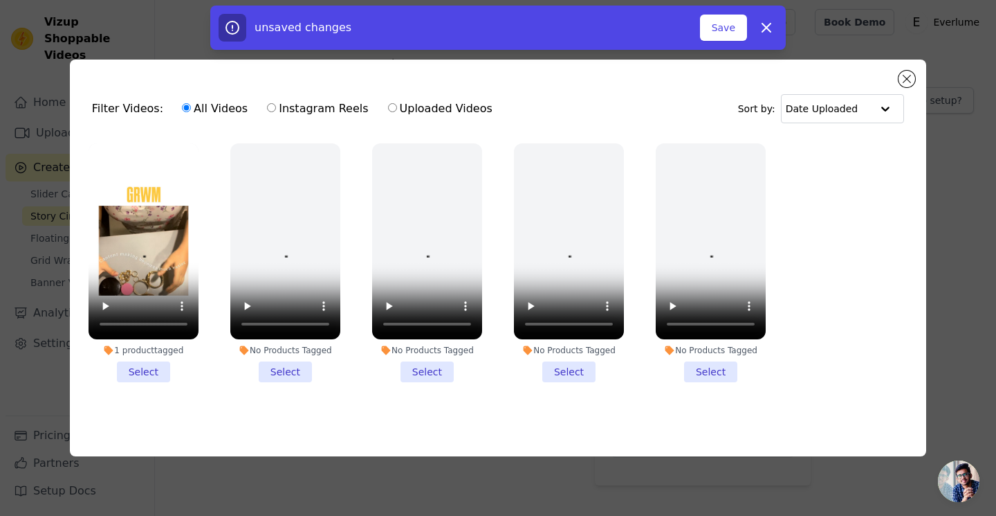
click at [126, 366] on li "1 product tagged Select" at bounding box center [144, 262] width 110 height 239
click at [0, 0] on input "1 product tagged Select" at bounding box center [0, 0] width 0 height 0
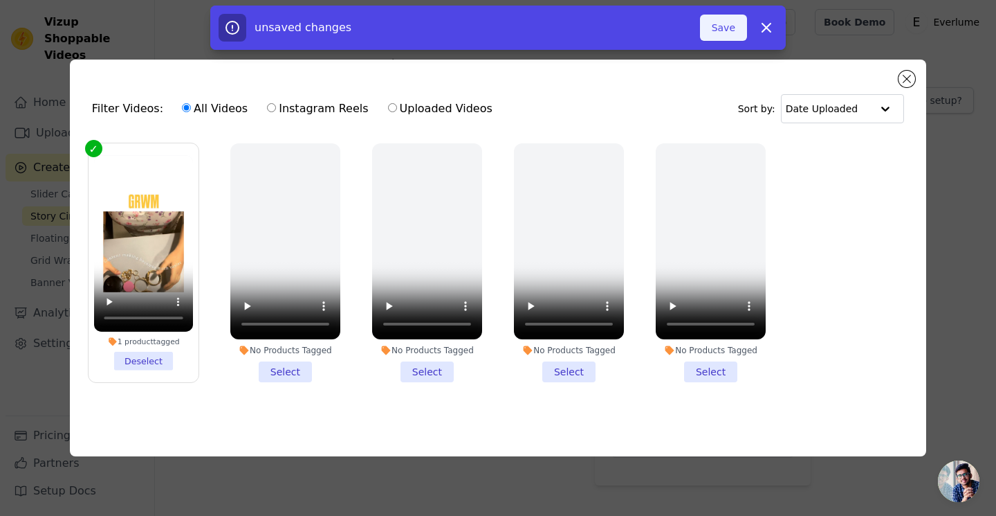
click at [743, 28] on button "Save" at bounding box center [723, 28] width 47 height 26
click at [737, 28] on button "Save" at bounding box center [723, 28] width 47 height 26
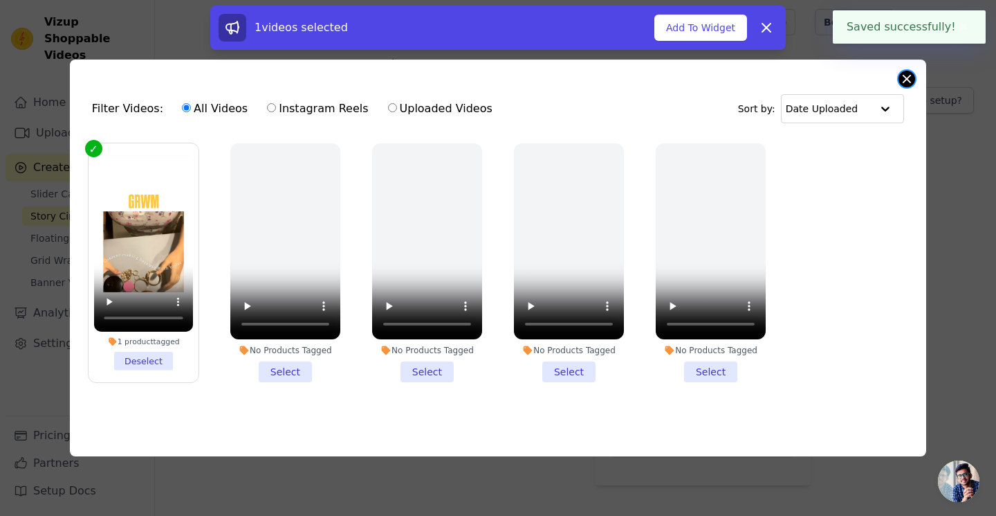
click at [904, 80] on button "Close modal" at bounding box center [907, 79] width 17 height 17
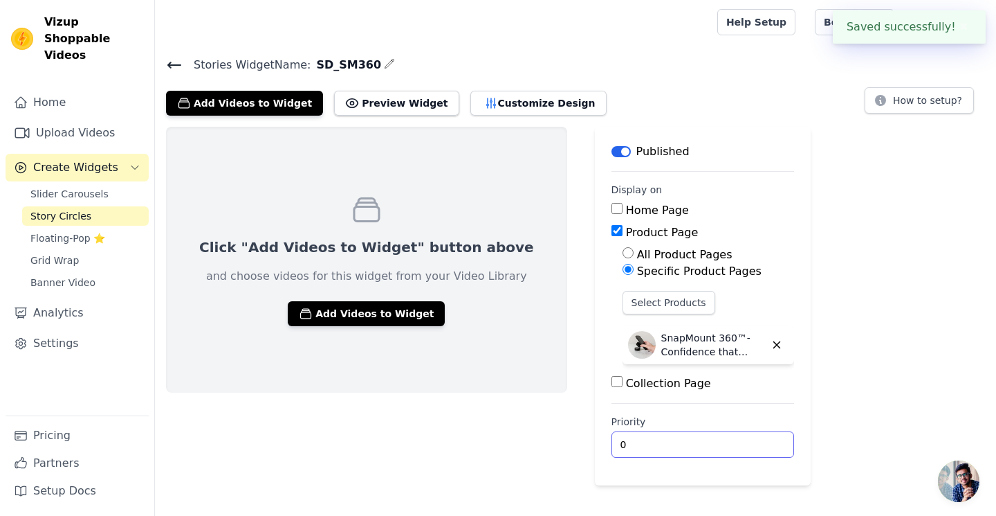
click at [645, 437] on input "0" at bounding box center [703, 444] width 183 height 26
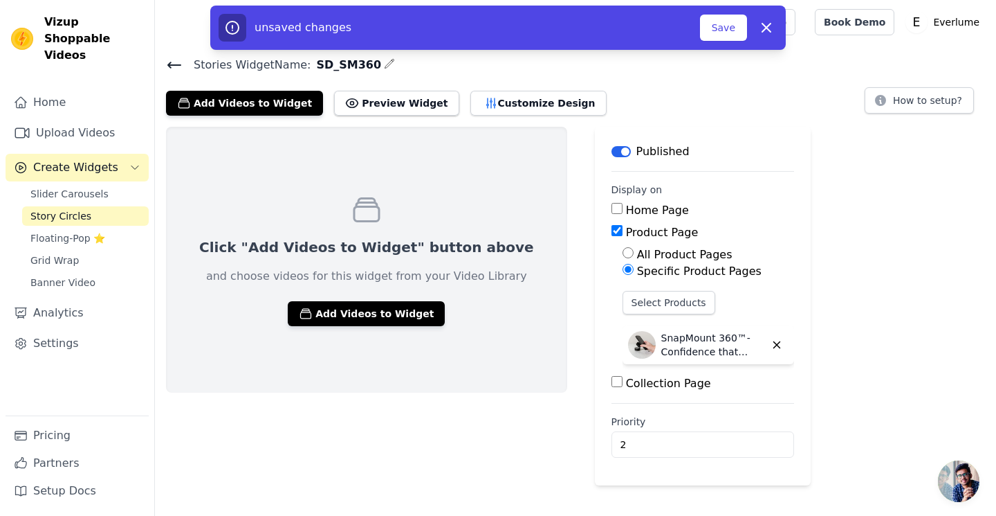
click at [878, 428] on div "Click "Add Videos to Widget" button above and choose videos for this widget fro…" at bounding box center [575, 306] width 841 height 358
click at [360, 104] on button "Preview Widget" at bounding box center [396, 103] width 125 height 25
click at [370, 98] on button "Preview Widget" at bounding box center [396, 103] width 125 height 25
click at [769, 21] on icon "button" at bounding box center [766, 27] width 17 height 17
type input "0"
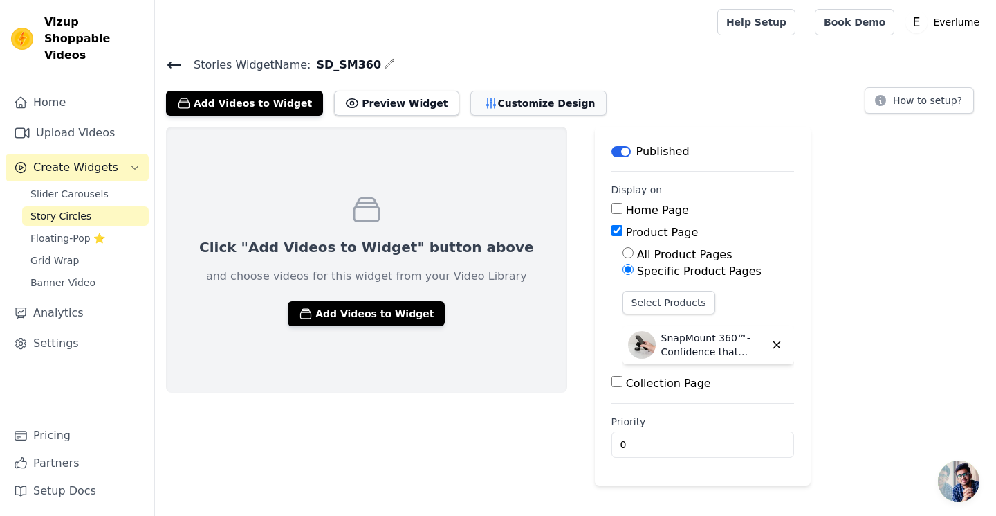
click at [549, 104] on button "Customize Design" at bounding box center [539, 103] width 136 height 25
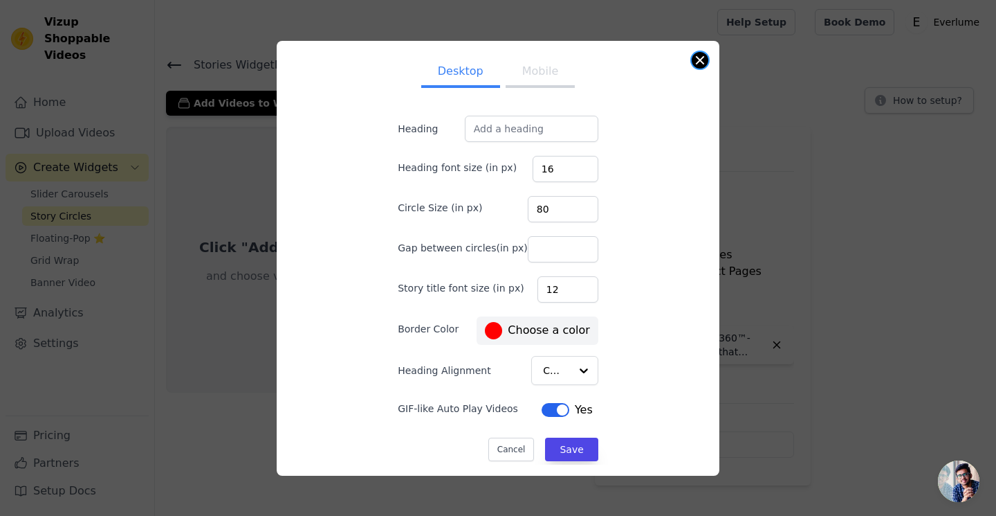
click at [700, 65] on button "Close modal" at bounding box center [700, 60] width 17 height 17
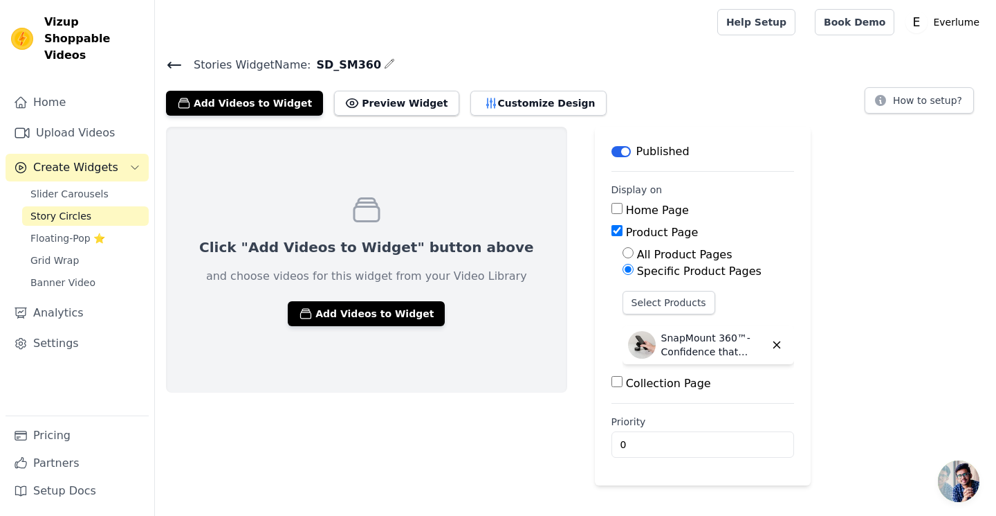
click at [163, 60] on div "Stories Widget Name: SD_SM360 Add Videos to Widget Preview Widget Customize Des…" at bounding box center [575, 85] width 841 height 60
click at [167, 60] on icon at bounding box center [174, 65] width 17 height 17
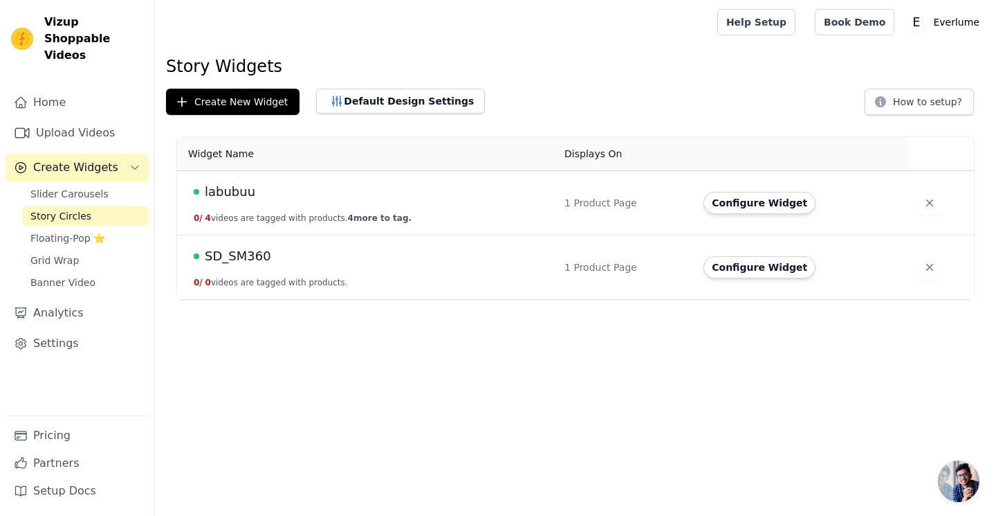
click at [438, 253] on div "SD_SM360" at bounding box center [371, 255] width 354 height 19
click at [214, 233] on td "labubuu 0 / 4 videos are tagged with products. 4 more to tag." at bounding box center [366, 203] width 379 height 64
click at [217, 245] on td "SD_SM360 0 / 0 videos are tagged with products." at bounding box center [366, 267] width 379 height 64
click at [718, 271] on button "Configure Widget" at bounding box center [760, 267] width 112 height 22
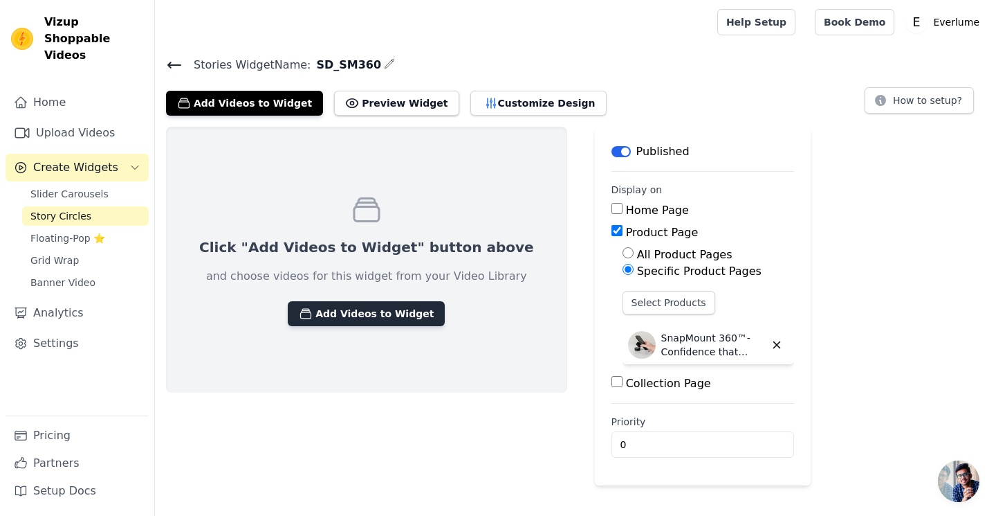
click at [363, 303] on button "Add Videos to Widget" at bounding box center [366, 313] width 157 height 25
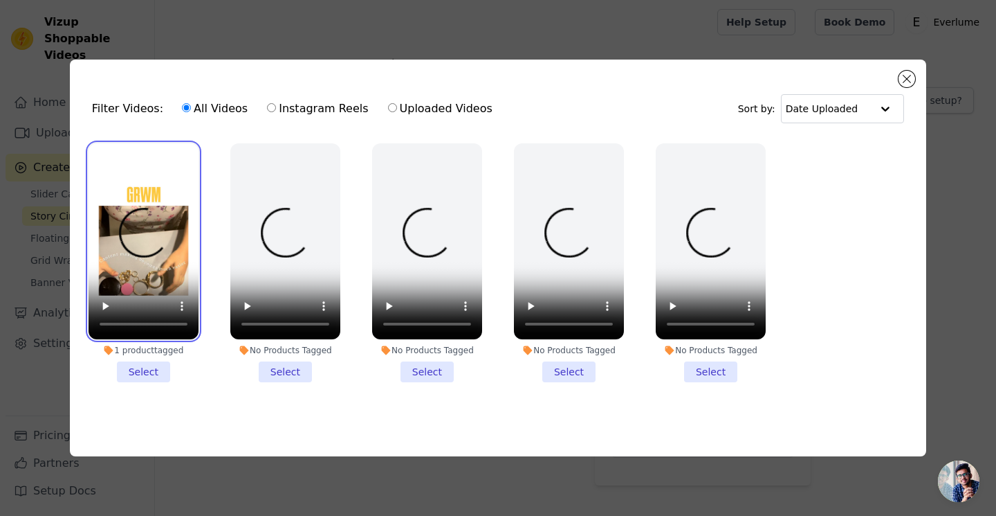
click at [150, 269] on video at bounding box center [144, 241] width 110 height 196
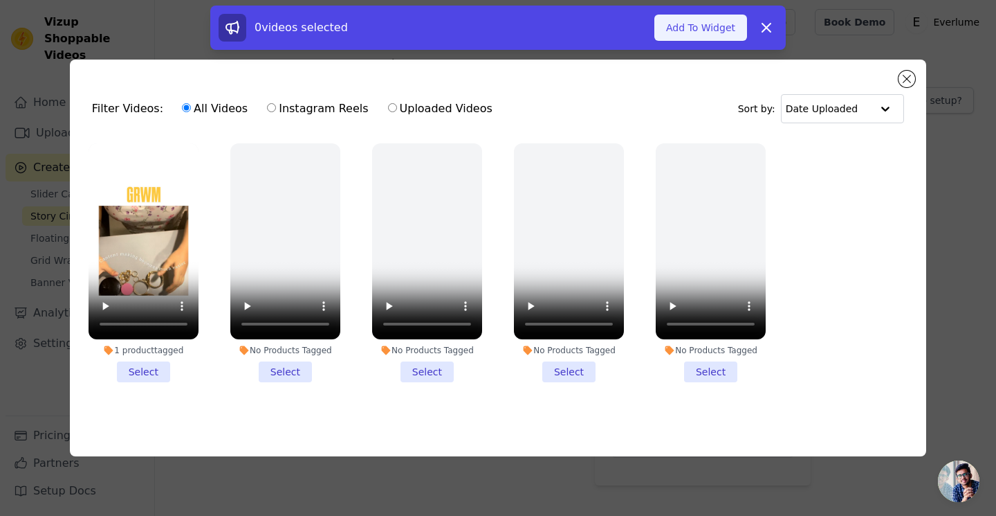
click at [708, 33] on button "Add To Widget" at bounding box center [701, 28] width 93 height 26
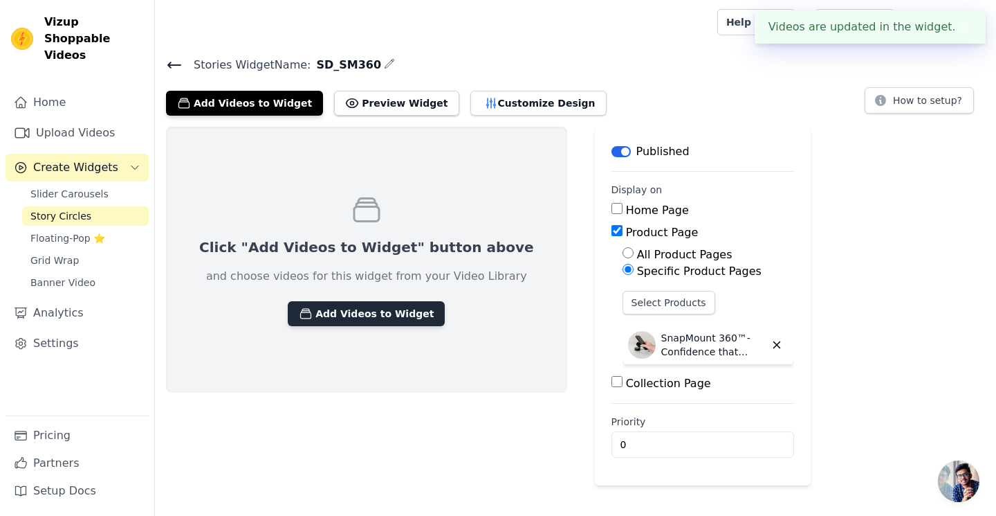
click at [329, 320] on button "Add Videos to Widget" at bounding box center [366, 313] width 157 height 25
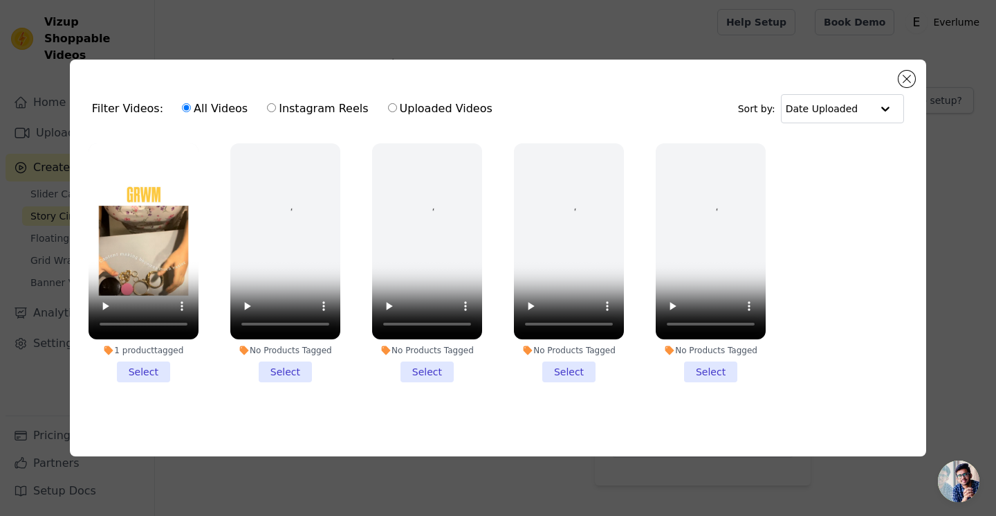
click at [151, 366] on li "1 product tagged Select" at bounding box center [144, 262] width 110 height 239
click at [0, 0] on input "1 product tagged Select" at bounding box center [0, 0] width 0 height 0
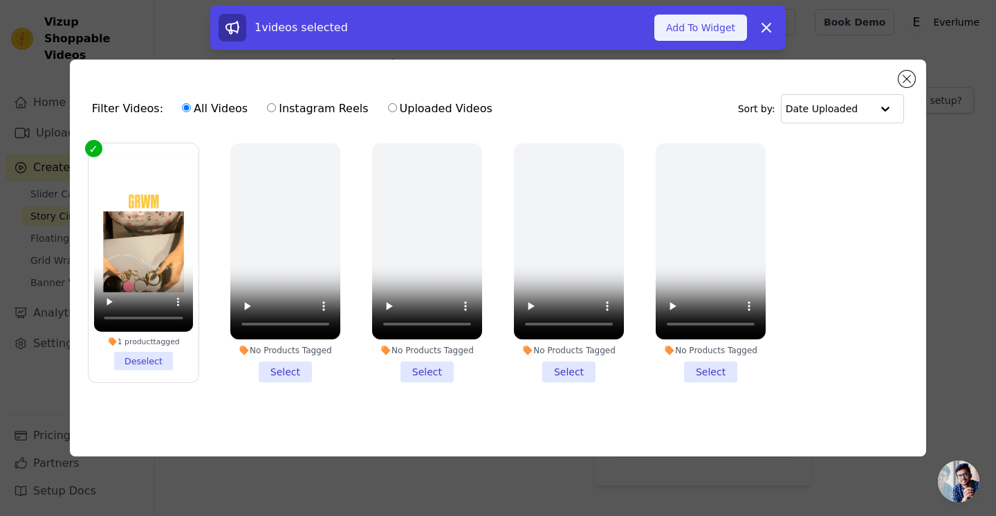
click at [708, 28] on button "Add To Widget" at bounding box center [701, 28] width 93 height 26
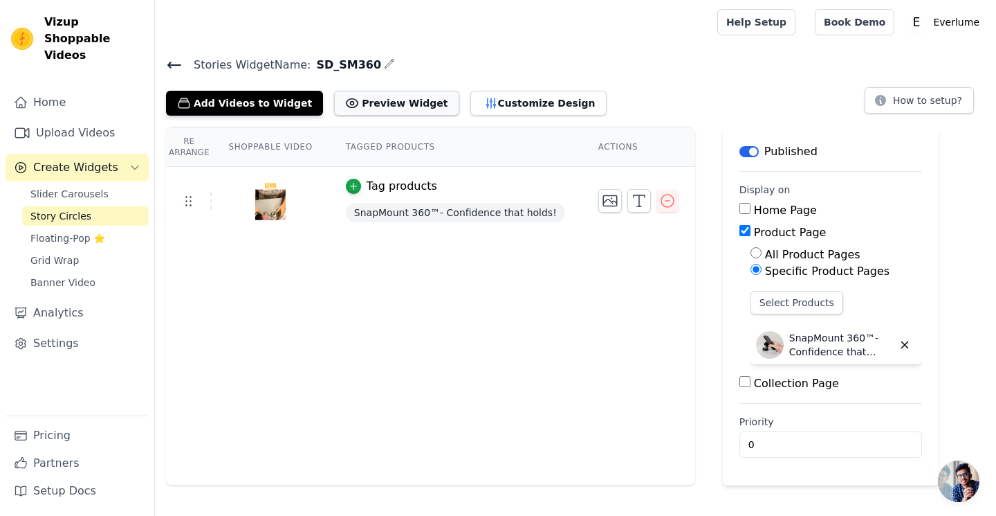
click at [406, 107] on button "Preview Widget" at bounding box center [396, 103] width 125 height 25
click at [707, 61] on h4 "Stories Widget Name: SD_SM360" at bounding box center [575, 64] width 819 height 19
click at [665, 201] on button "button" at bounding box center [668, 201] width 22 height 22
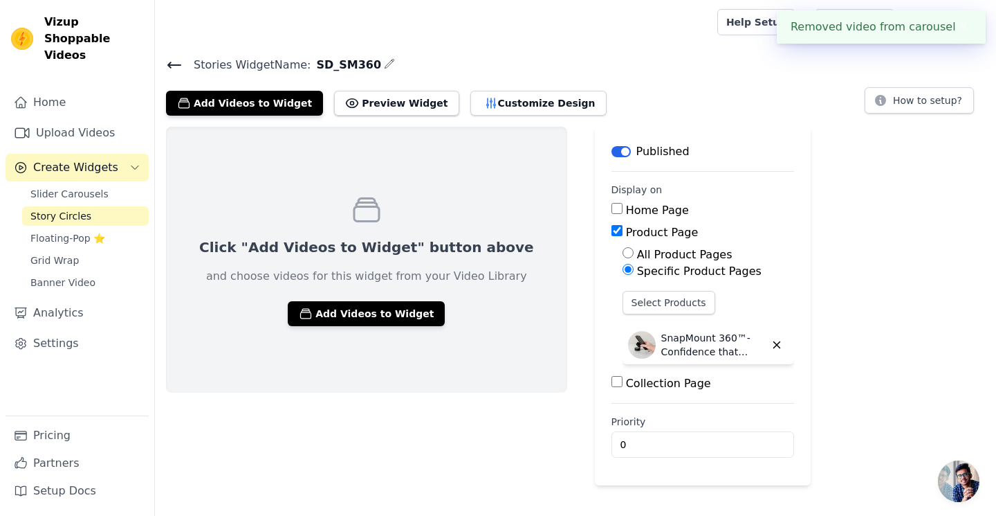
click at [612, 152] on button "Label" at bounding box center [621, 151] width 19 height 11
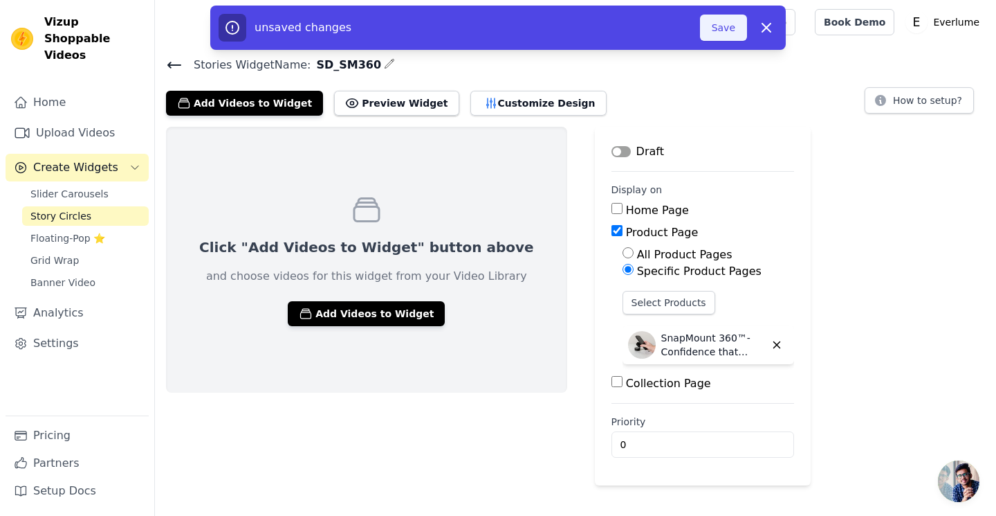
click at [714, 32] on button "Save" at bounding box center [723, 28] width 47 height 26
click at [732, 29] on button "Save" at bounding box center [723, 28] width 47 height 26
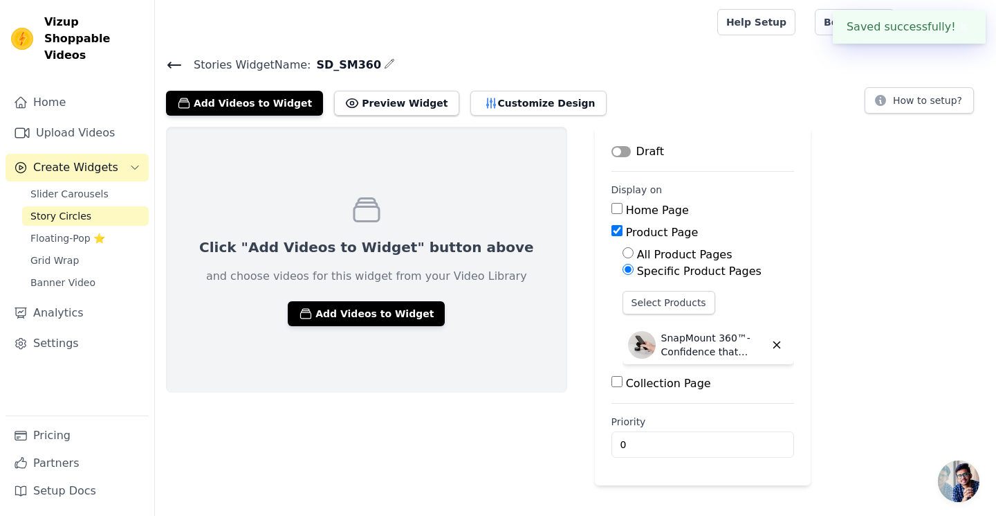
click at [710, 81] on div "Stories Widget Name: SD_SM360 Add Videos to Widget Preview Widget Customize Des…" at bounding box center [575, 85] width 841 height 60
click at [172, 59] on icon at bounding box center [174, 65] width 17 height 17
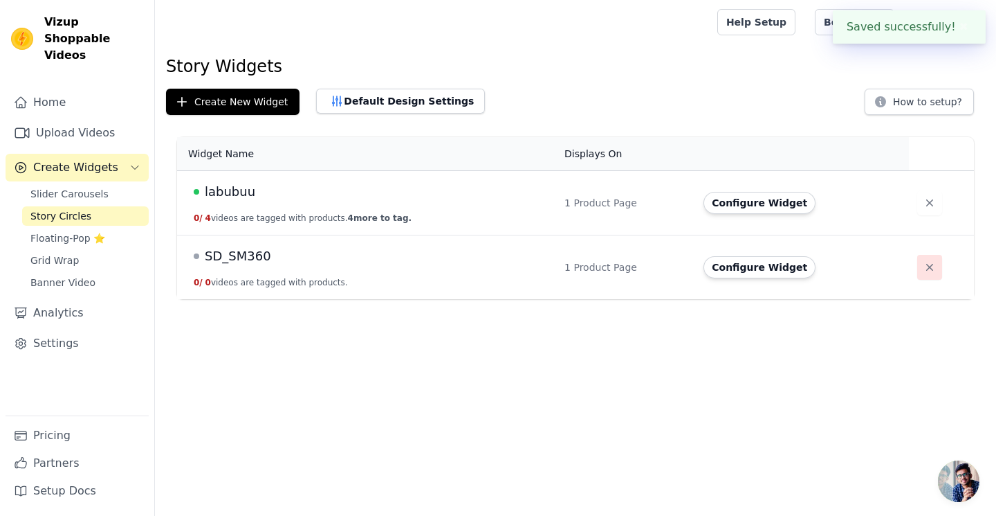
click at [936, 268] on button "button" at bounding box center [930, 267] width 25 height 25
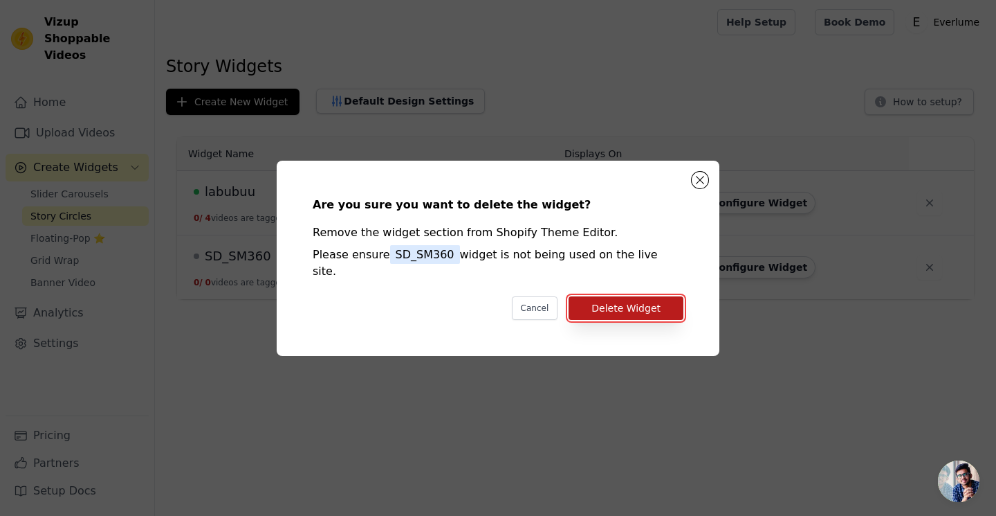
click at [650, 304] on button "Delete Widget" at bounding box center [626, 308] width 115 height 24
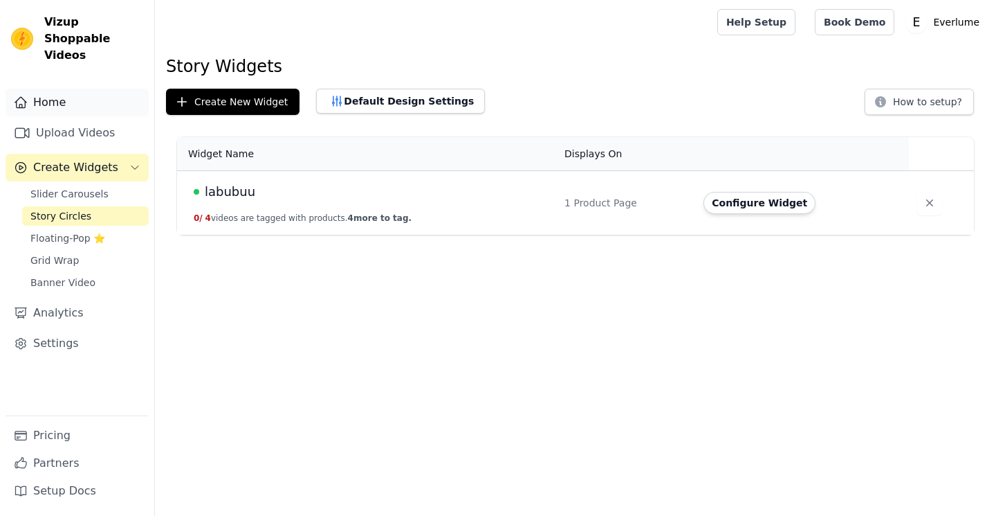
click at [33, 89] on link "Home" at bounding box center [77, 103] width 143 height 28
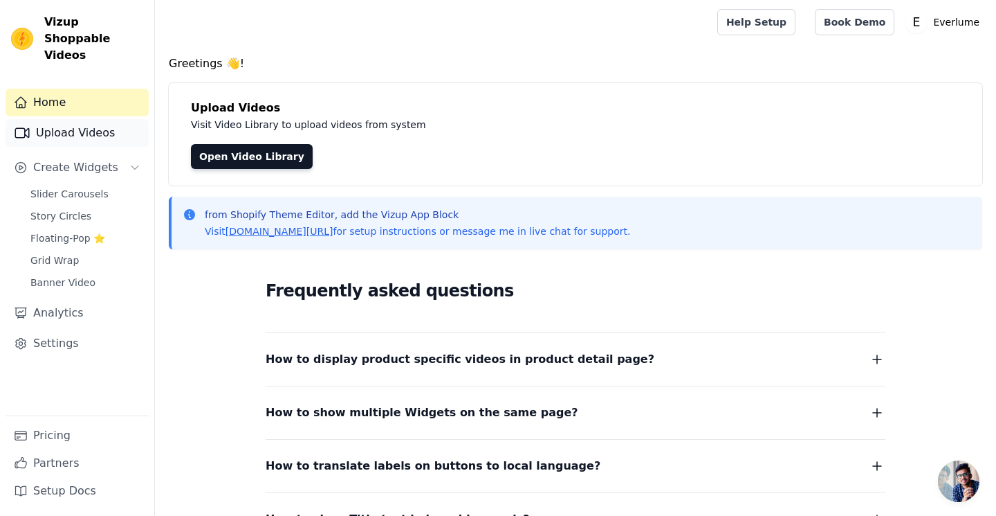
click at [43, 120] on link "Upload Videos" at bounding box center [77, 133] width 143 height 28
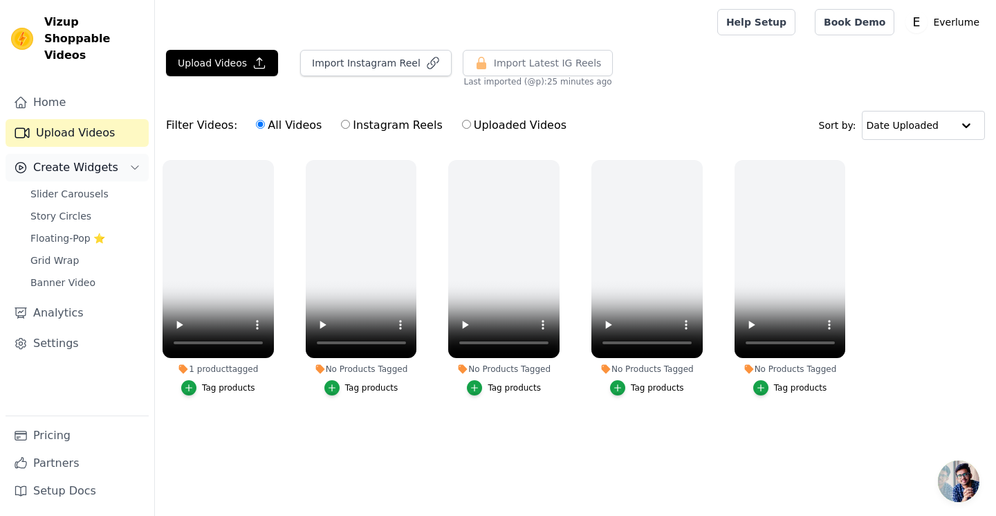
click at [89, 159] on span "Create Widgets" at bounding box center [75, 167] width 85 height 17
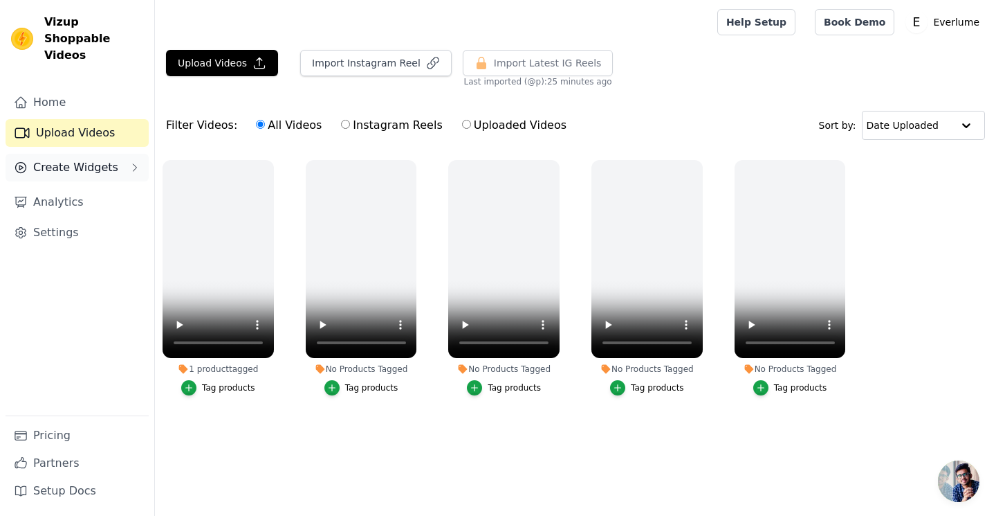
click at [89, 159] on span "Create Widgets" at bounding box center [75, 167] width 85 height 17
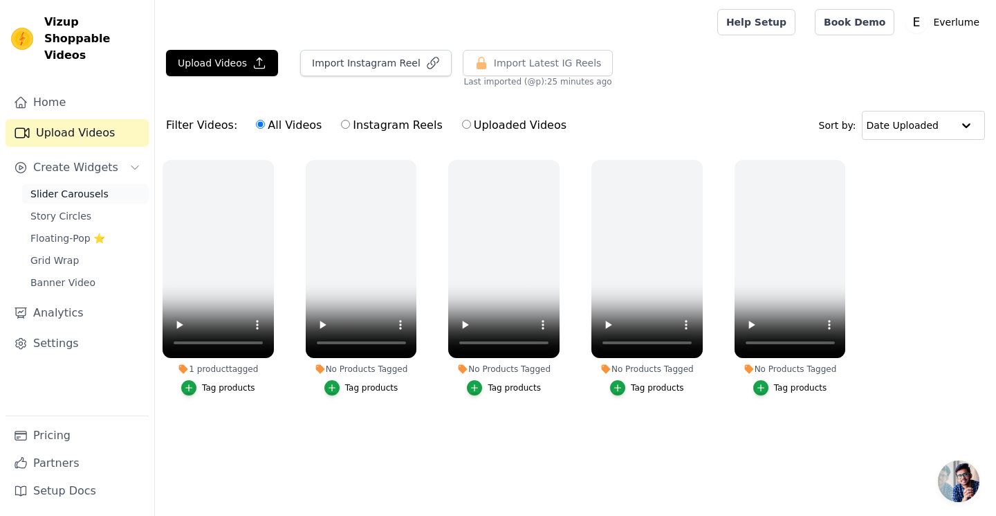
click at [73, 185] on link "Slider Carousels" at bounding box center [85, 193] width 127 height 19
